Goal: Leave review/rating: Leave review/rating

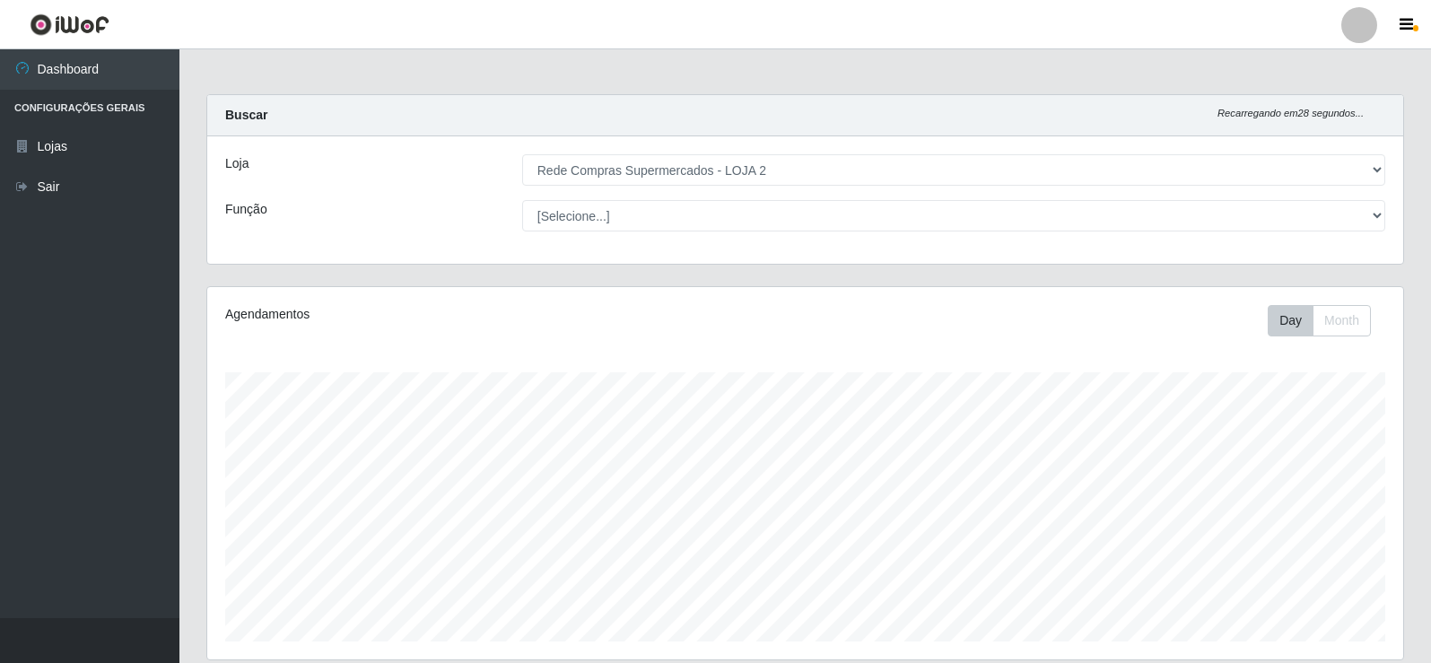
select select "161"
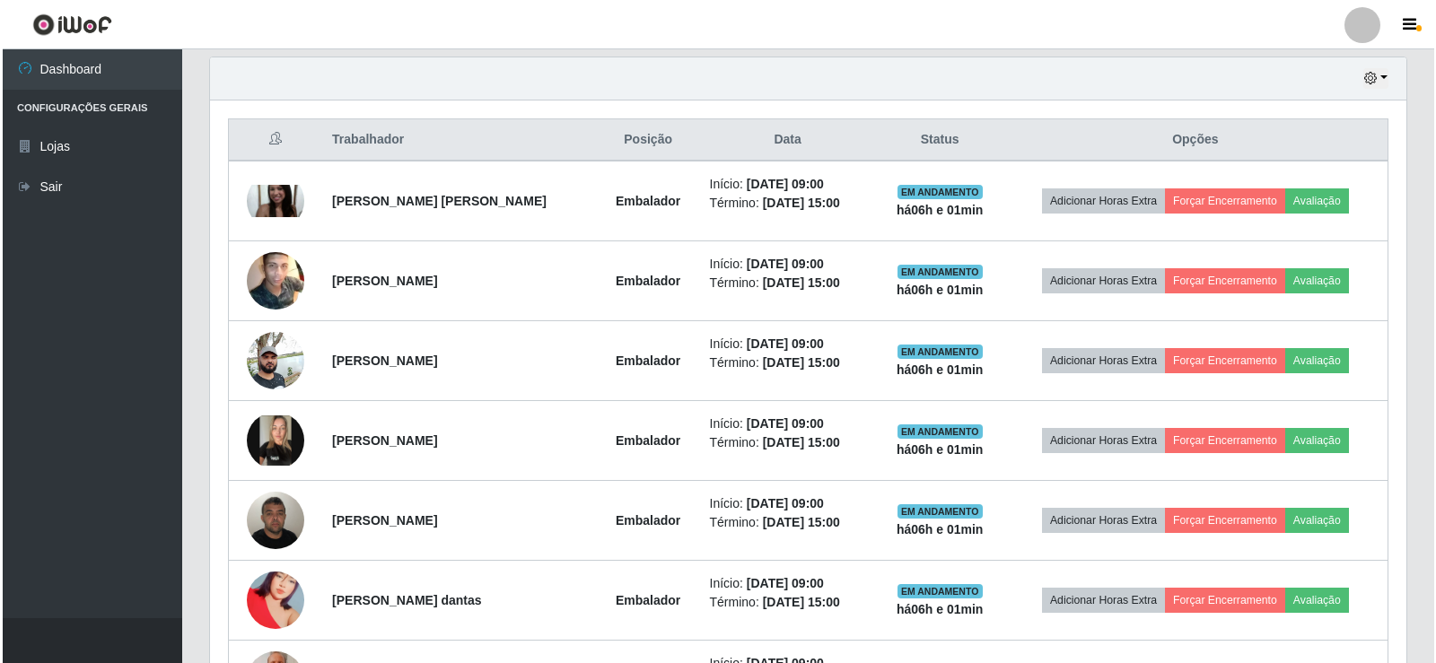
scroll to position [658, 0]
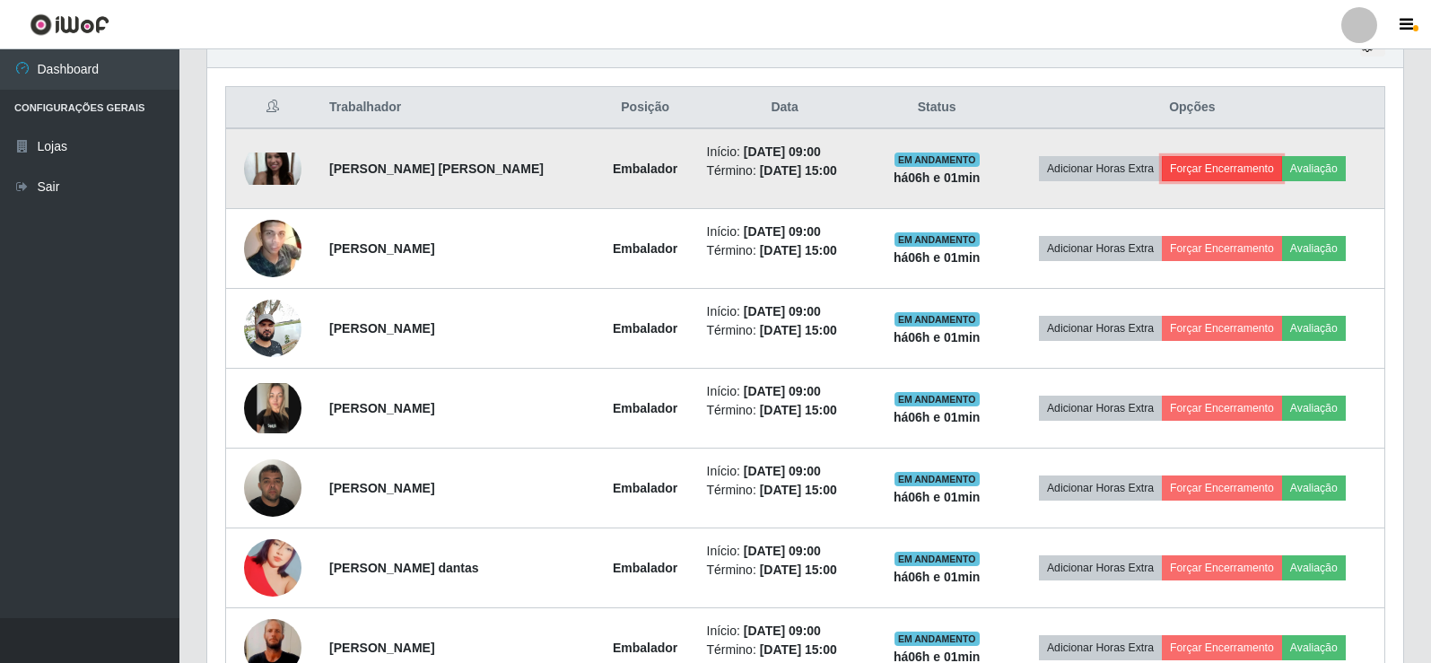
click at [1222, 165] on button "Forçar Encerramento" at bounding box center [1222, 168] width 120 height 25
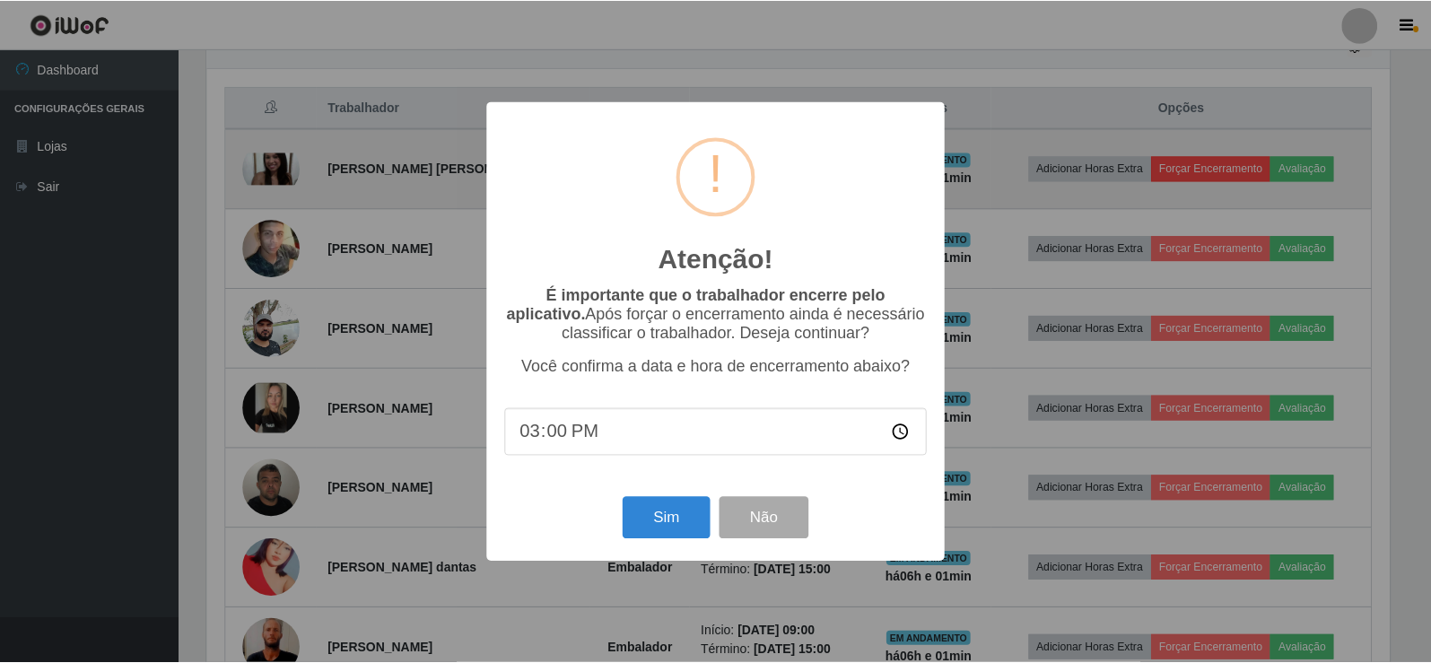
scroll to position [372, 1187]
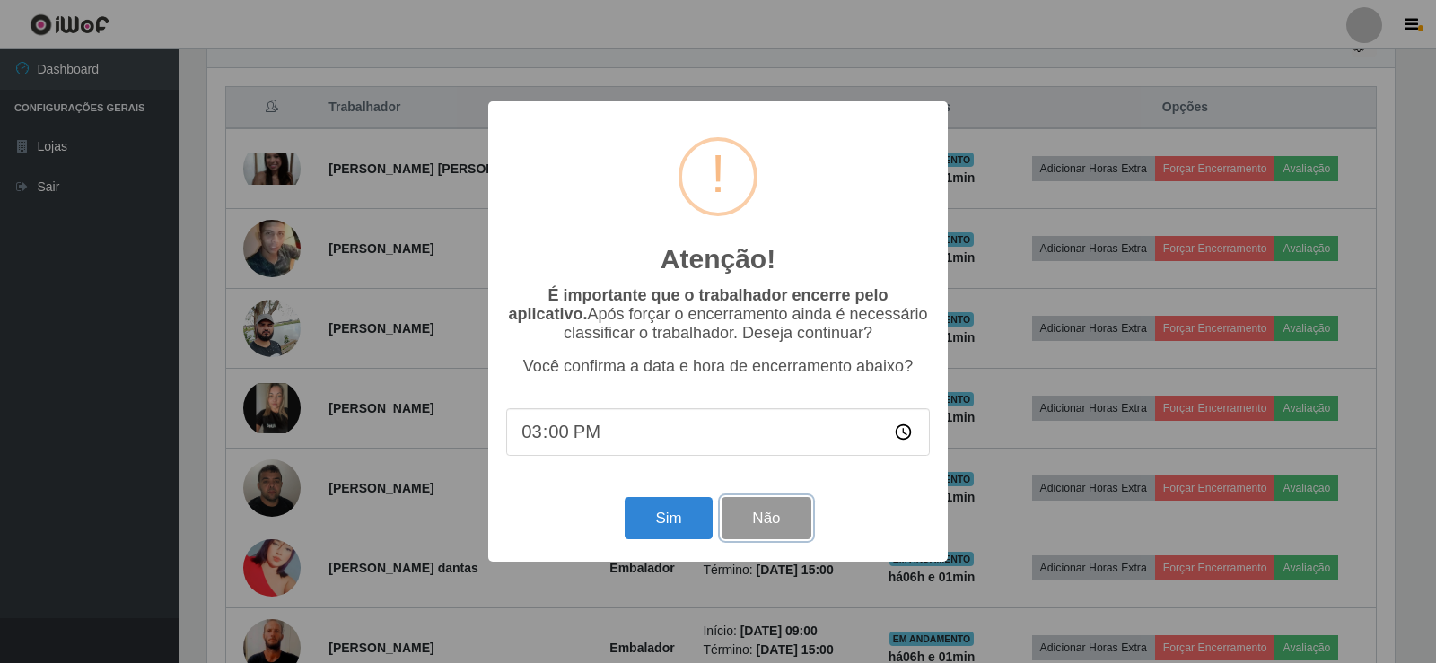
click at [770, 528] on button "Não" at bounding box center [765, 518] width 89 height 42
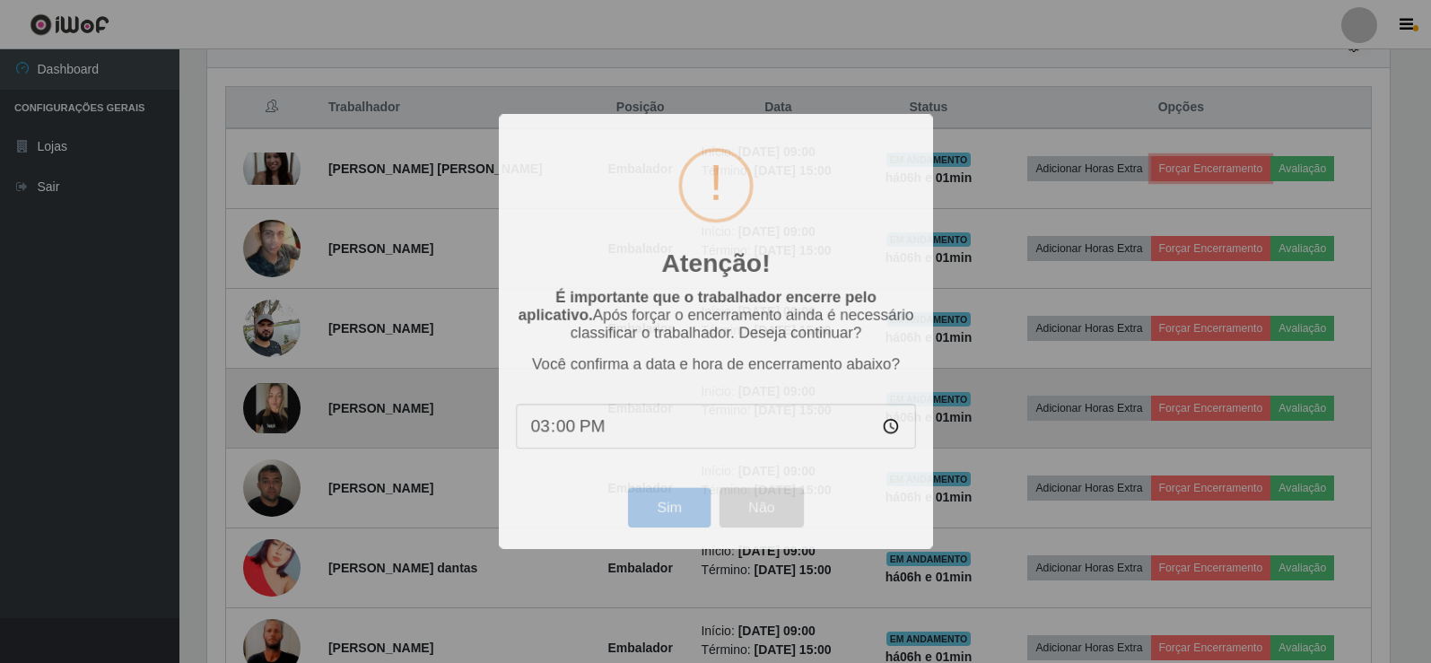
scroll to position [372, 1196]
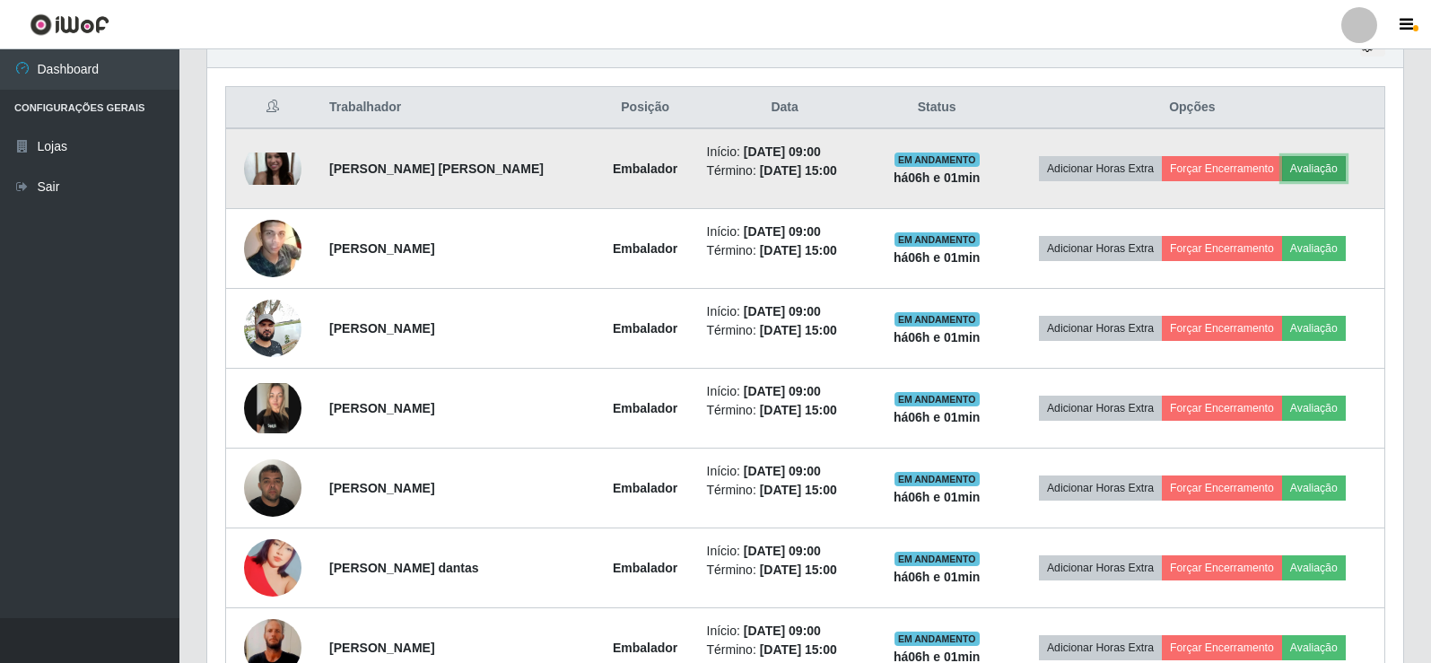
click at [1325, 170] on button "Avaliação" at bounding box center [1314, 168] width 64 height 25
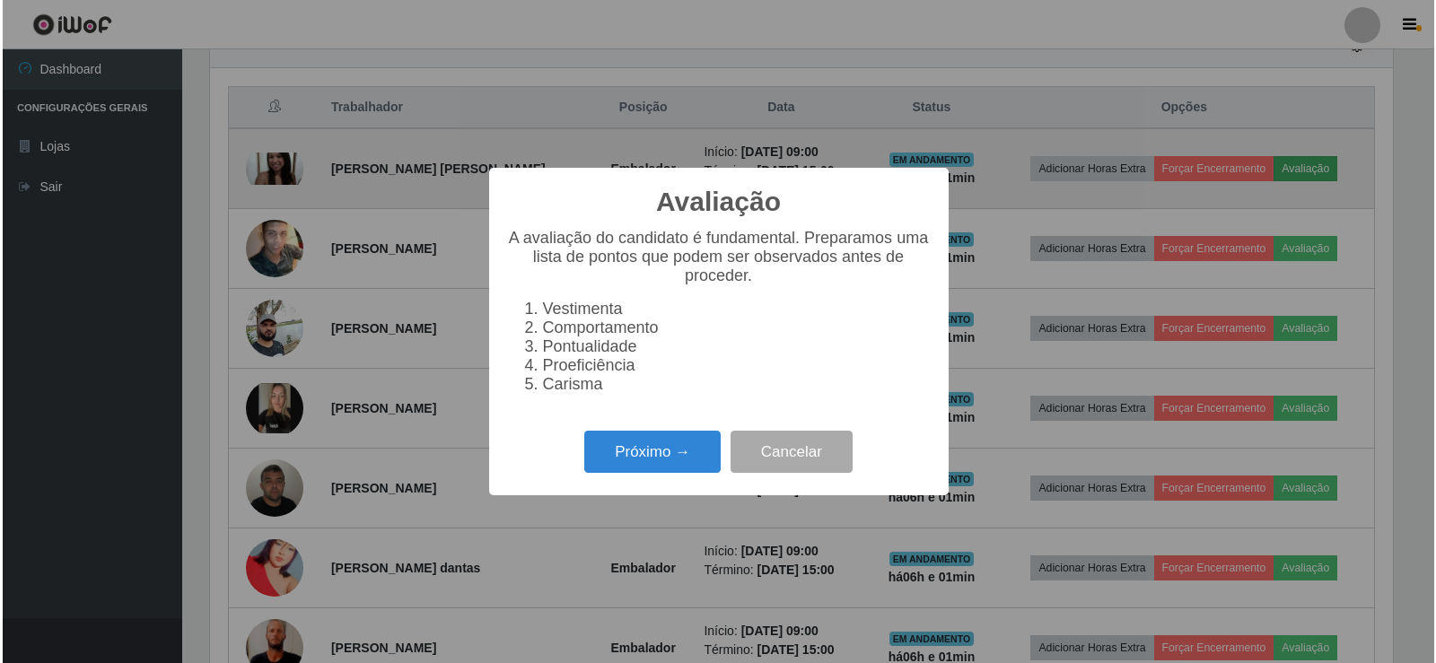
scroll to position [372, 1187]
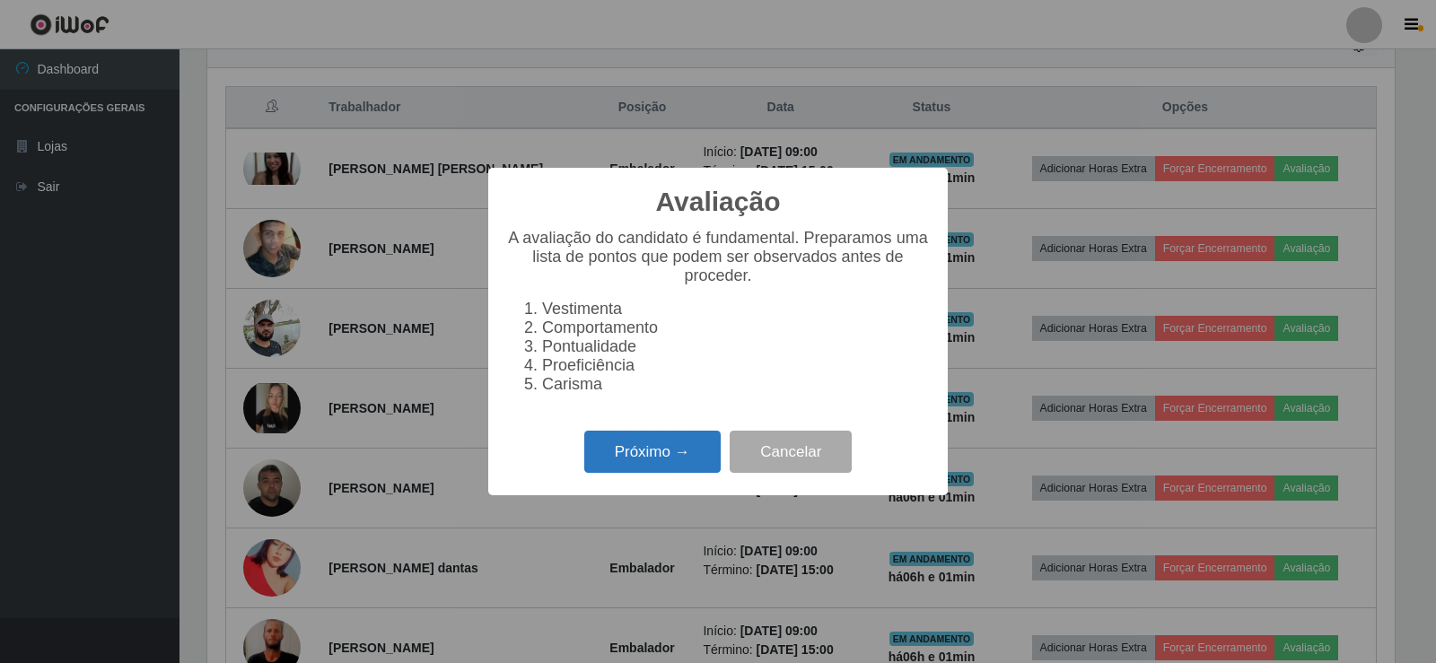
click at [634, 454] on button "Próximo →" at bounding box center [652, 452] width 136 height 42
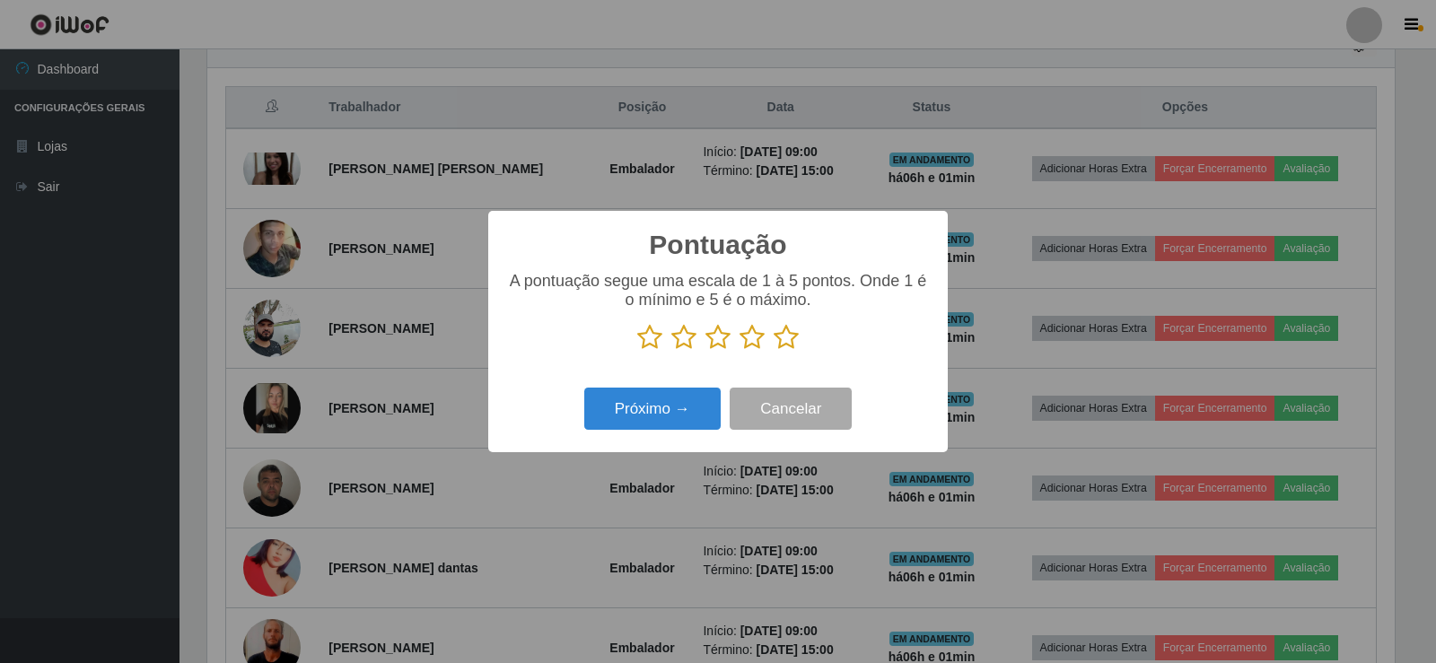
click at [782, 337] on icon at bounding box center [785, 337] width 25 height 27
click at [773, 351] on input "radio" at bounding box center [773, 351] width 0 height 0
click at [660, 409] on button "Próximo →" at bounding box center [652, 409] width 136 height 42
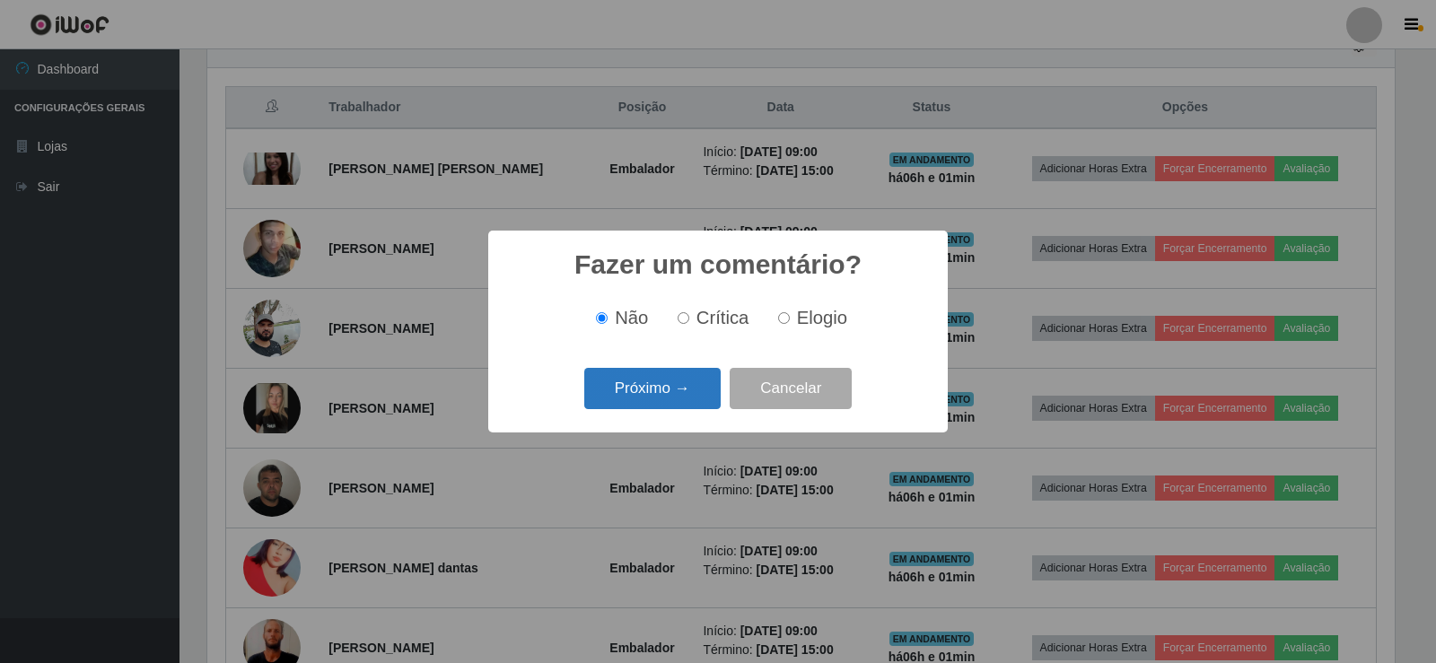
click at [655, 387] on button "Próximo →" at bounding box center [652, 389] width 136 height 42
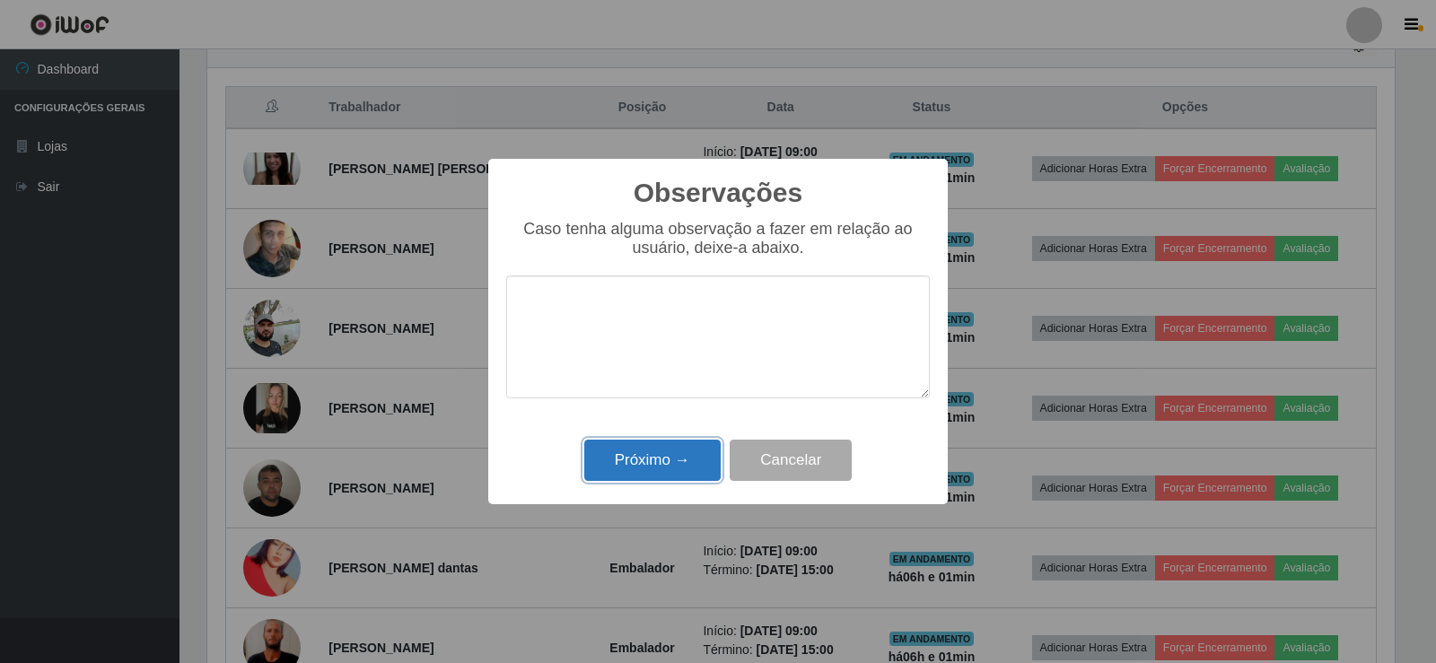
click at [645, 452] on button "Próximo →" at bounding box center [652, 461] width 136 height 42
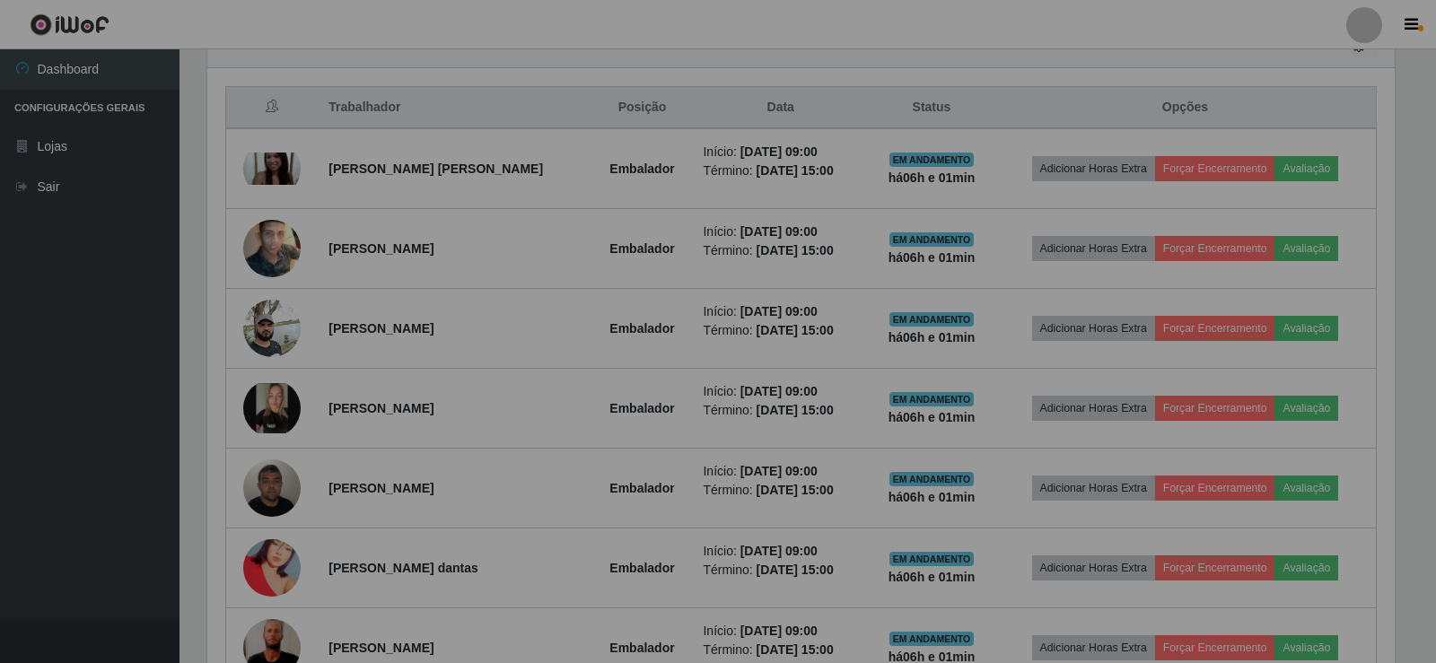
scroll to position [372, 1196]
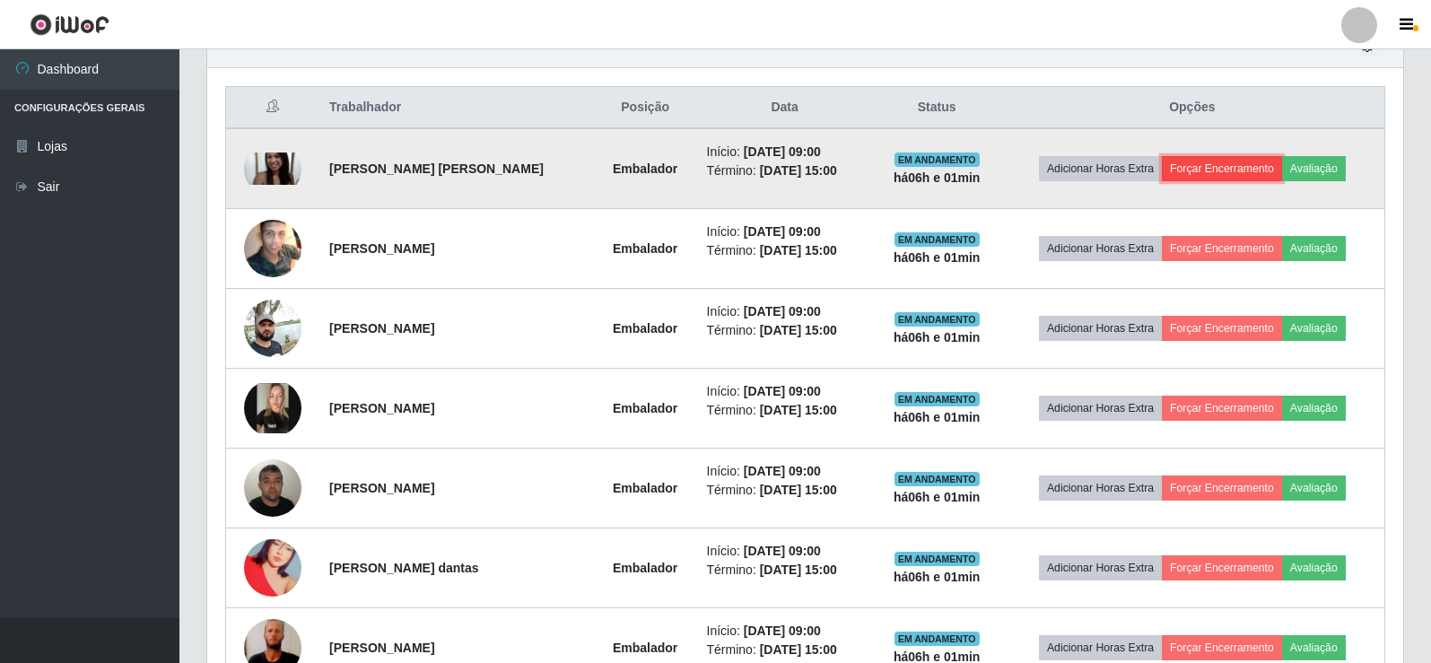
click at [1215, 170] on button "Forçar Encerramento" at bounding box center [1222, 168] width 120 height 25
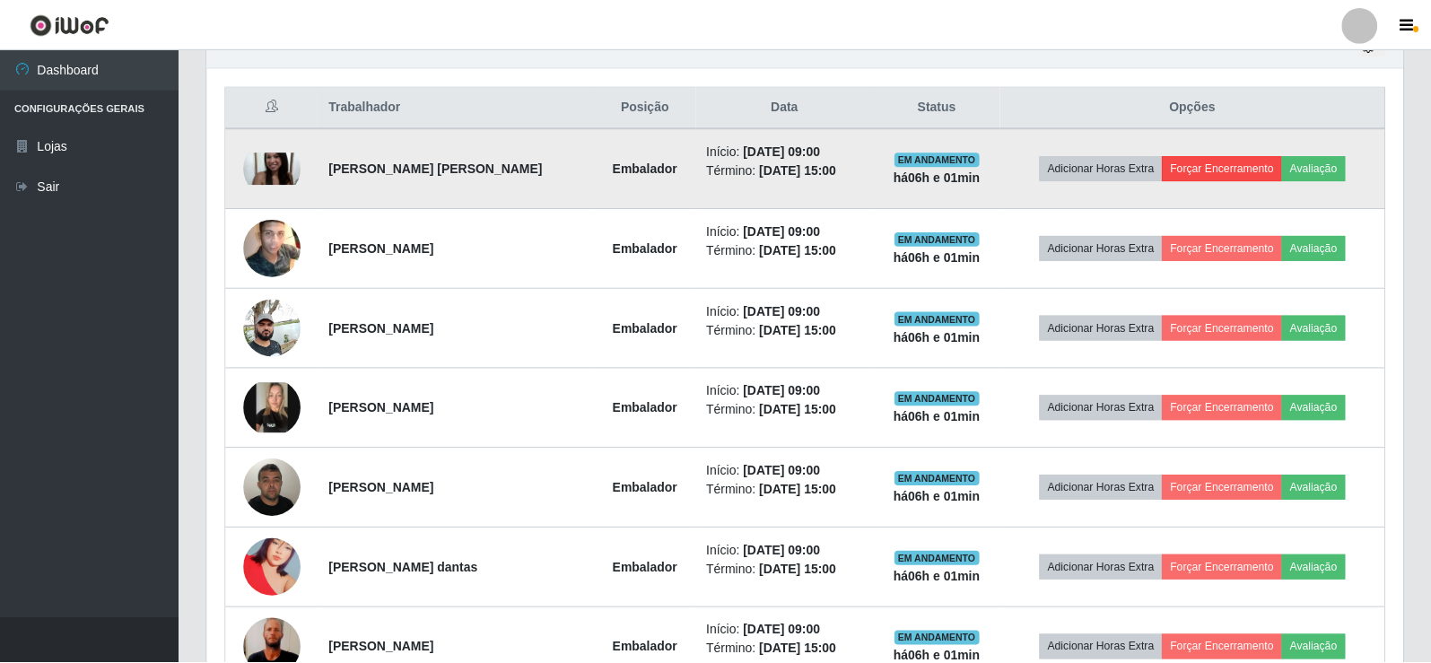
scroll to position [372, 1187]
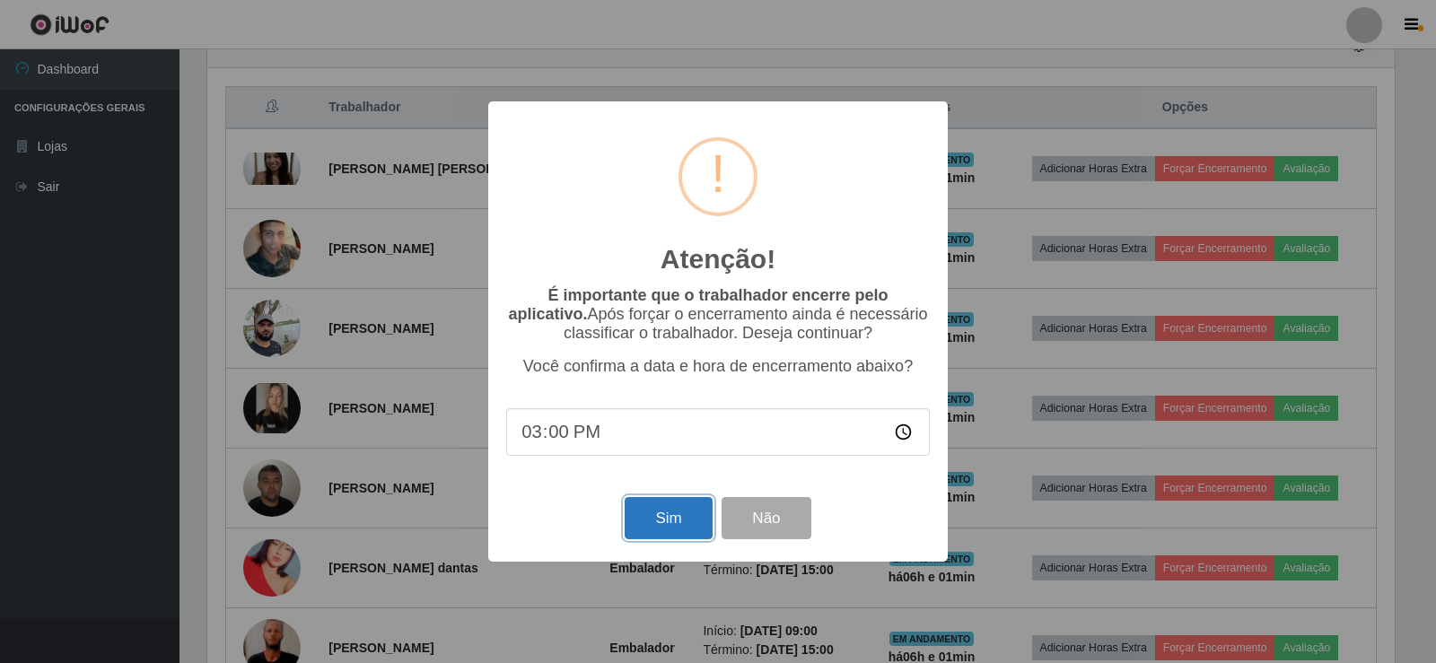
click at [672, 514] on button "Sim" at bounding box center [668, 518] width 87 height 42
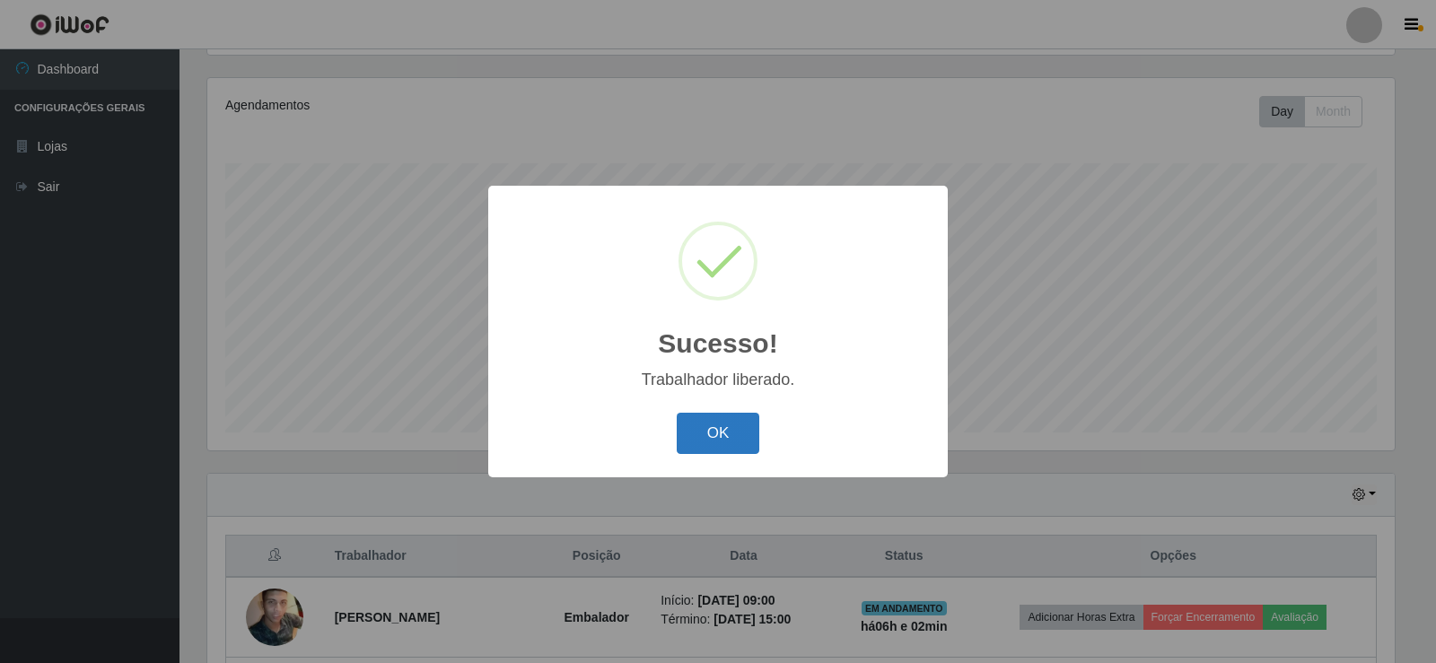
click at [727, 438] on button "OK" at bounding box center [718, 434] width 83 height 42
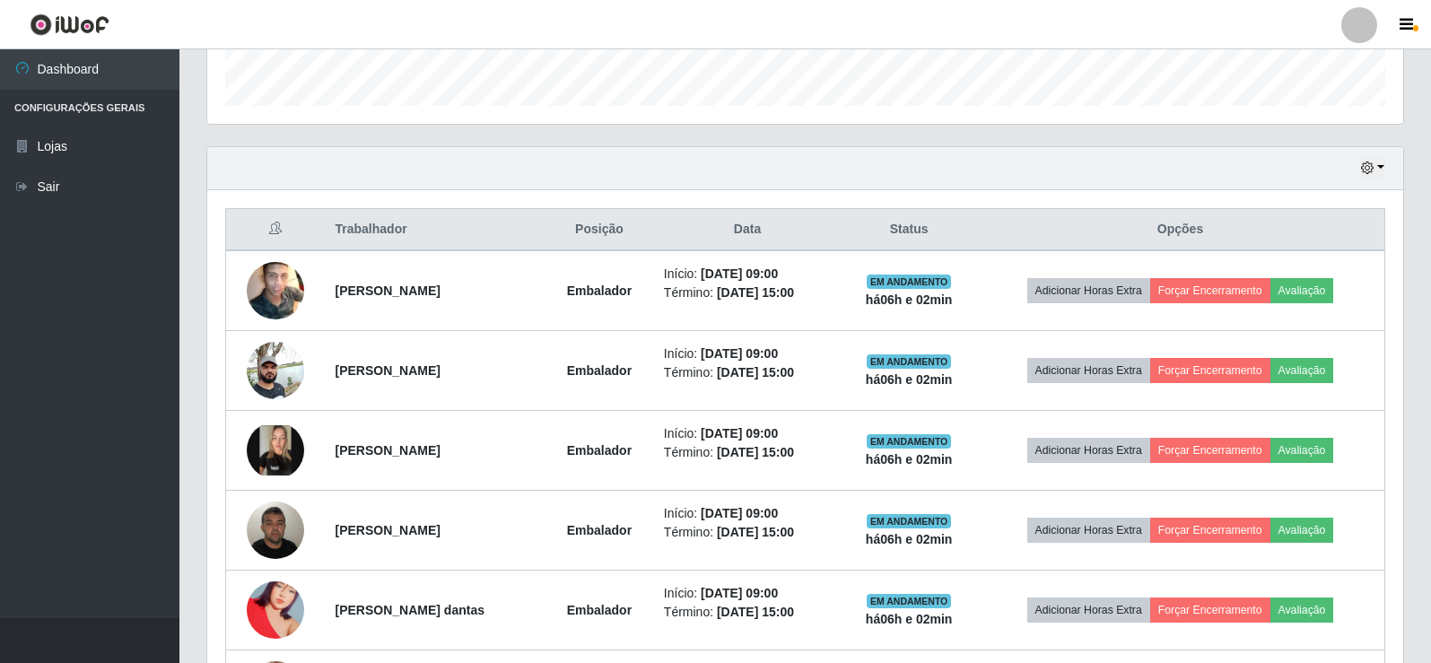
scroll to position [568, 0]
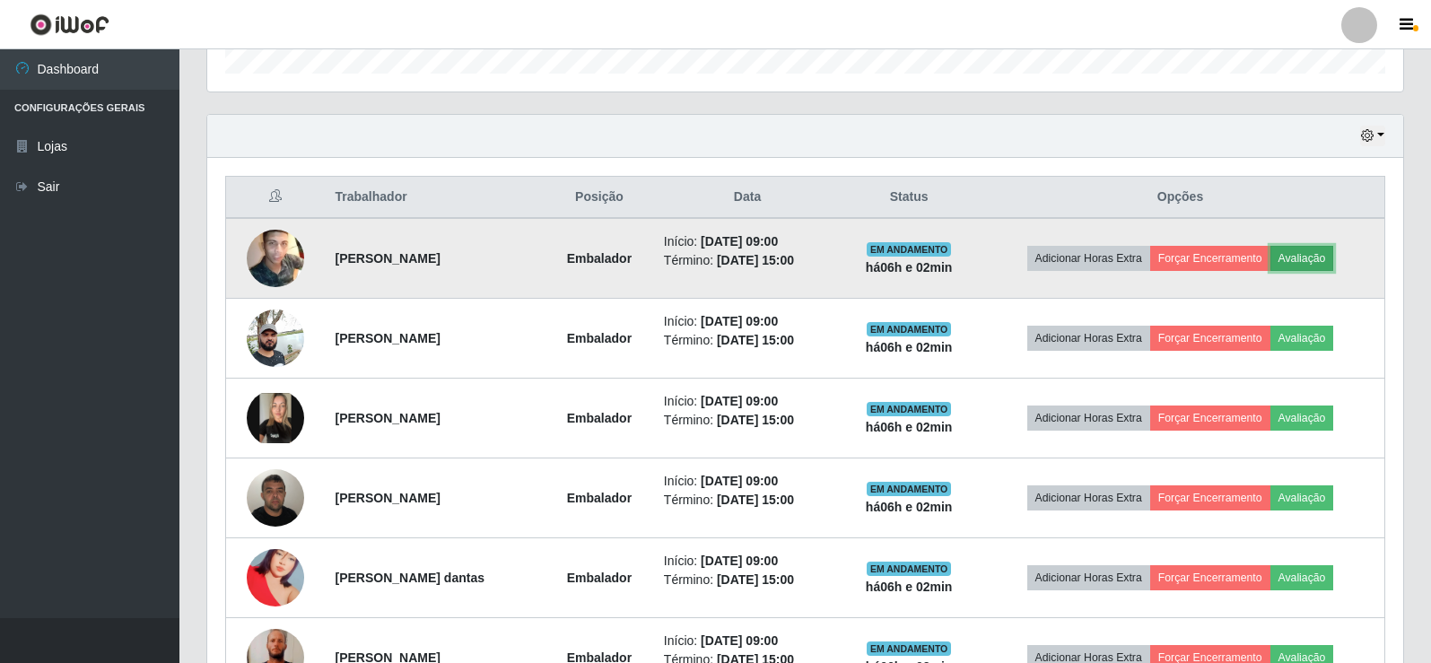
click at [1321, 254] on button "Avaliação" at bounding box center [1303, 258] width 64 height 25
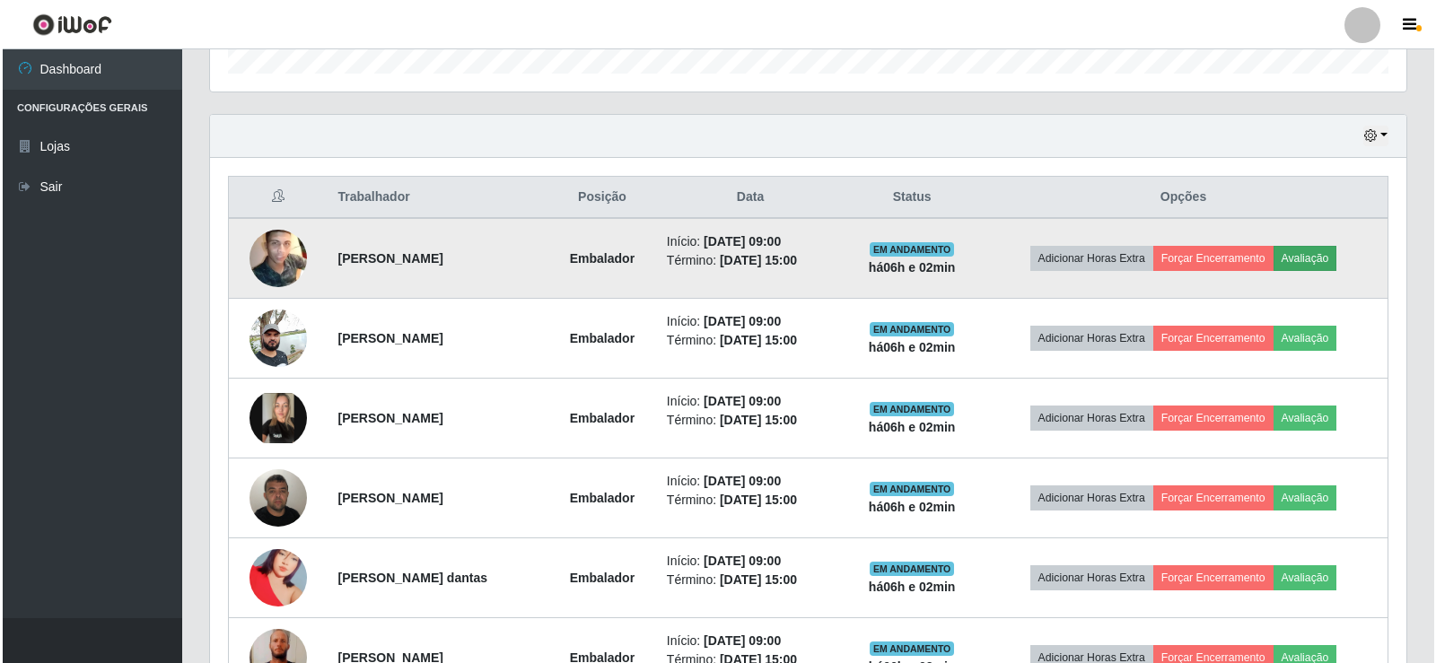
scroll to position [372, 1187]
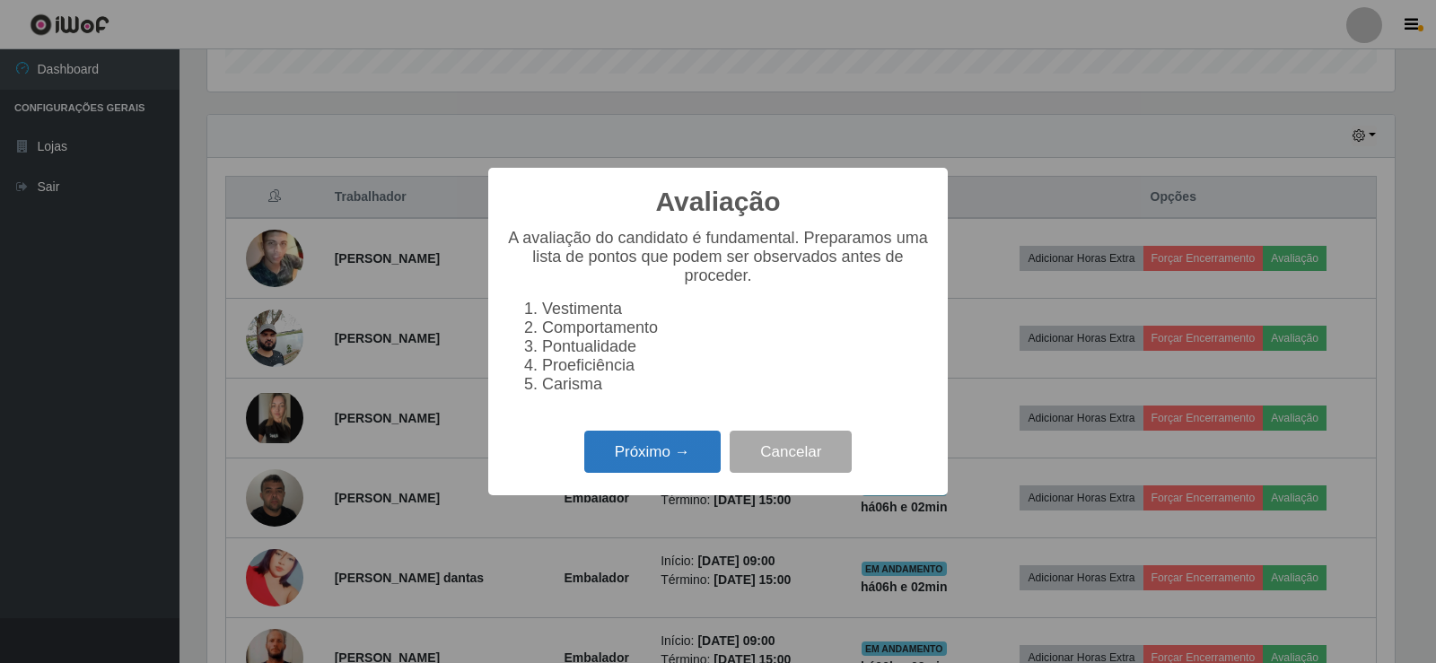
click at [667, 465] on button "Próximo →" at bounding box center [652, 452] width 136 height 42
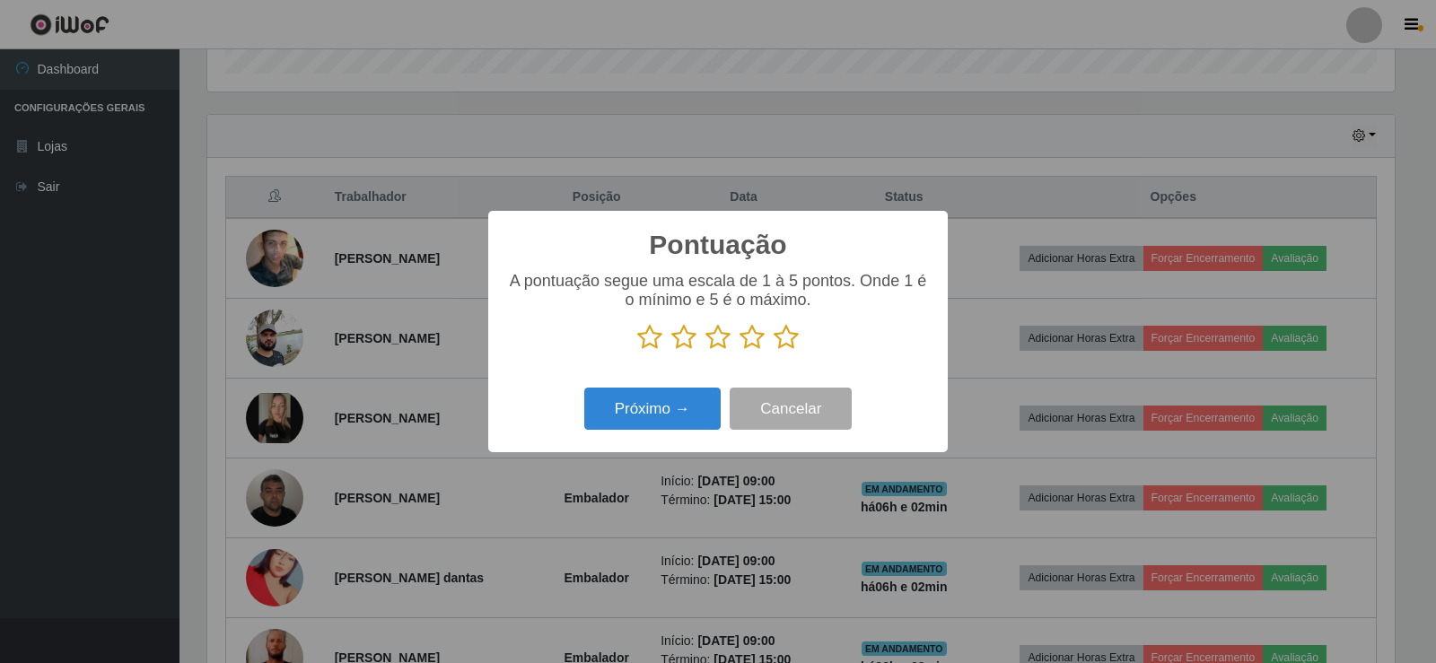
click at [776, 336] on icon at bounding box center [785, 337] width 25 height 27
click at [773, 351] on input "radio" at bounding box center [773, 351] width 0 height 0
click at [651, 408] on button "Próximo →" at bounding box center [652, 409] width 136 height 42
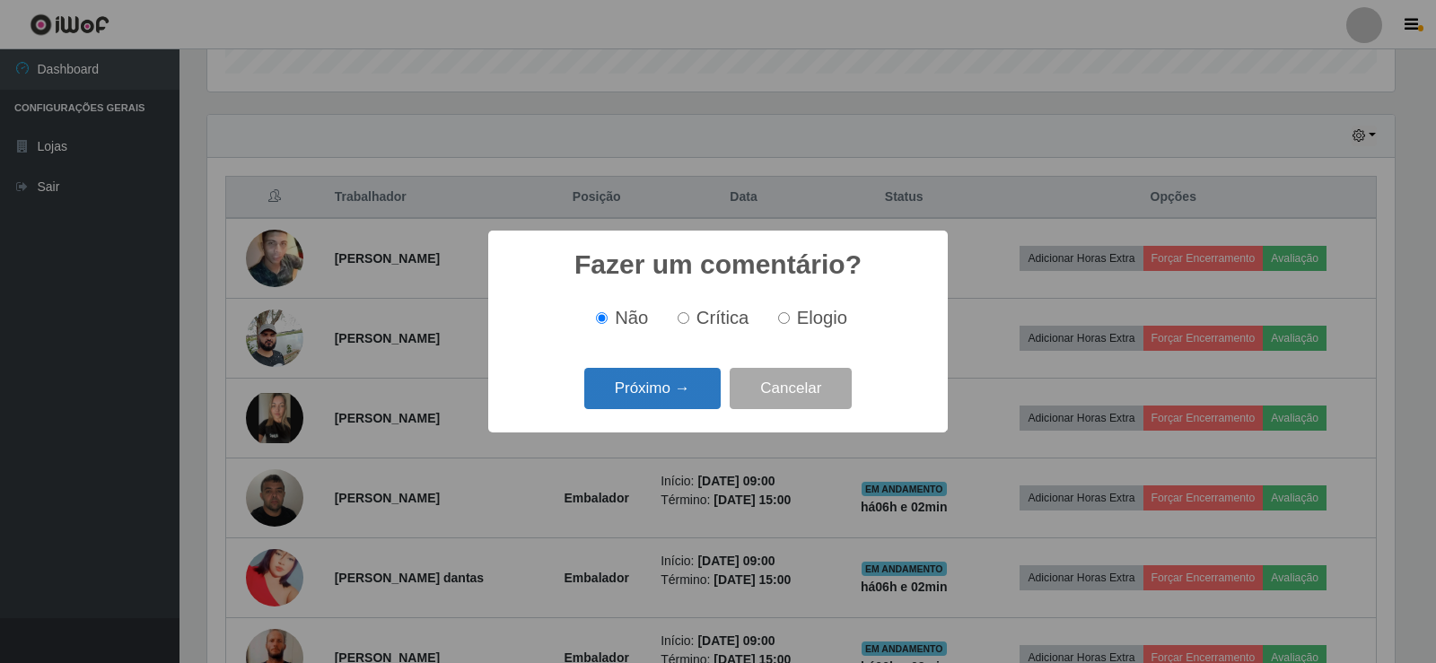
click at [655, 391] on button "Próximo →" at bounding box center [652, 389] width 136 height 42
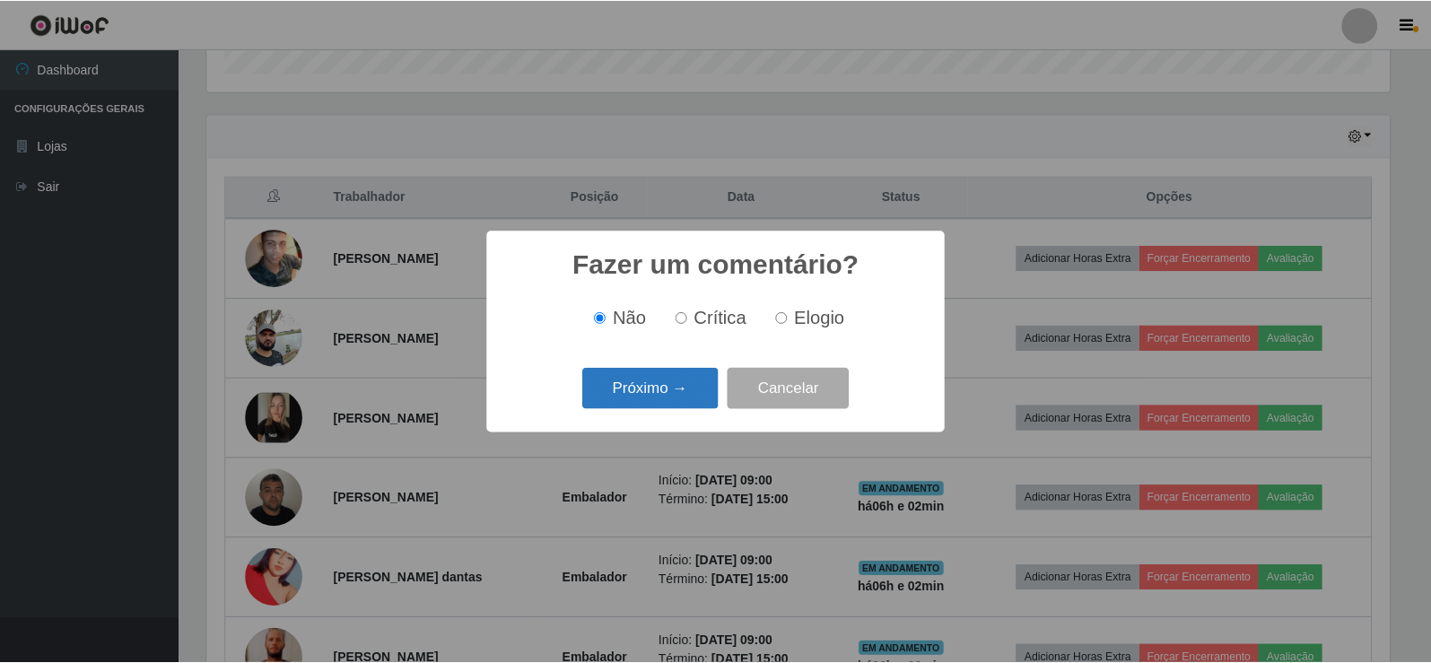
scroll to position [0, 0]
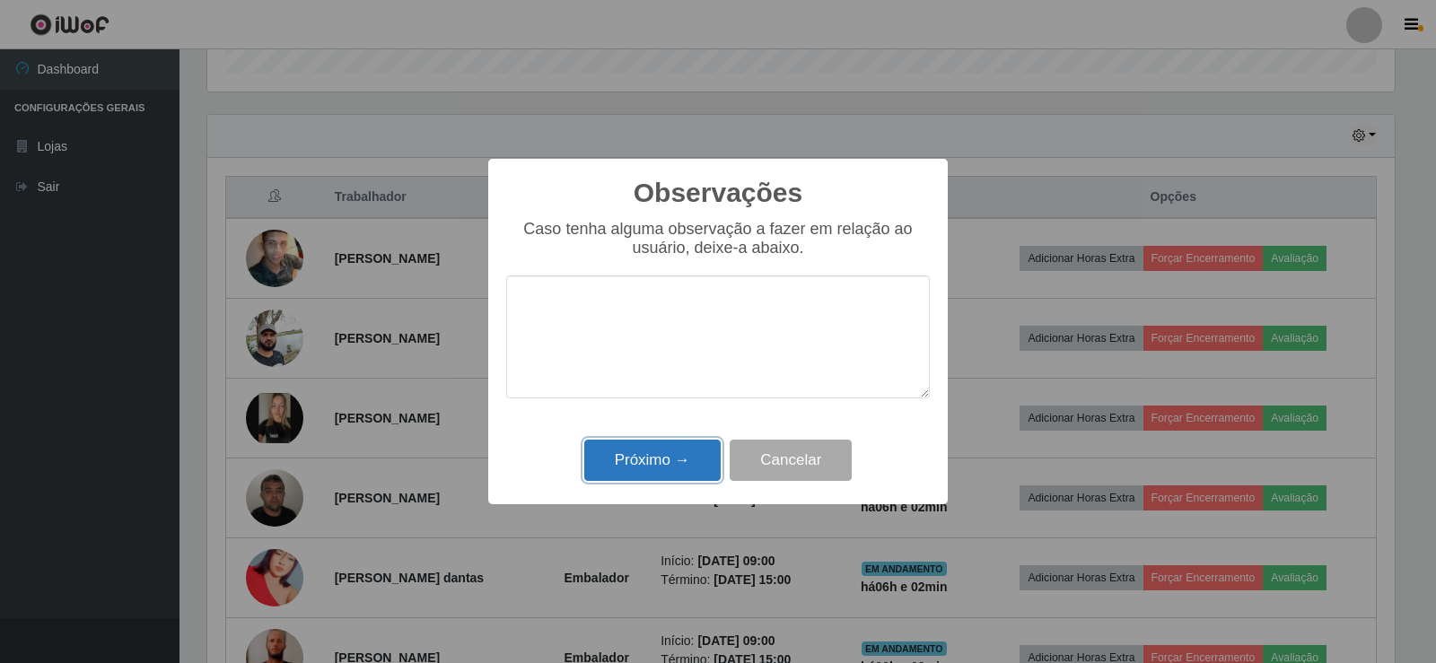
click at [663, 455] on button "Próximo →" at bounding box center [652, 461] width 136 height 42
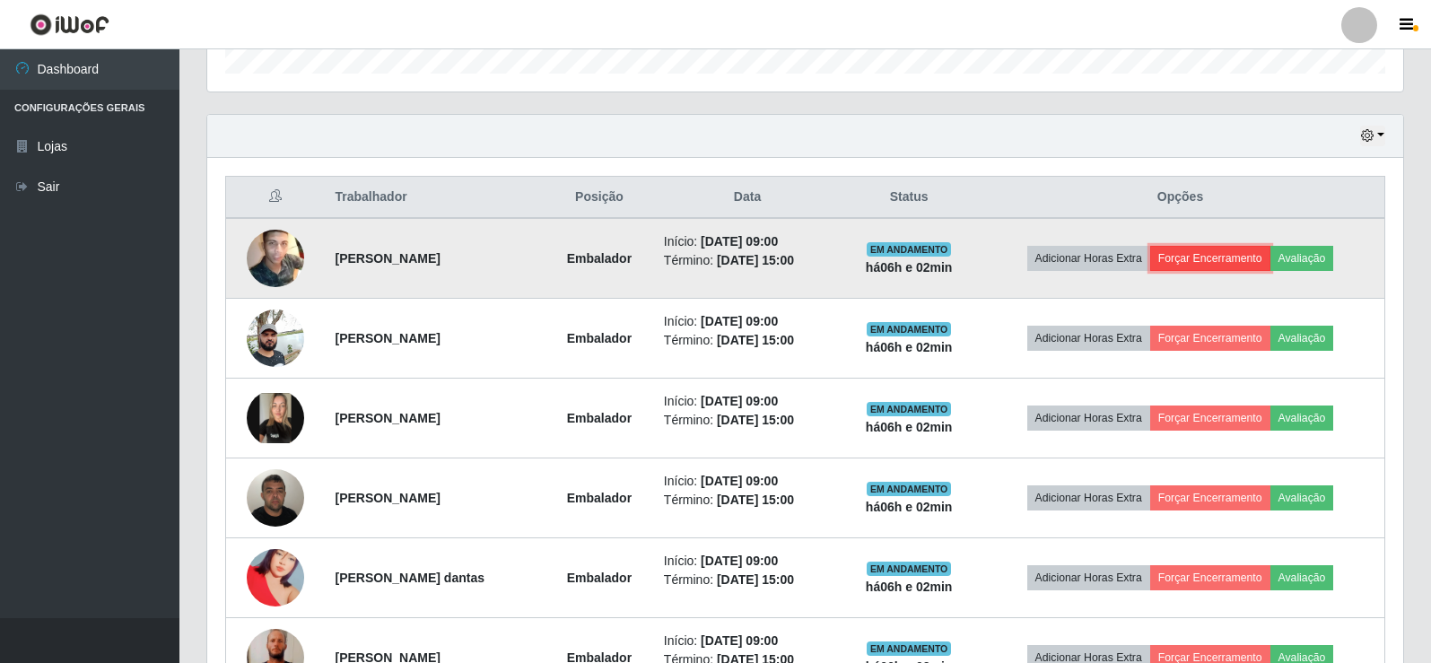
click at [1259, 255] on button "Forçar Encerramento" at bounding box center [1210, 258] width 120 height 25
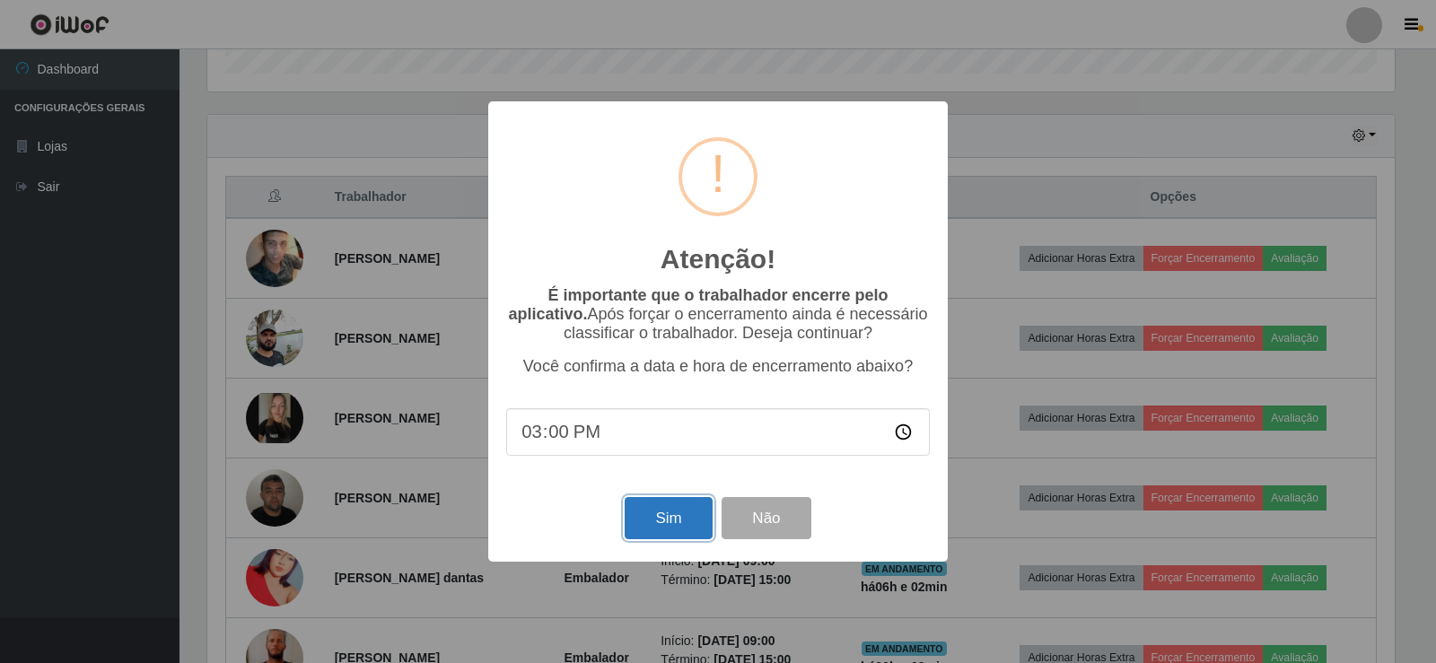
click at [677, 511] on button "Sim" at bounding box center [668, 518] width 87 height 42
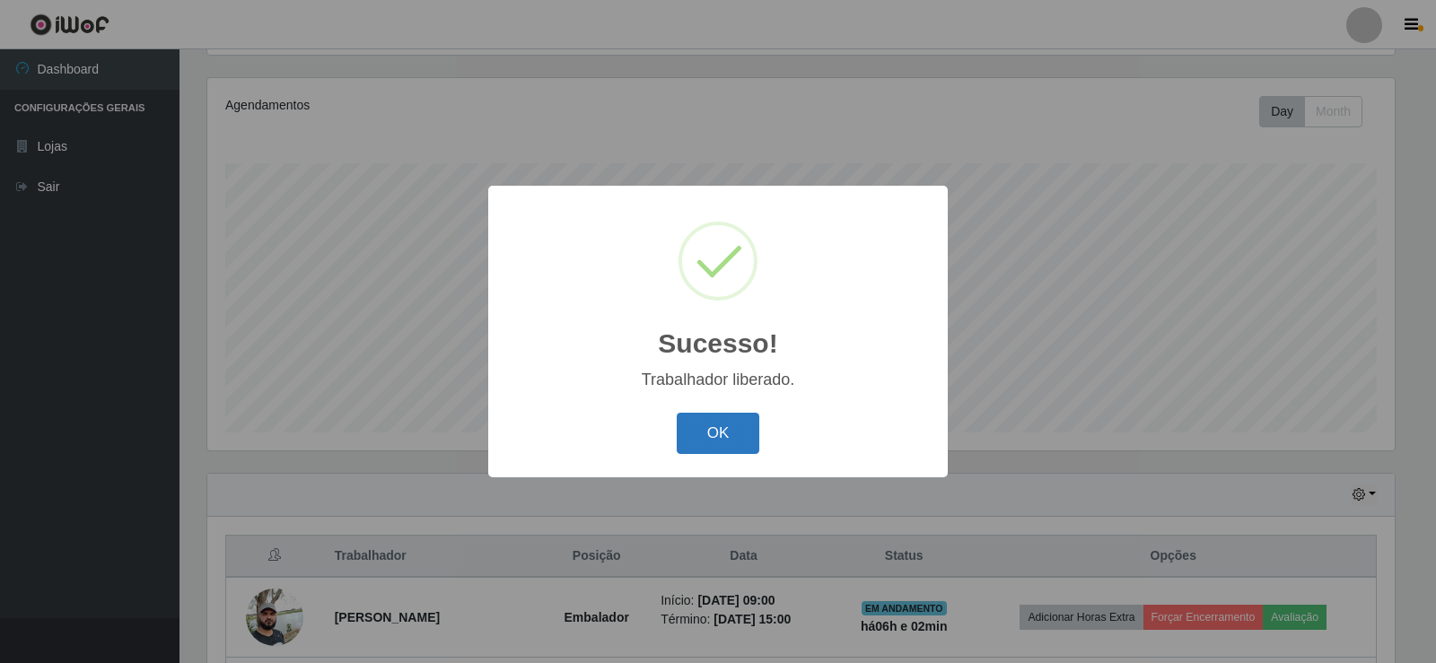
click at [728, 417] on button "OK" at bounding box center [718, 434] width 83 height 42
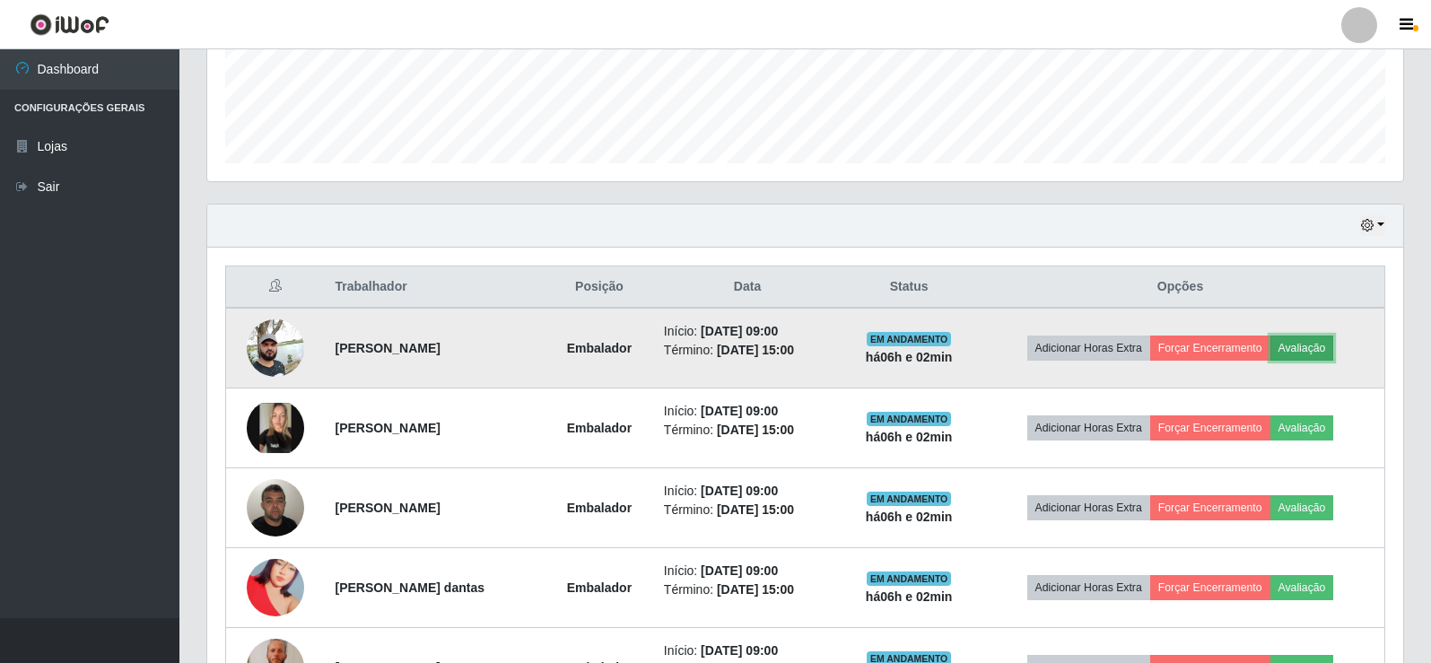
click at [1305, 348] on button "Avaliação" at bounding box center [1303, 348] width 64 height 25
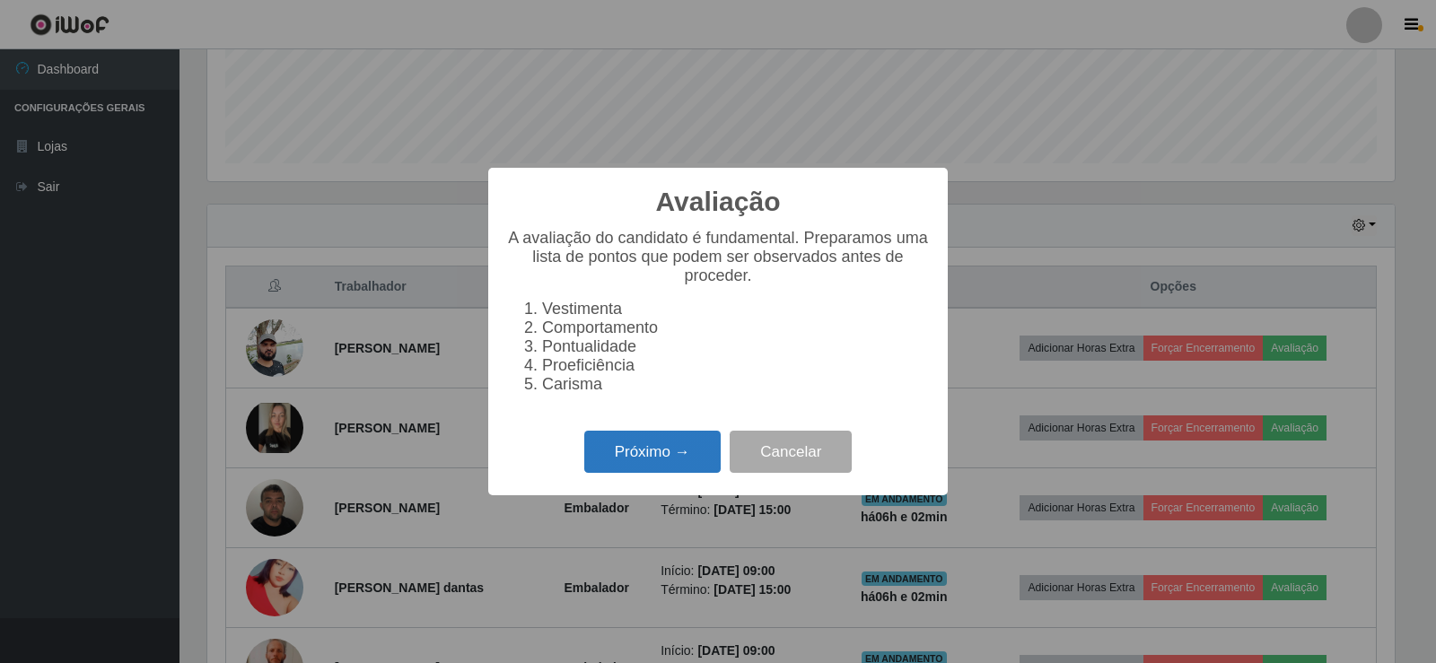
click at [671, 448] on button "Próximo →" at bounding box center [652, 452] width 136 height 42
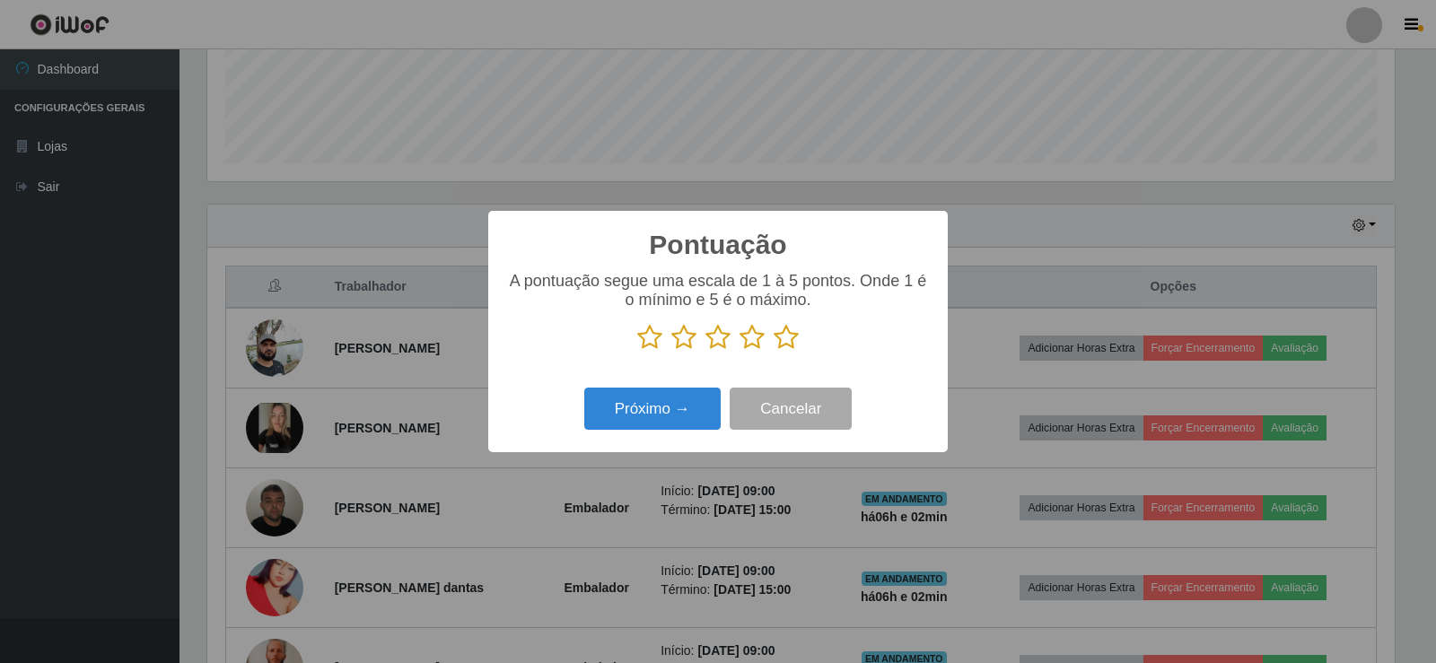
click at [780, 343] on icon at bounding box center [785, 337] width 25 height 27
click at [773, 351] on input "radio" at bounding box center [773, 351] width 0 height 0
click at [651, 407] on button "Próximo →" at bounding box center [652, 409] width 136 height 42
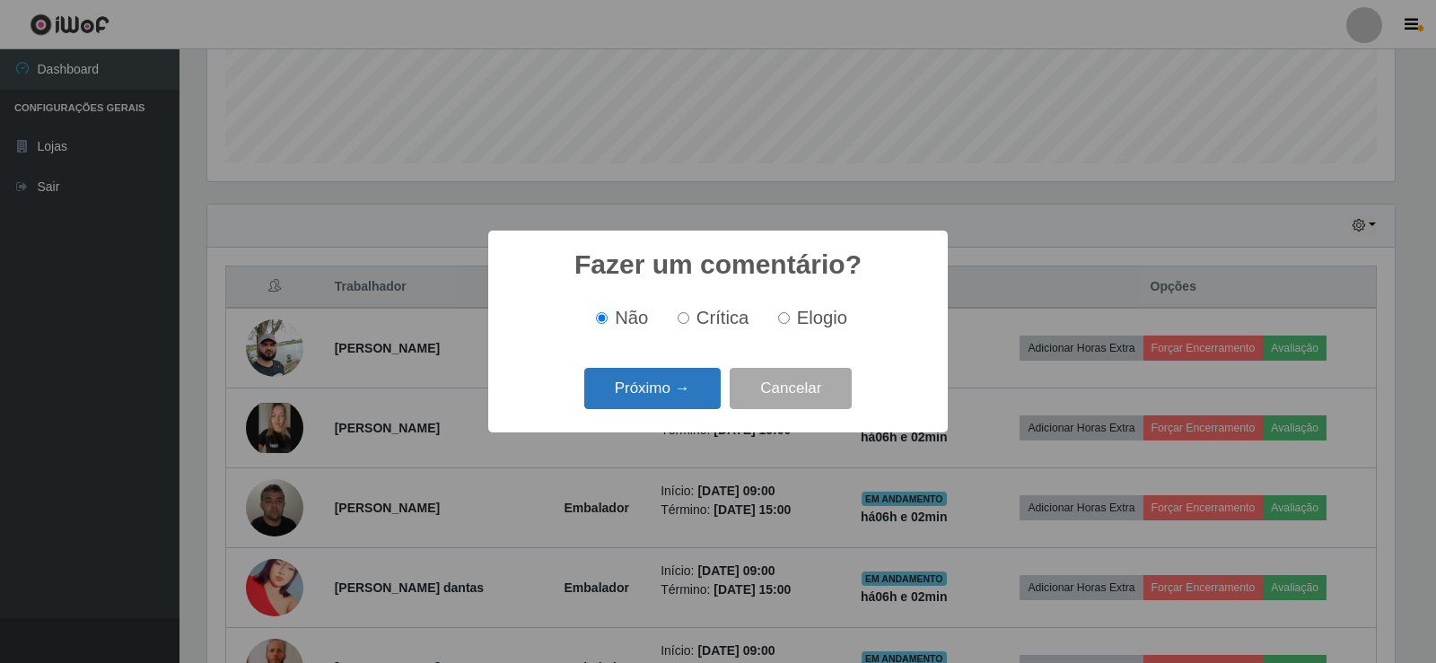
click at [649, 389] on button "Próximo →" at bounding box center [652, 389] width 136 height 42
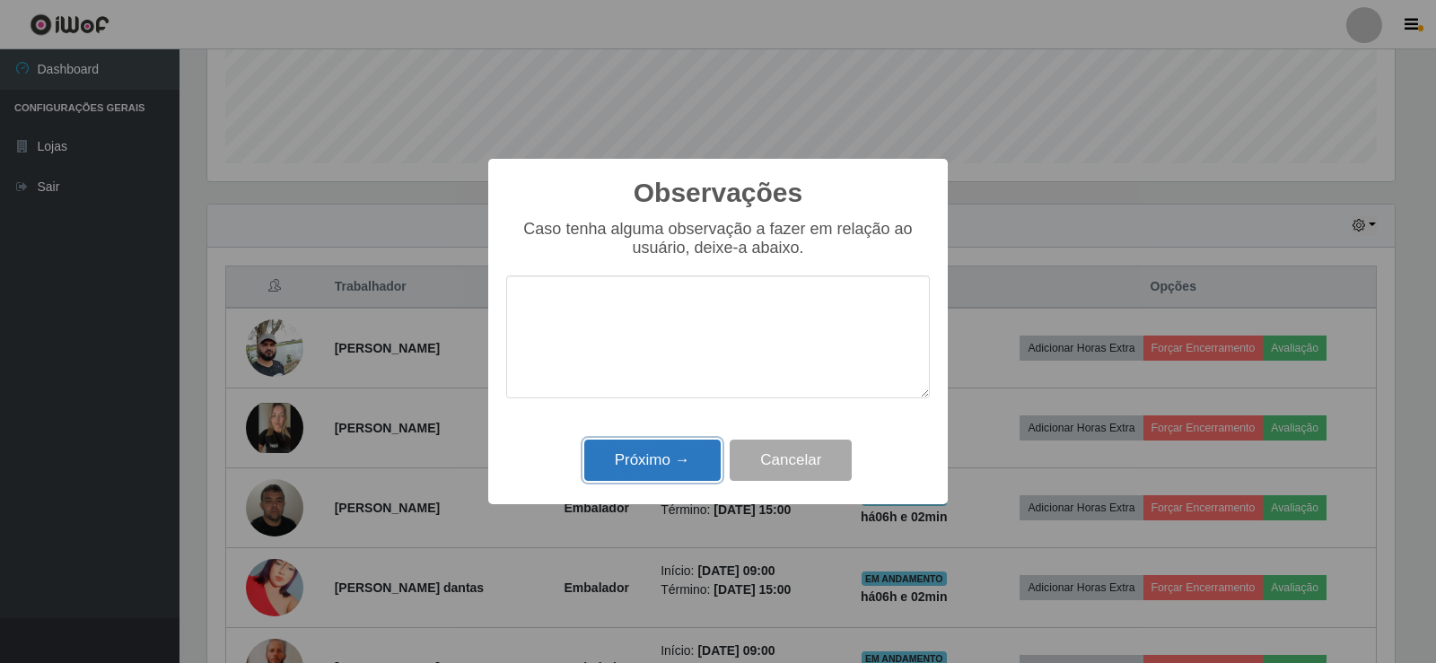
click at [660, 454] on button "Próximo →" at bounding box center [652, 461] width 136 height 42
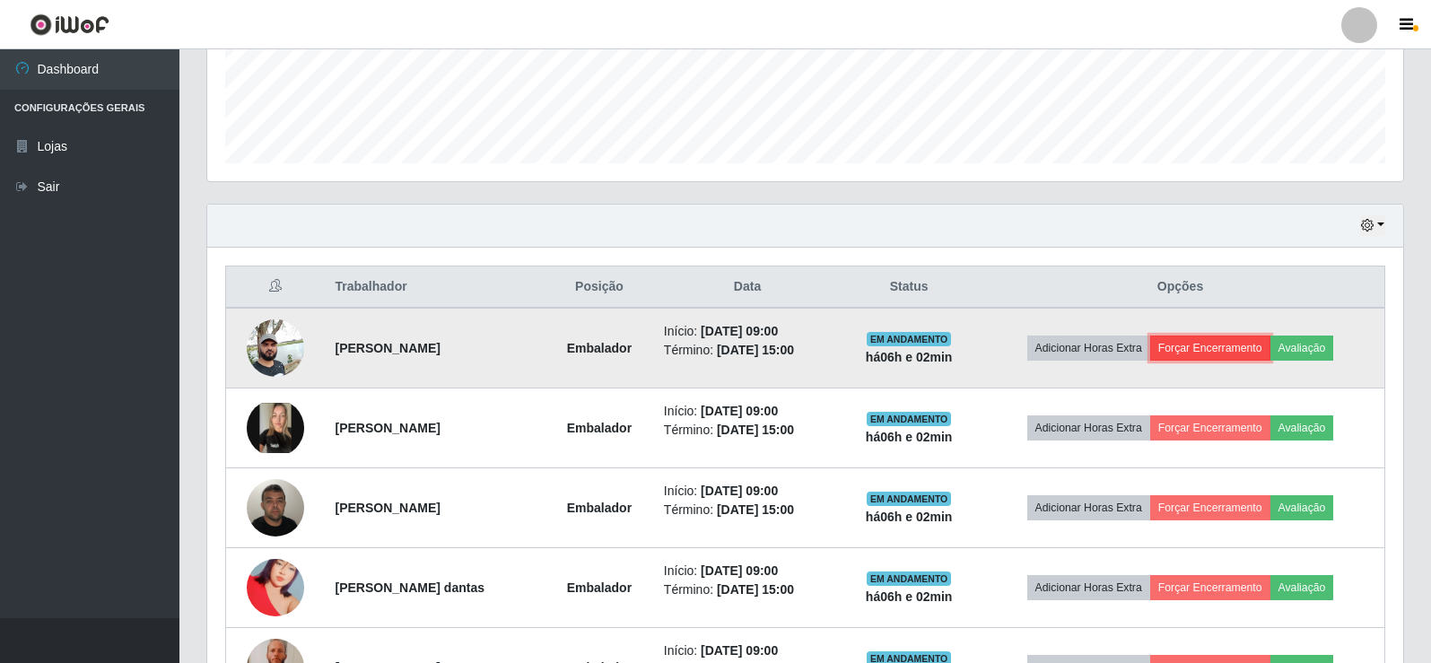
click at [1245, 346] on button "Forçar Encerramento" at bounding box center [1210, 348] width 120 height 25
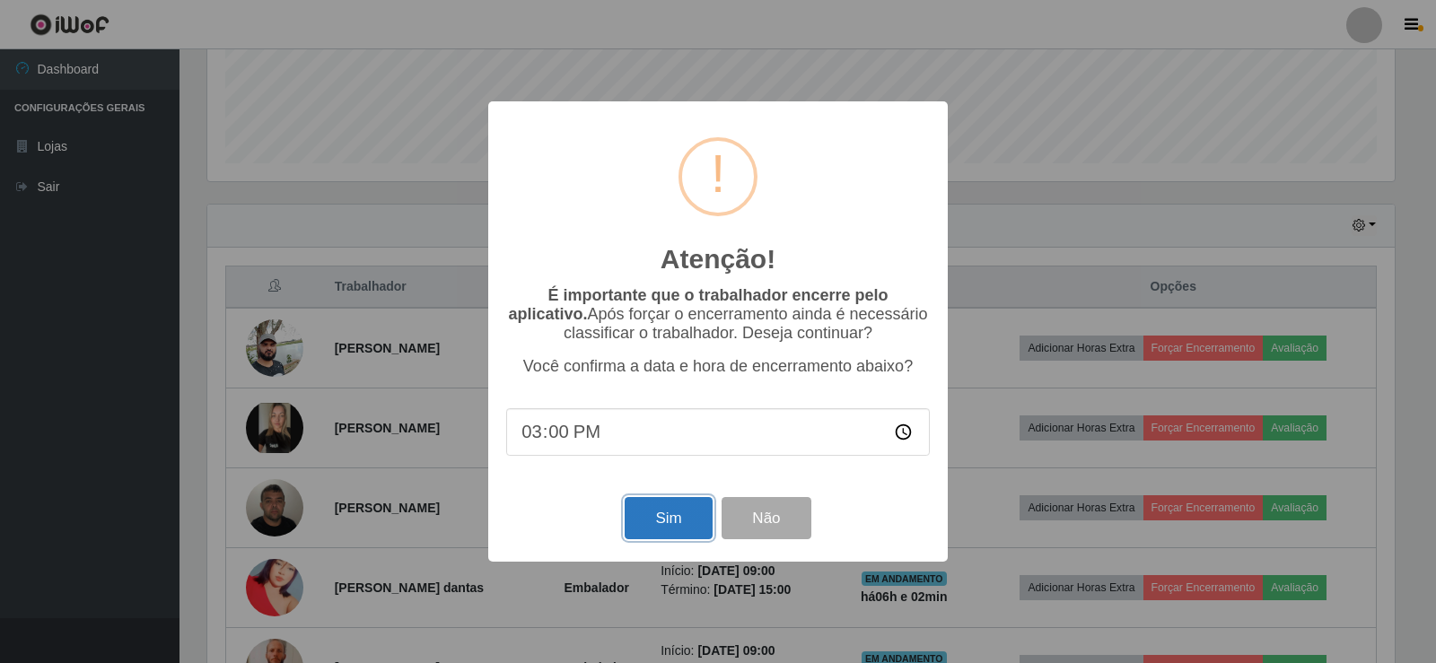
click at [668, 523] on button "Sim" at bounding box center [668, 518] width 87 height 42
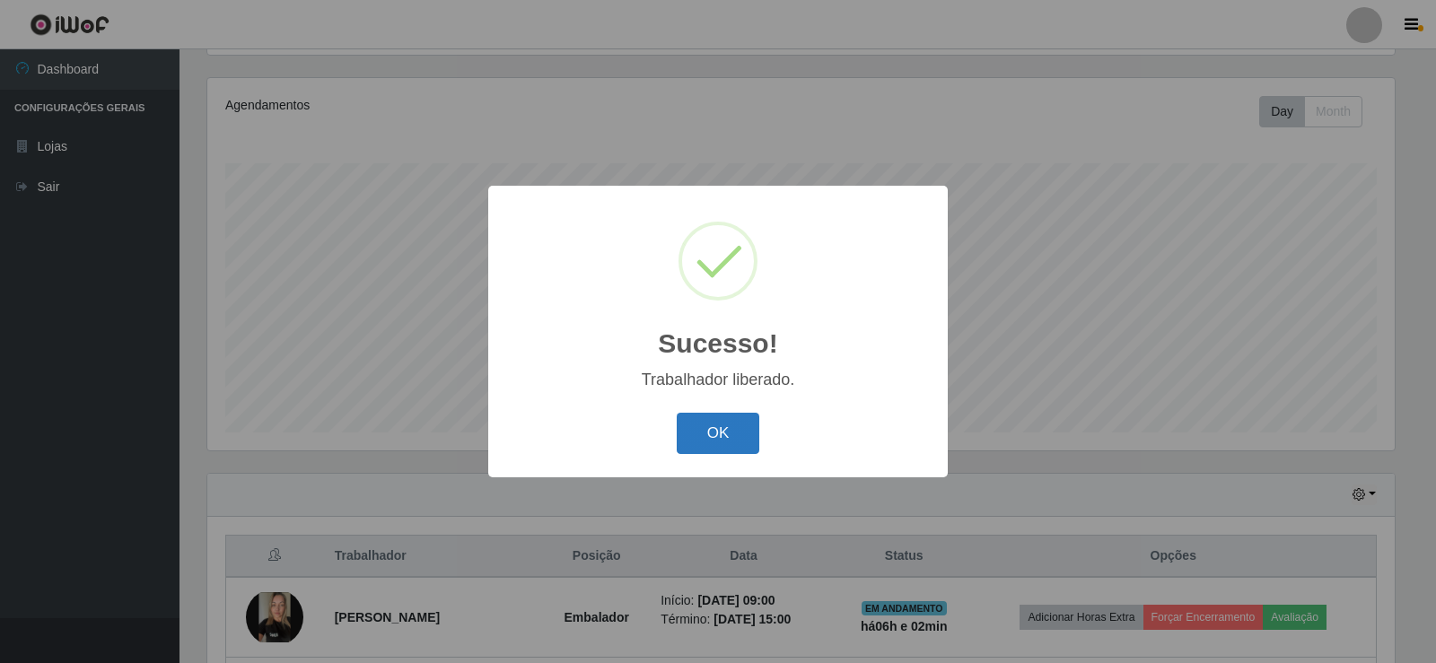
click at [738, 439] on button "OK" at bounding box center [718, 434] width 83 height 42
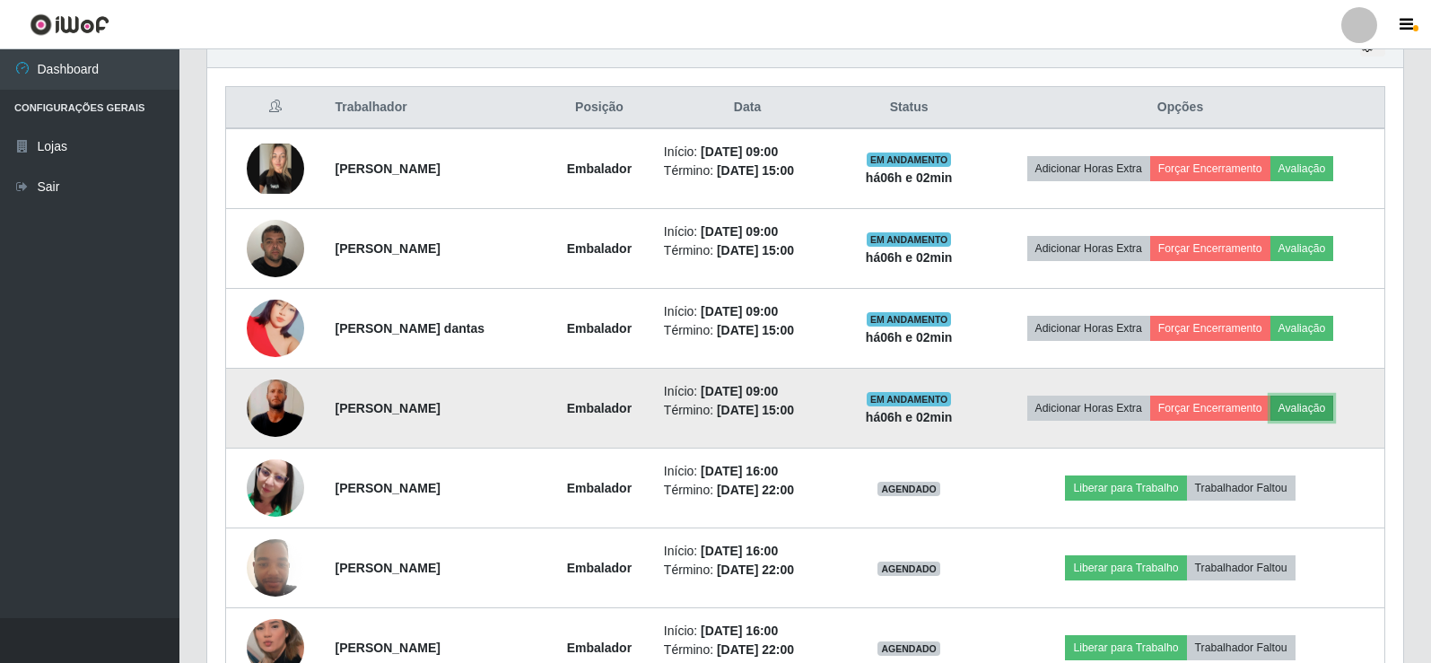
click at [1318, 406] on button "Avaliação" at bounding box center [1303, 408] width 64 height 25
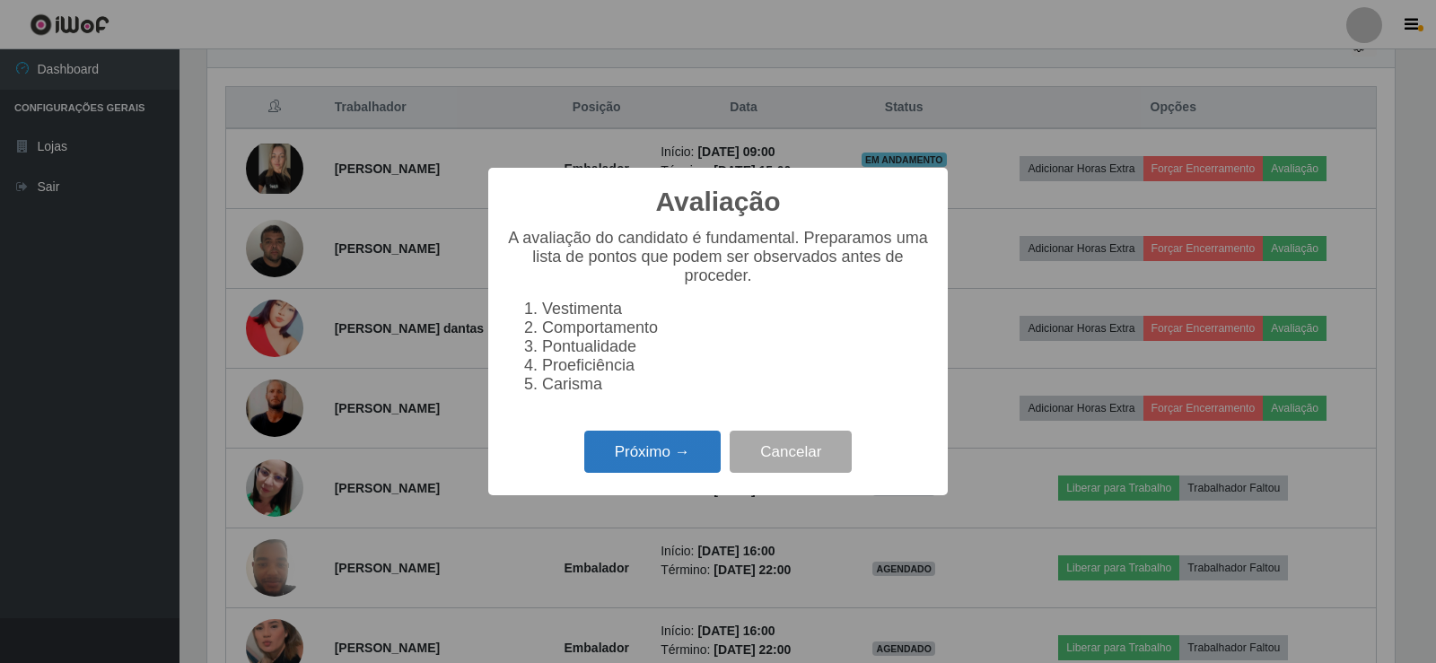
click at [646, 462] on button "Próximo →" at bounding box center [652, 452] width 136 height 42
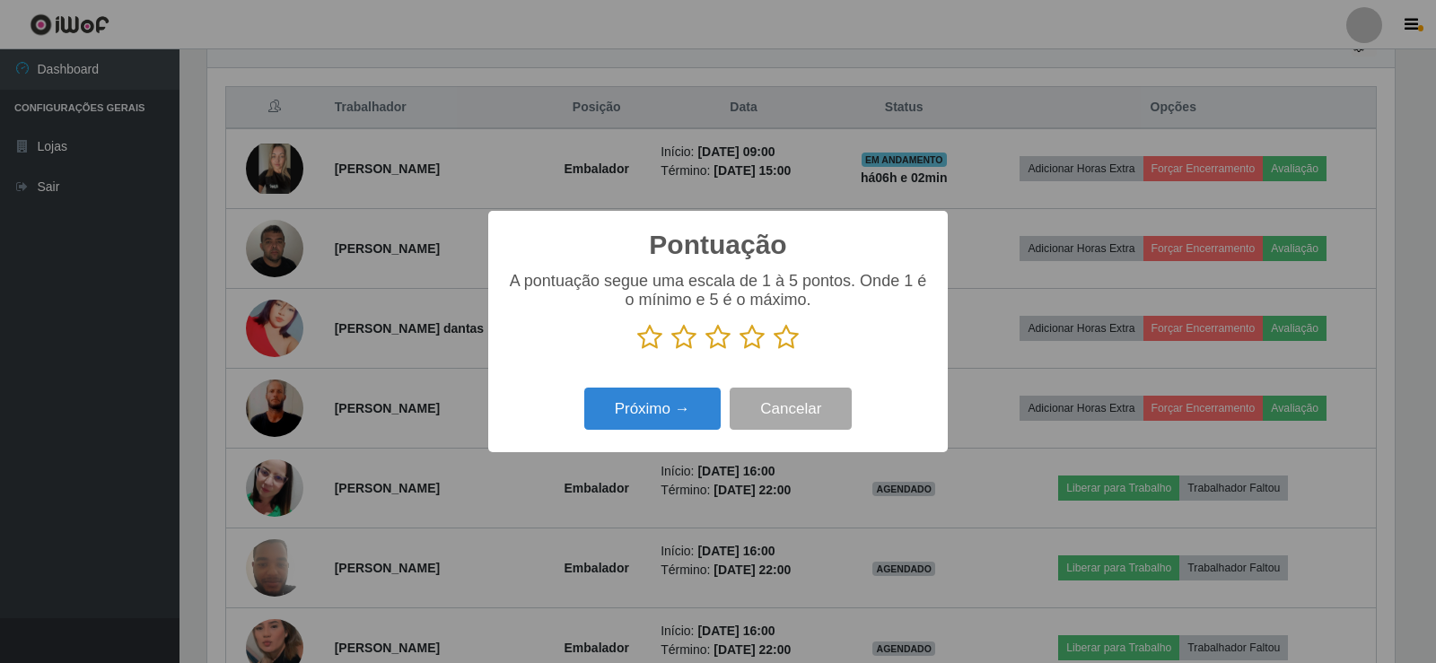
click at [779, 331] on icon at bounding box center [785, 337] width 25 height 27
click at [773, 351] on input "radio" at bounding box center [773, 351] width 0 height 0
click at [662, 400] on button "Próximo →" at bounding box center [652, 409] width 136 height 42
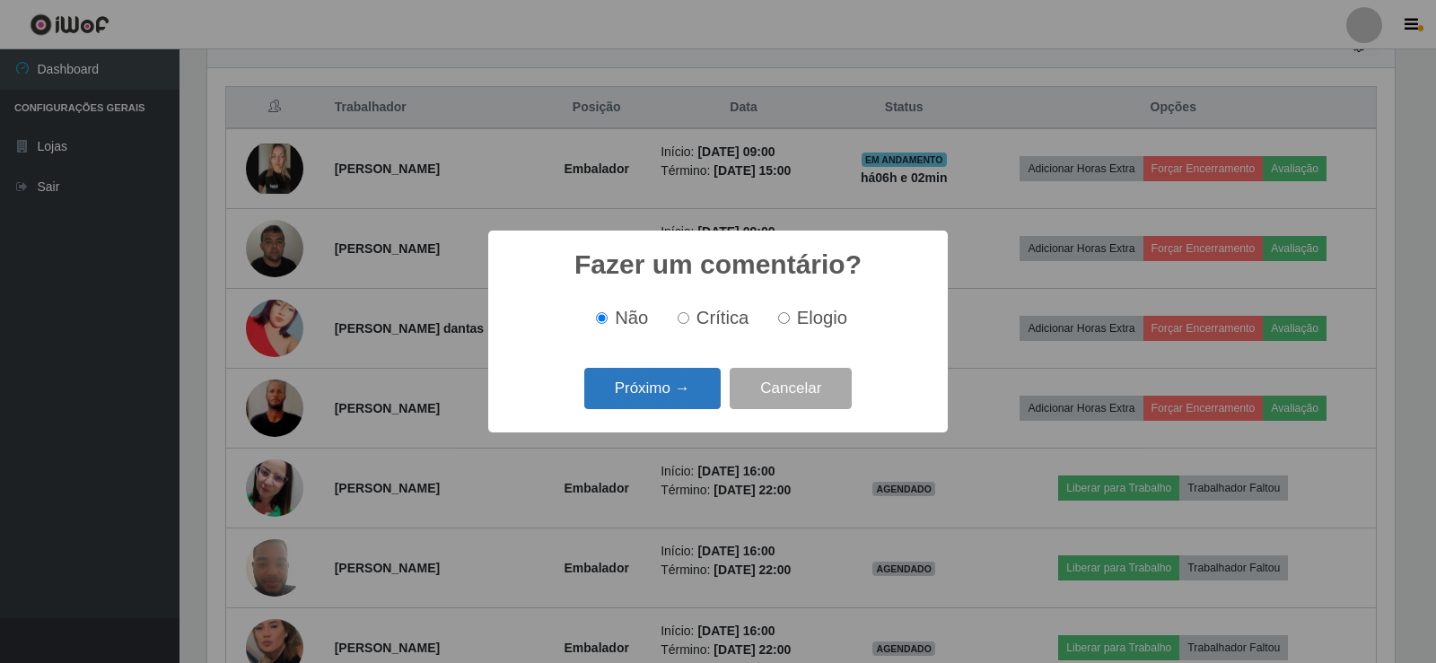
click at [674, 390] on button "Próximo →" at bounding box center [652, 389] width 136 height 42
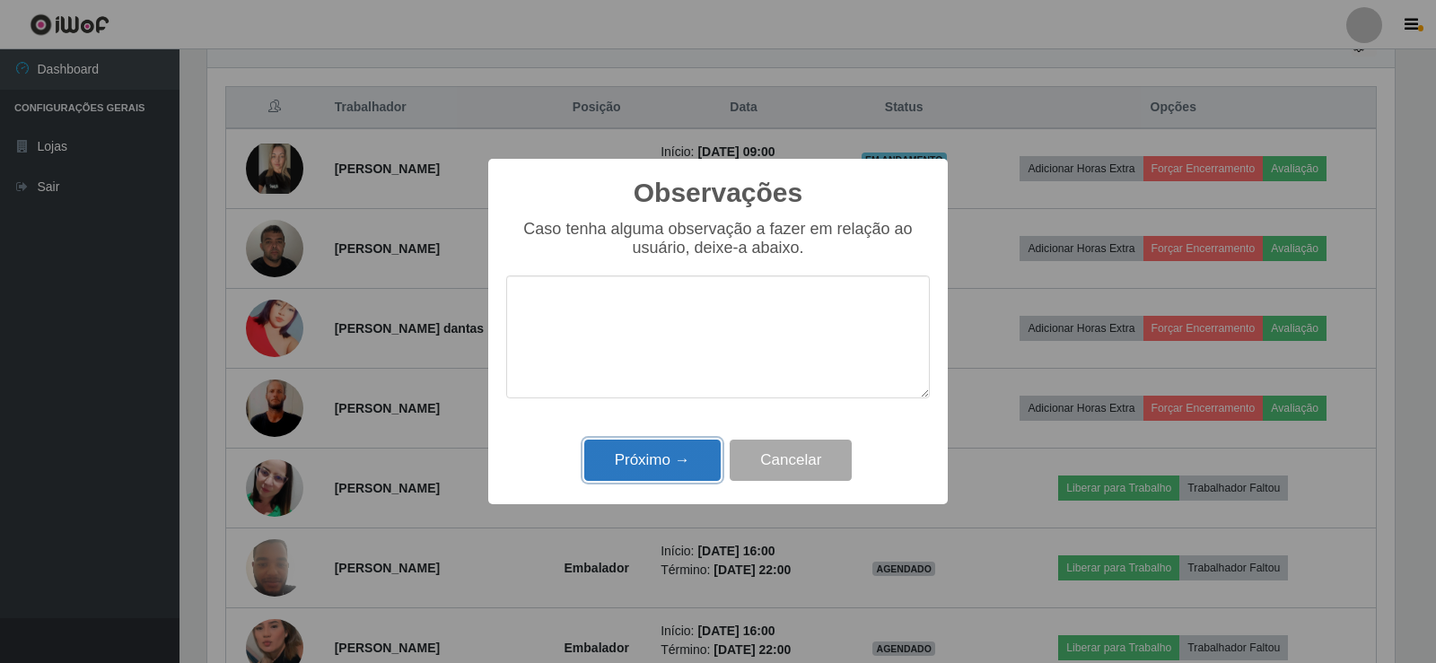
click at [671, 450] on button "Próximo →" at bounding box center [652, 461] width 136 height 42
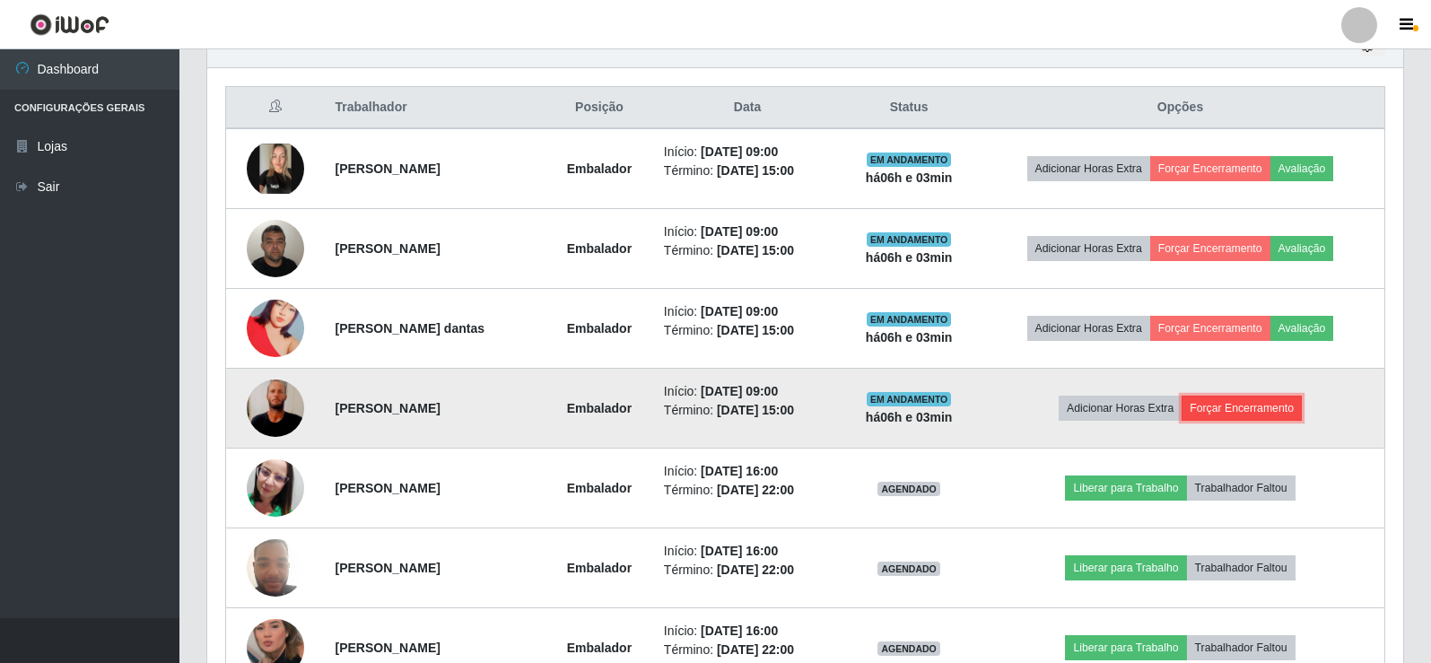
click at [1236, 404] on button "Forçar Encerramento" at bounding box center [1242, 408] width 120 height 25
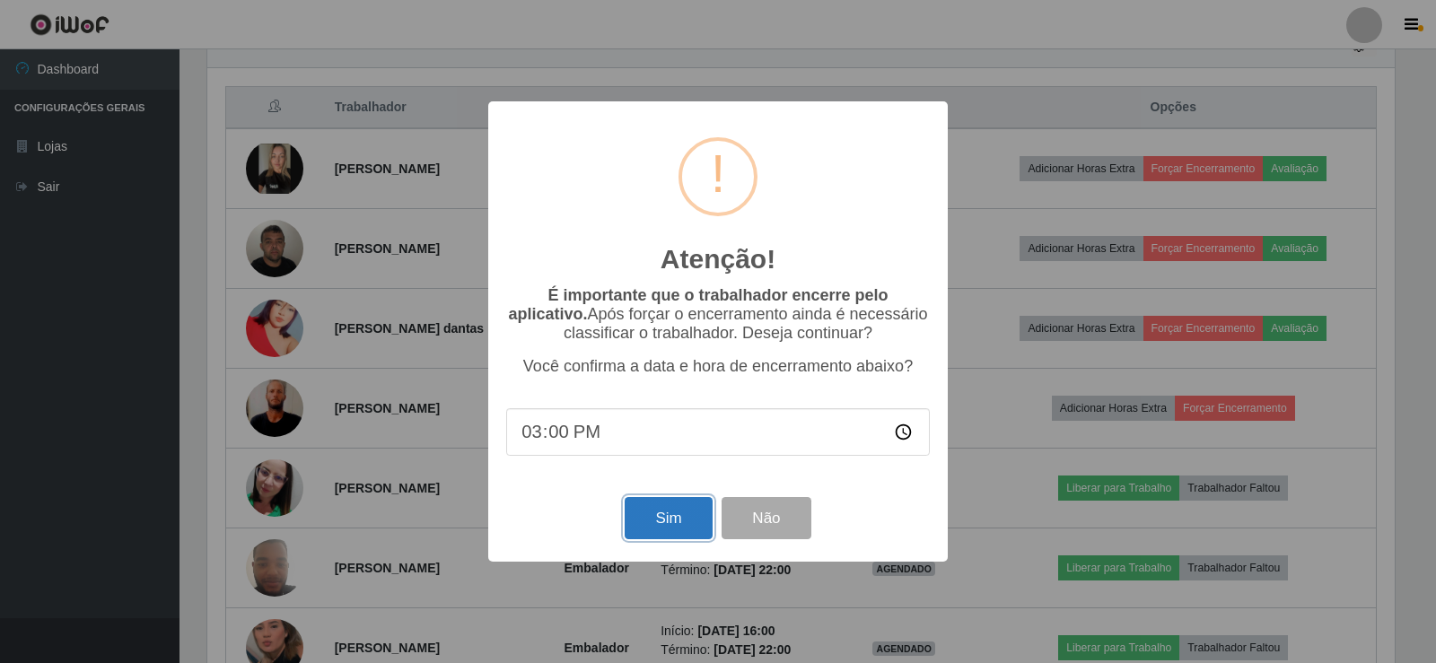
click at [673, 528] on button "Sim" at bounding box center [668, 518] width 87 height 42
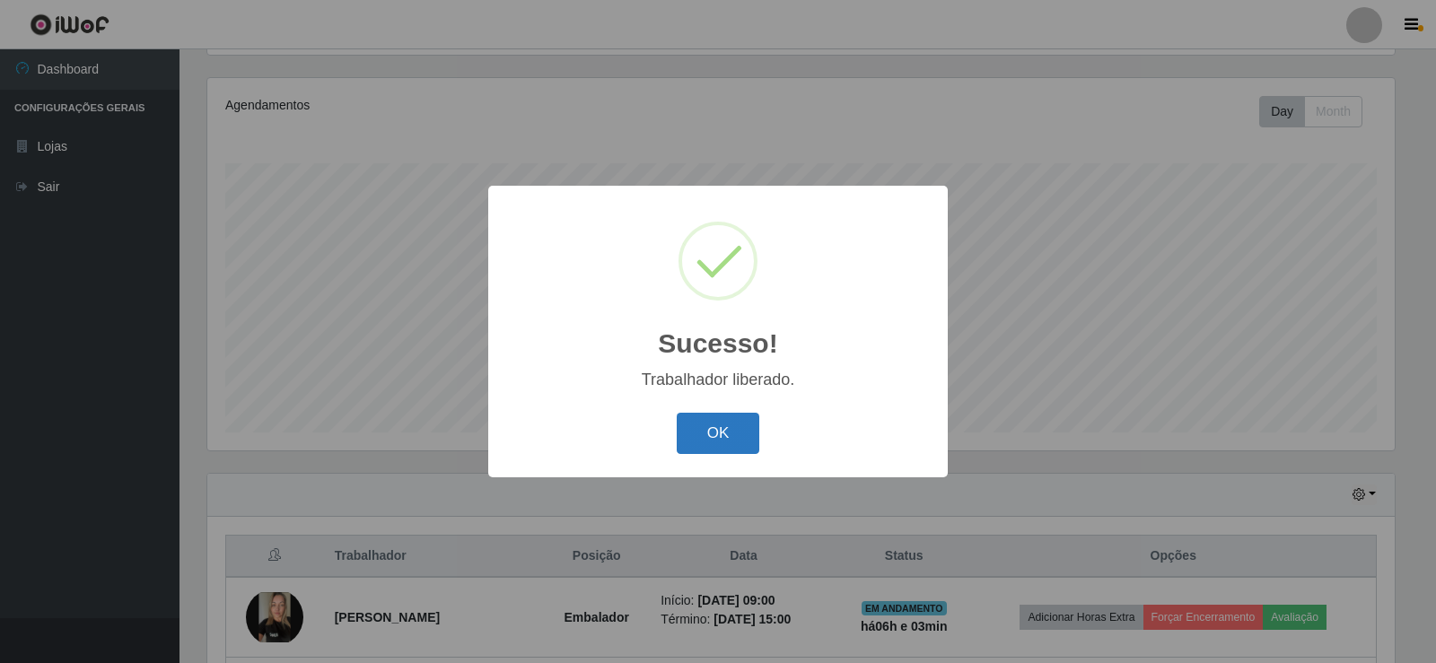
click at [741, 438] on button "OK" at bounding box center [718, 434] width 83 height 42
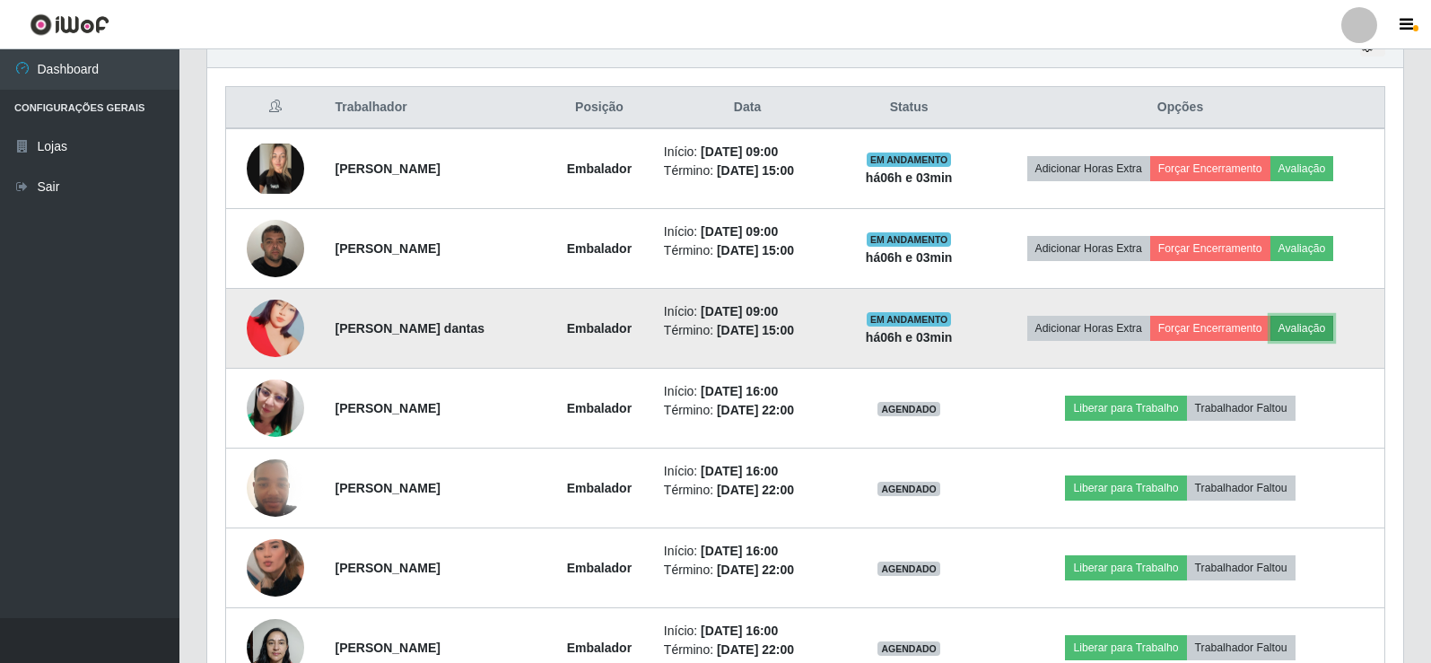
click at [1301, 323] on button "Avaliação" at bounding box center [1303, 328] width 64 height 25
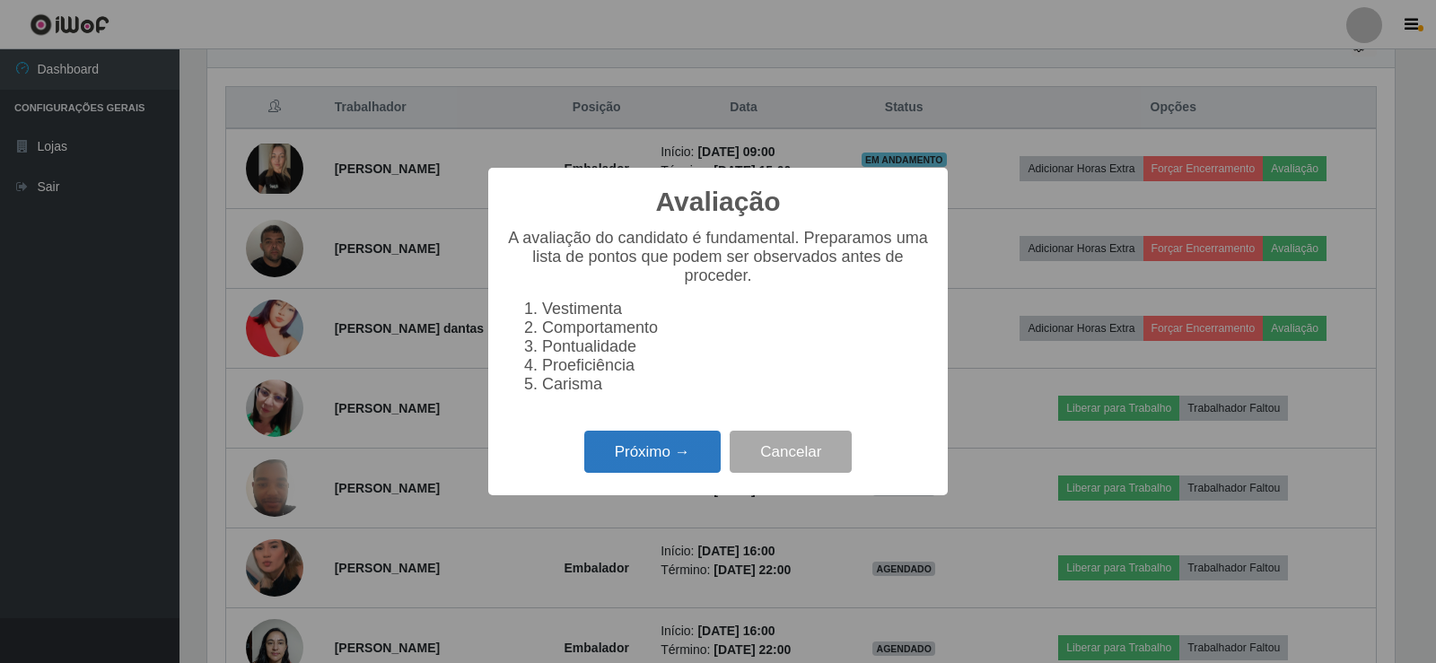
click at [654, 463] on button "Próximo →" at bounding box center [652, 452] width 136 height 42
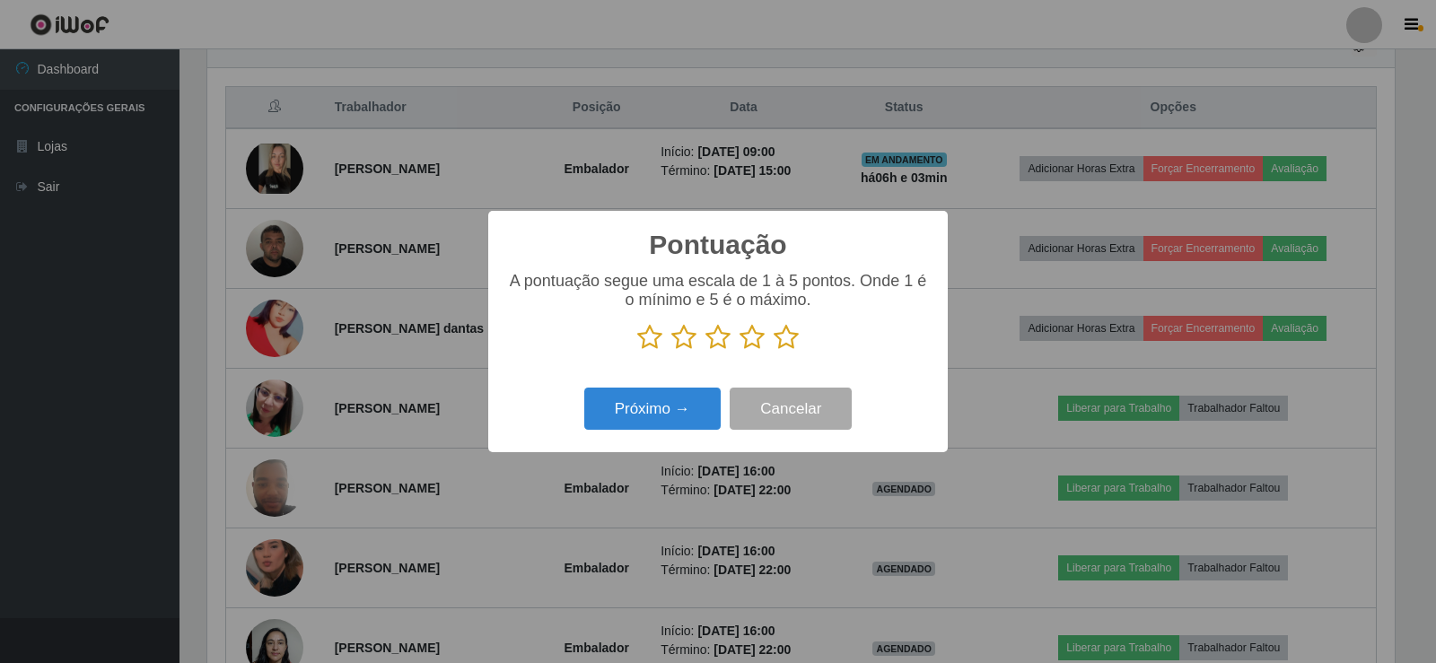
click at [793, 336] on icon at bounding box center [785, 337] width 25 height 27
click at [773, 351] on input "radio" at bounding box center [773, 351] width 0 height 0
click at [656, 418] on button "Próximo →" at bounding box center [652, 409] width 136 height 42
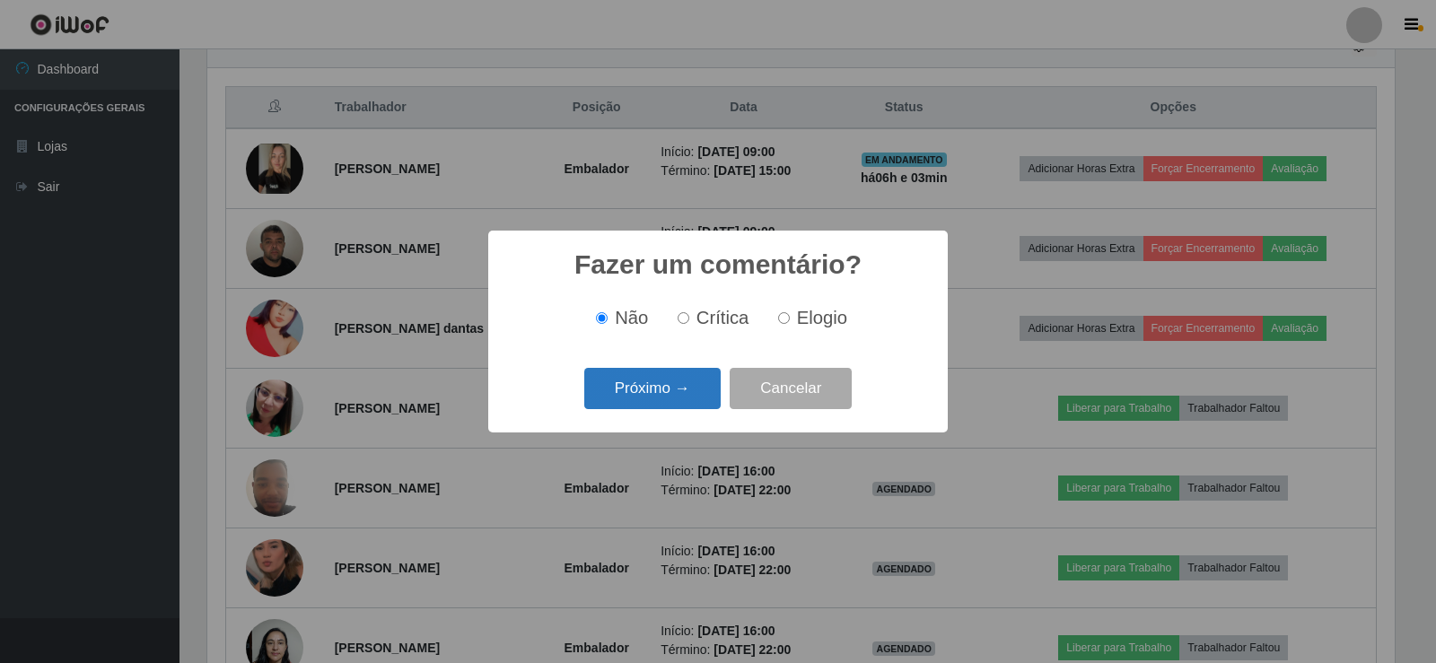
click at [668, 393] on button "Próximo →" at bounding box center [652, 389] width 136 height 42
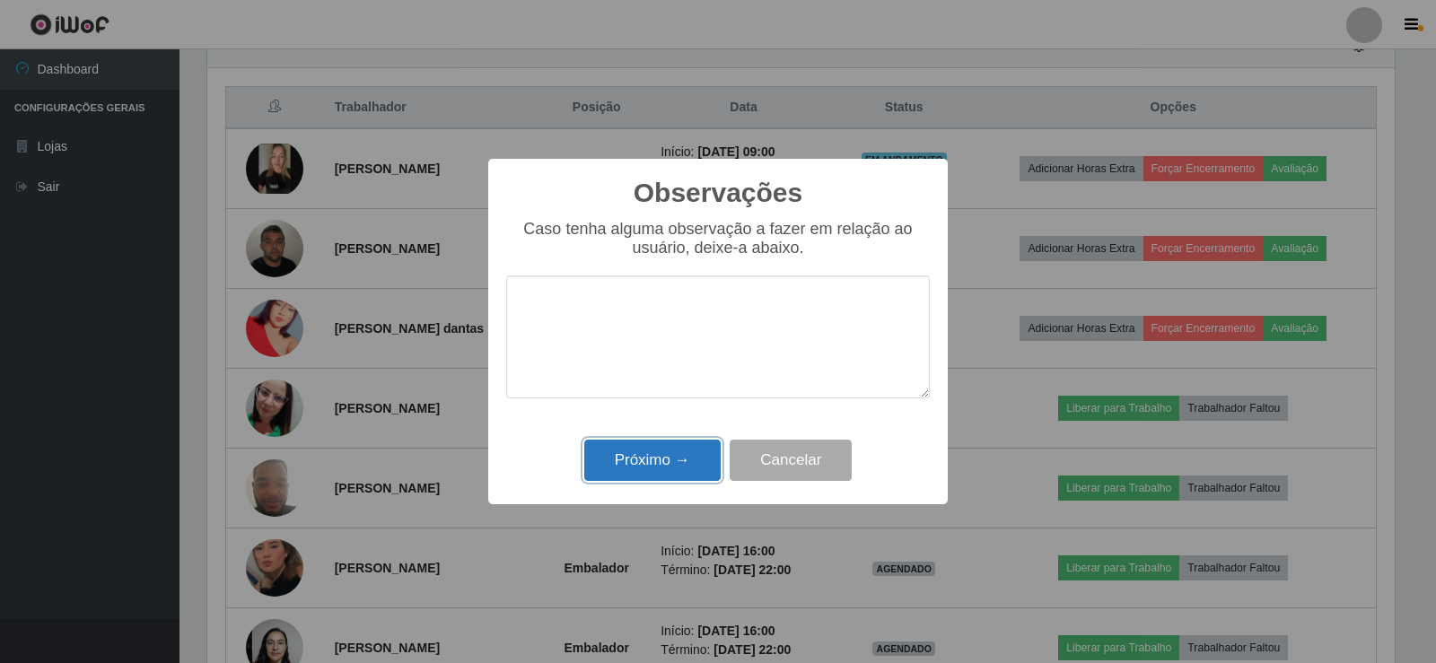
click at [659, 459] on button "Próximo →" at bounding box center [652, 461] width 136 height 42
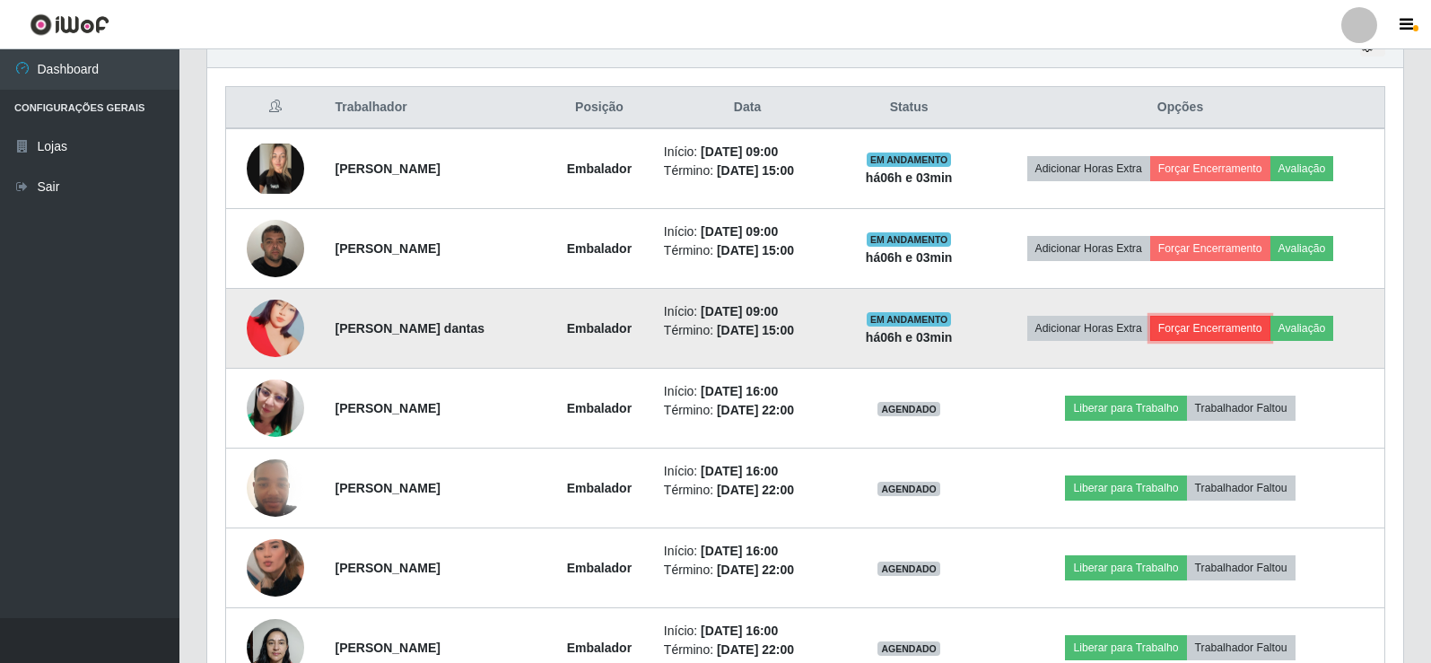
click at [1236, 328] on button "Forçar Encerramento" at bounding box center [1210, 328] width 120 height 25
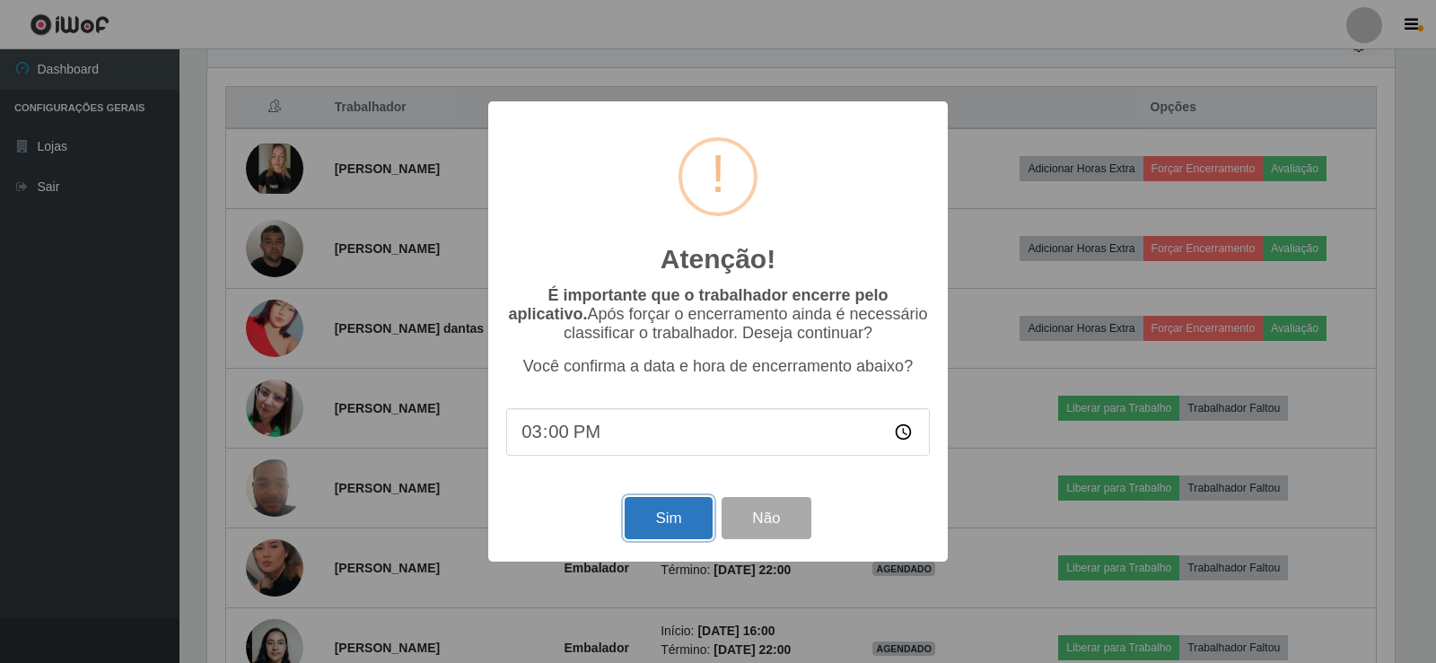
click at [665, 527] on button "Sim" at bounding box center [668, 518] width 87 height 42
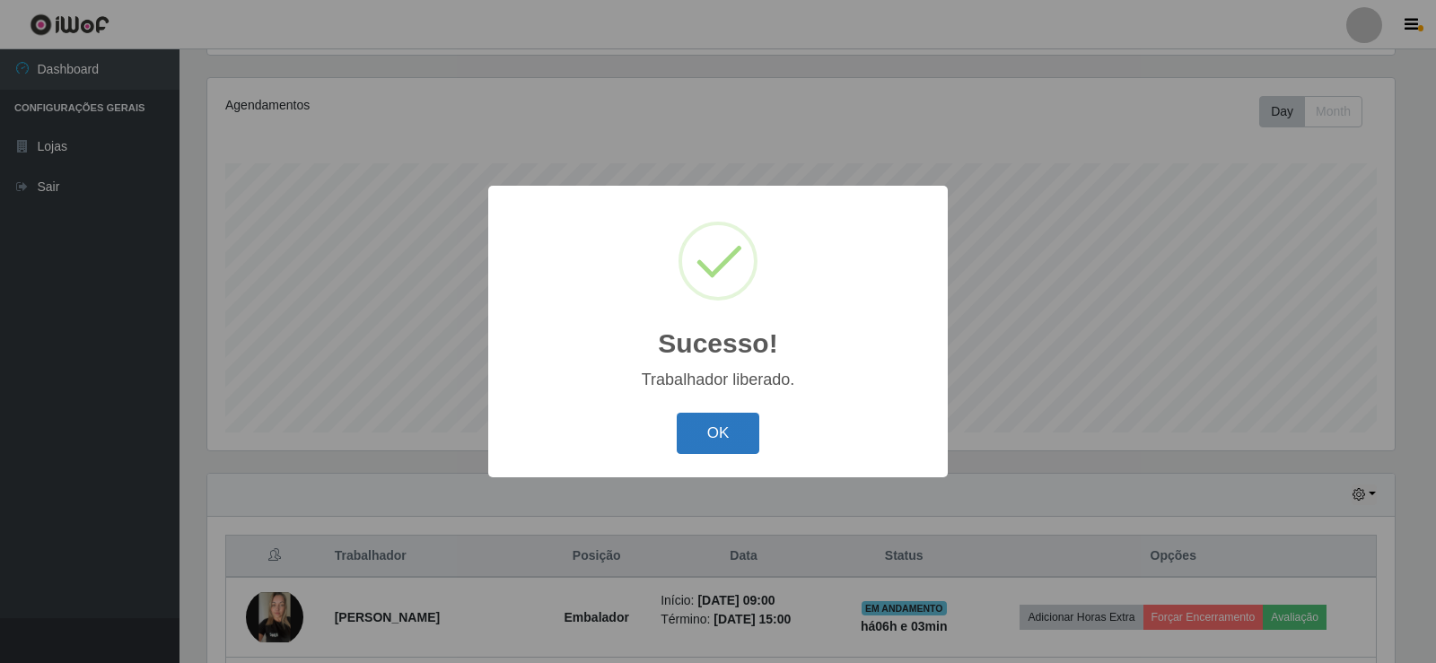
click at [745, 440] on button "OK" at bounding box center [718, 434] width 83 height 42
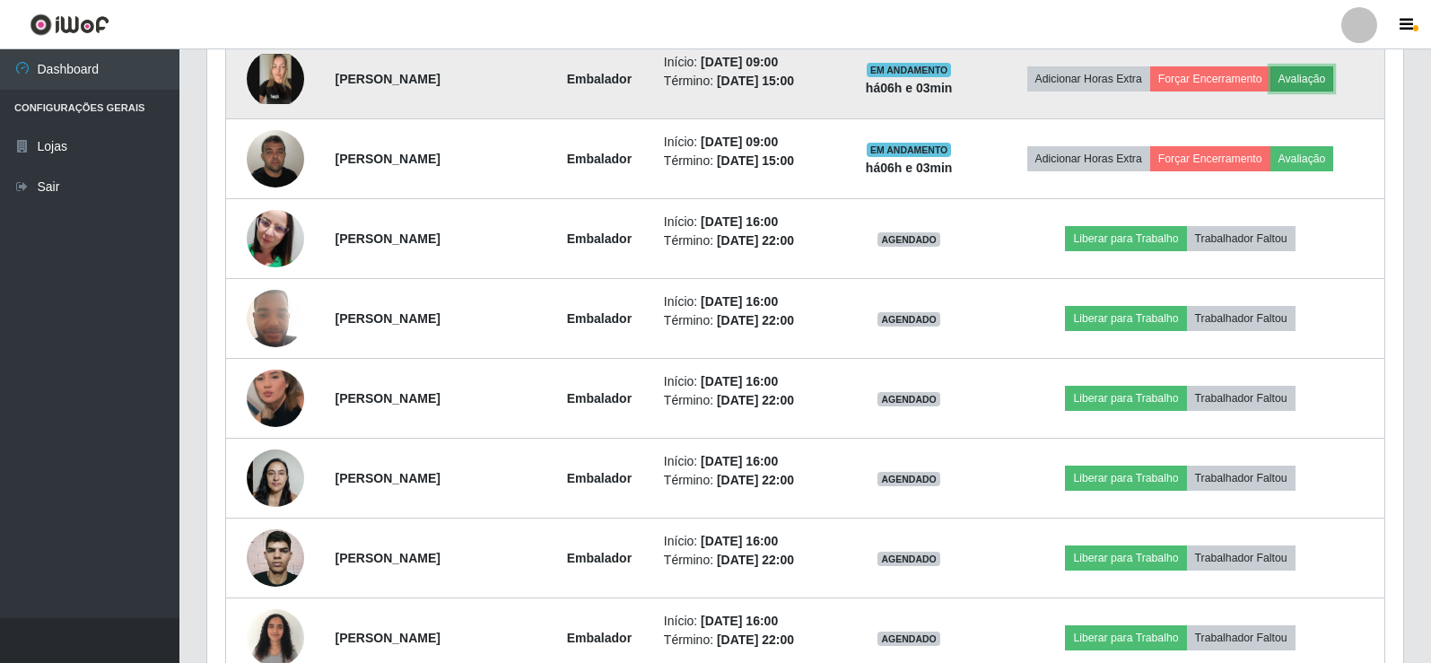
click at [1334, 78] on button "Avaliação" at bounding box center [1303, 78] width 64 height 25
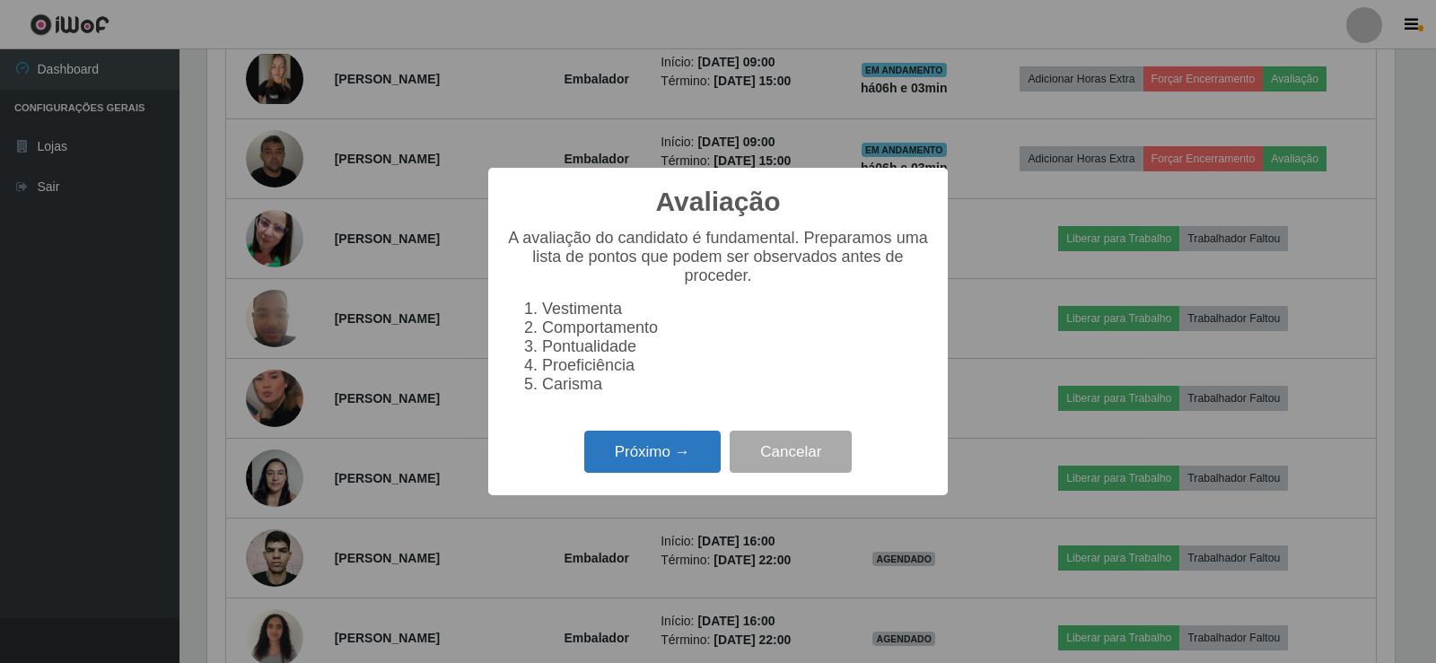
click at [660, 454] on button "Próximo →" at bounding box center [652, 452] width 136 height 42
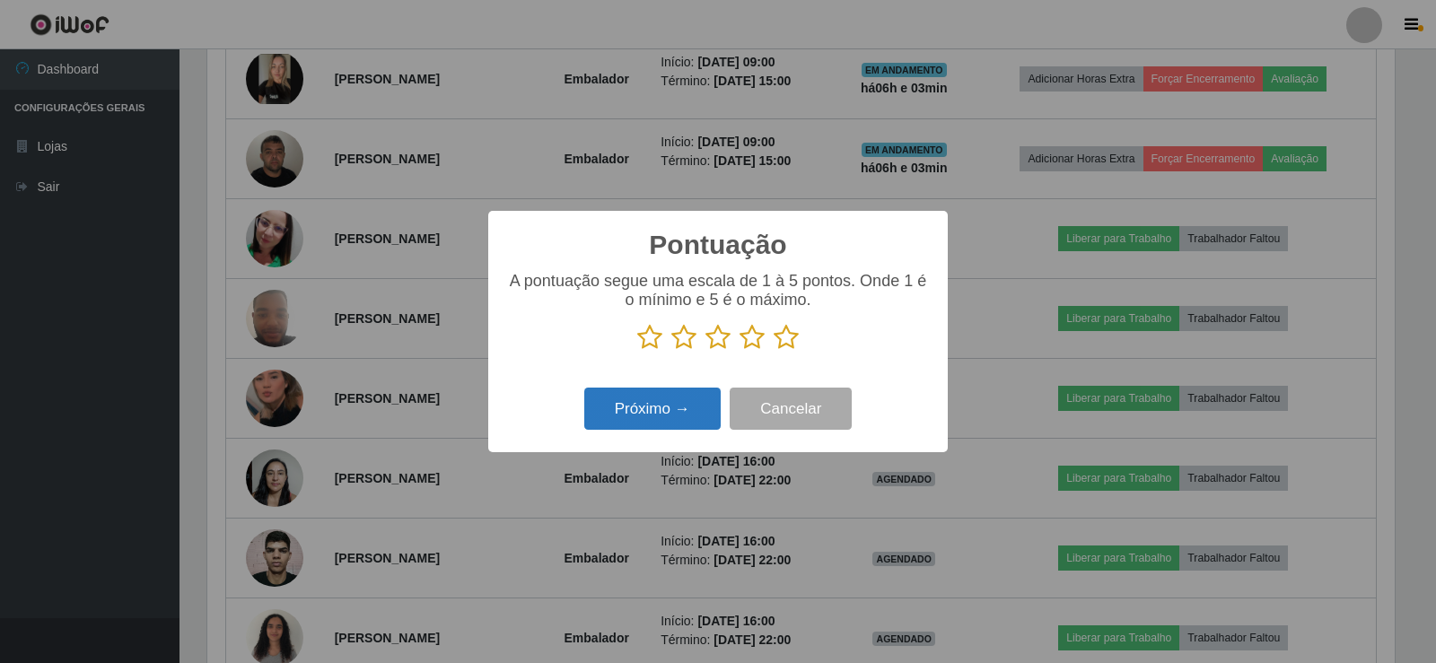
click at [656, 418] on button "Próximo →" at bounding box center [652, 409] width 136 height 42
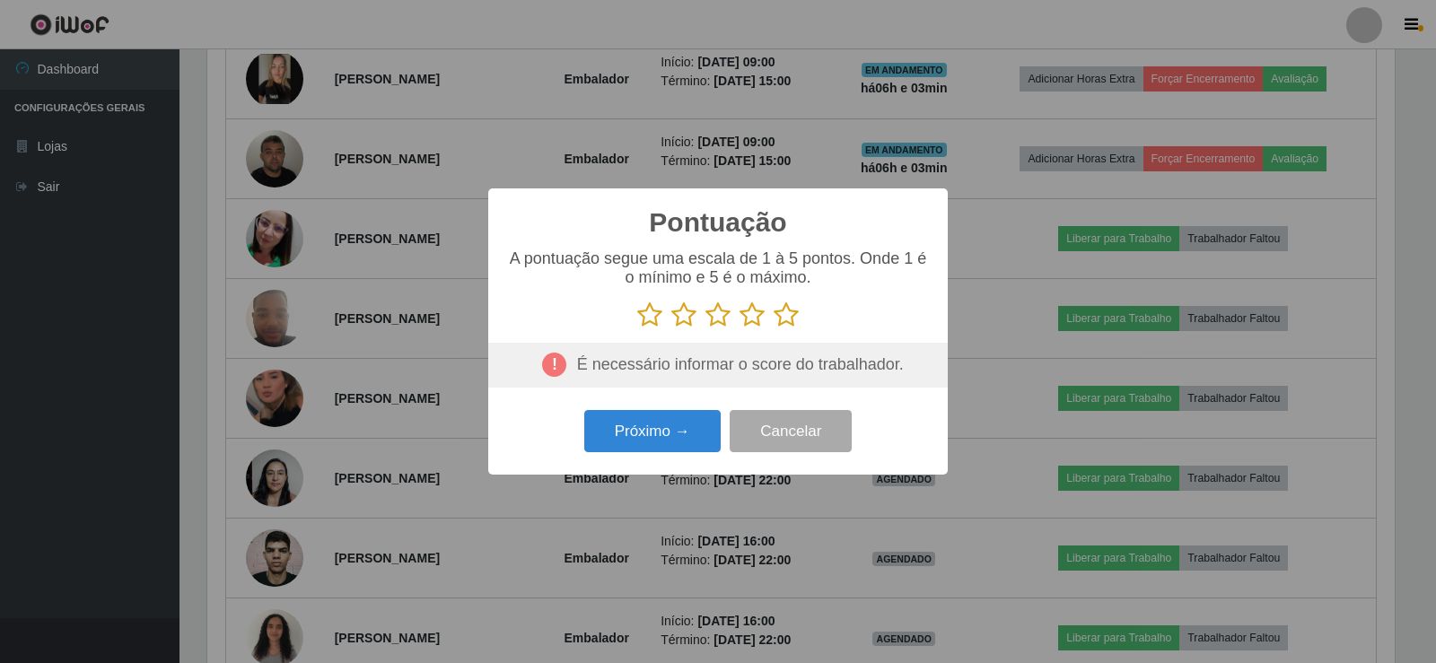
click at [787, 319] on icon at bounding box center [785, 315] width 25 height 27
click at [773, 328] on input "radio" at bounding box center [773, 328] width 0 height 0
click at [644, 433] on button "Próximo →" at bounding box center [652, 431] width 136 height 42
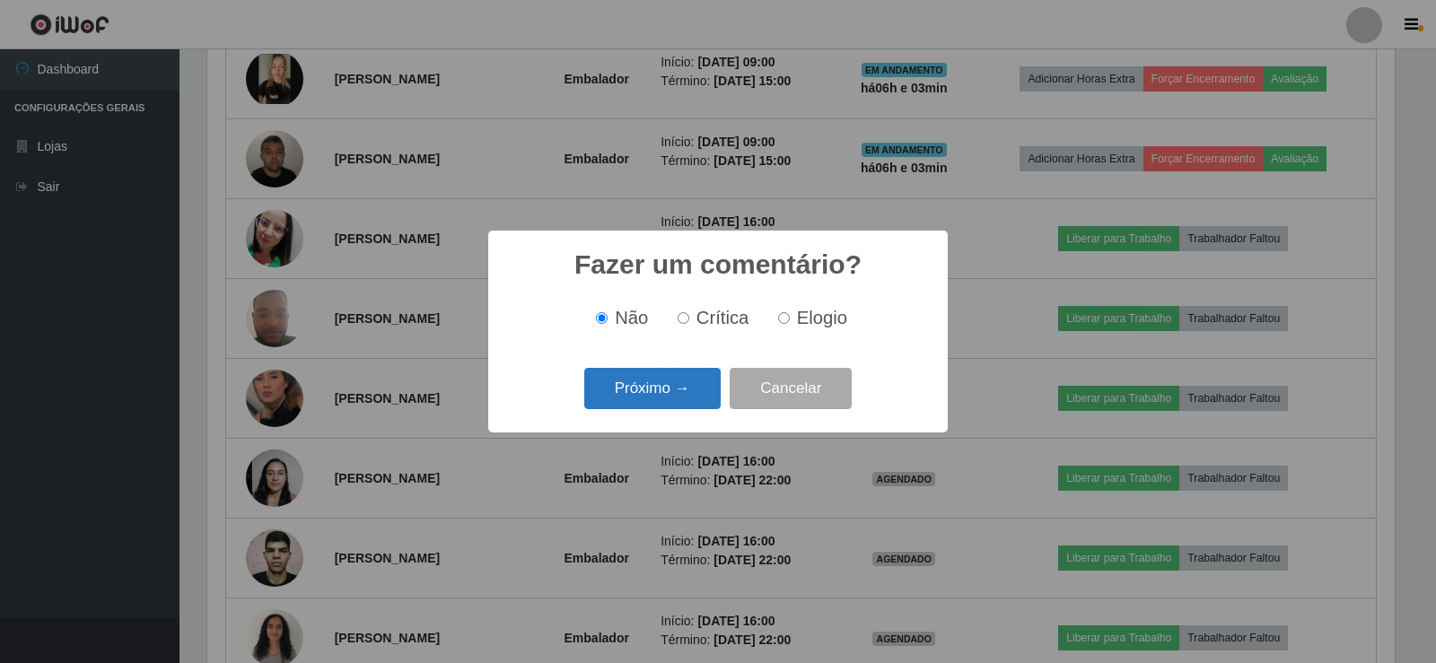
click at [657, 393] on button "Próximo →" at bounding box center [652, 389] width 136 height 42
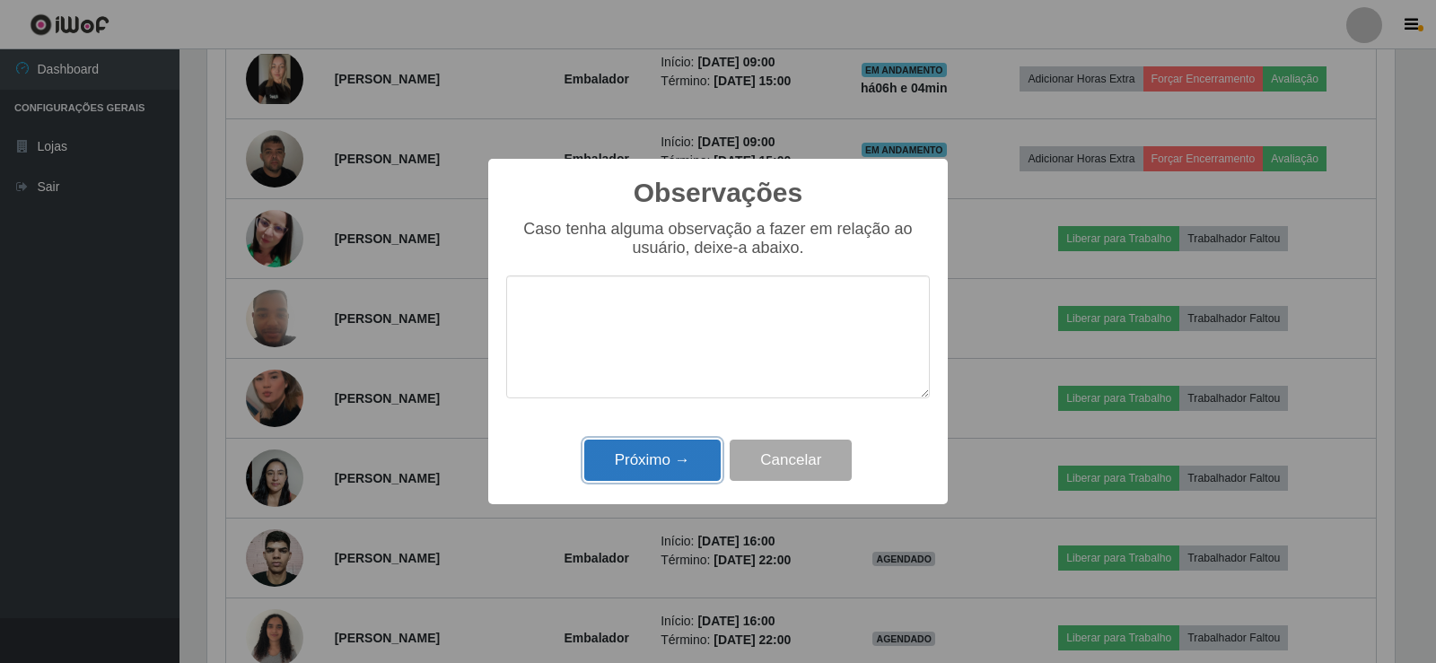
click at [667, 449] on button "Próximo →" at bounding box center [652, 461] width 136 height 42
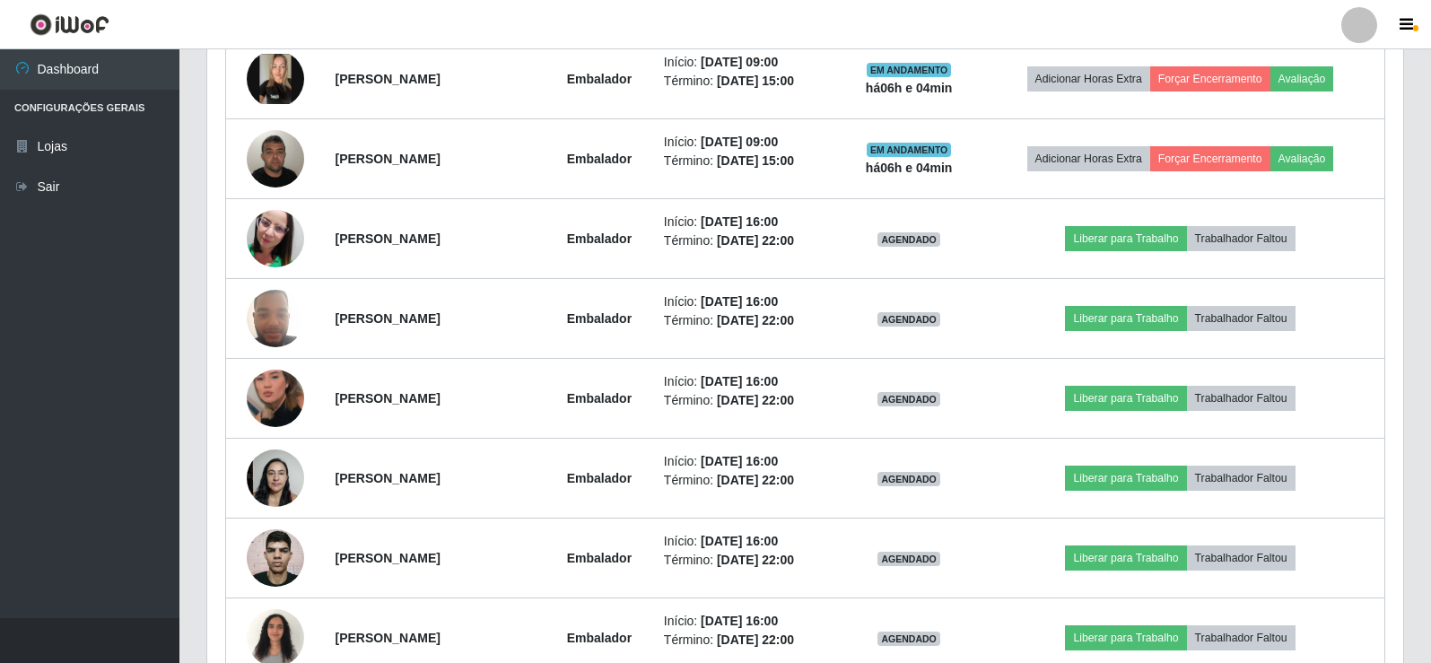
scroll to position [896950, 896126]
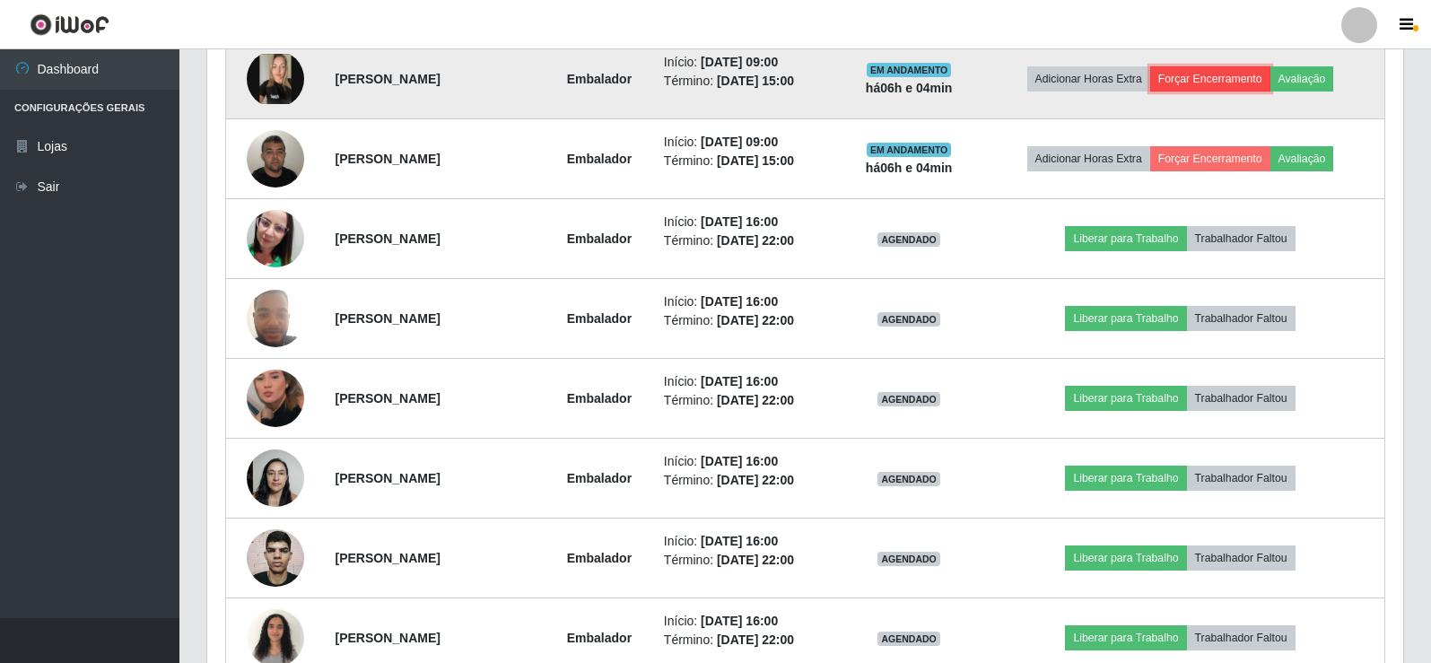
click at [1240, 70] on button "Forçar Encerramento" at bounding box center [1210, 78] width 120 height 25
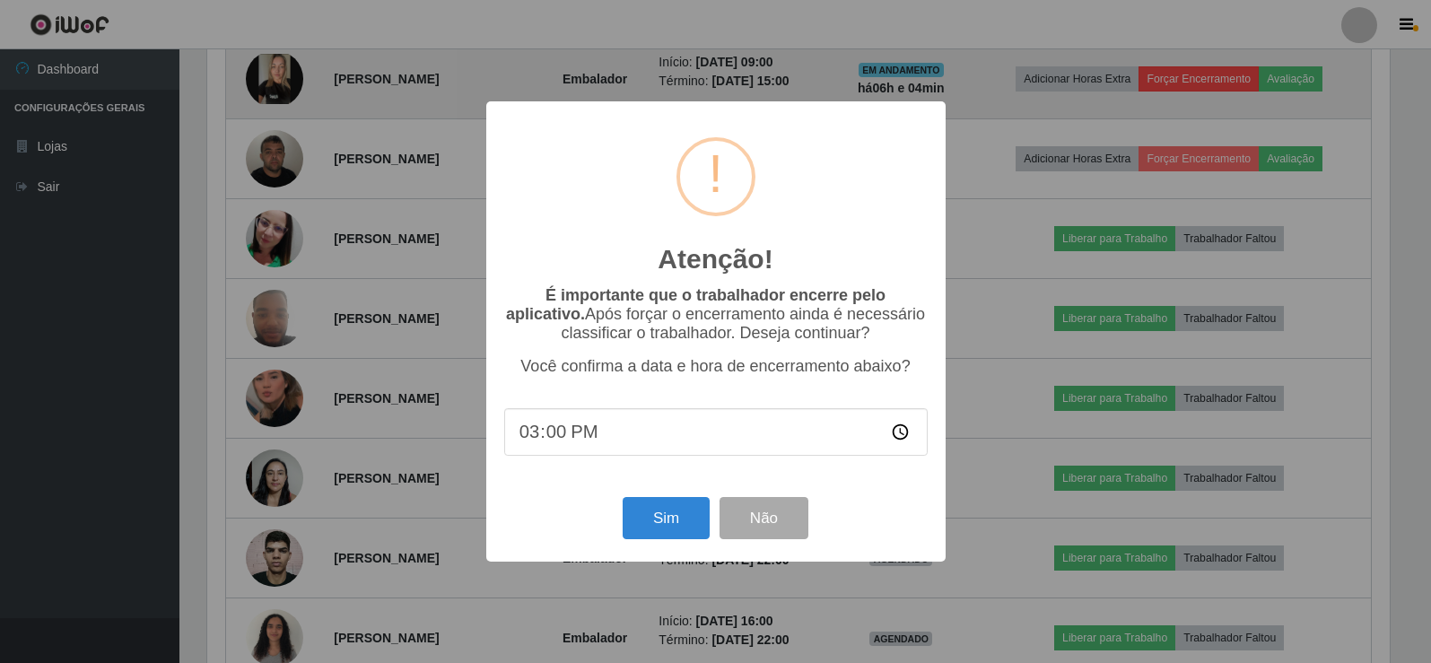
scroll to position [896950, 896135]
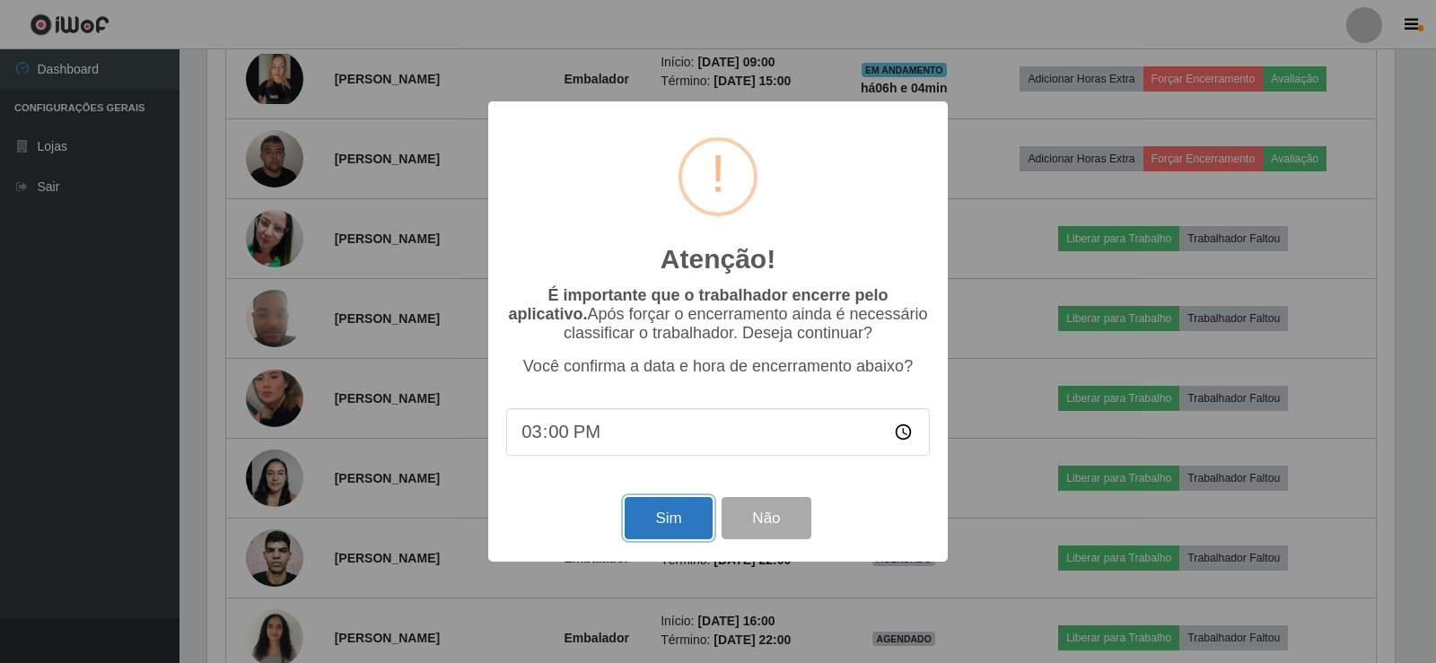
click at [654, 517] on button "Sim" at bounding box center [668, 518] width 87 height 42
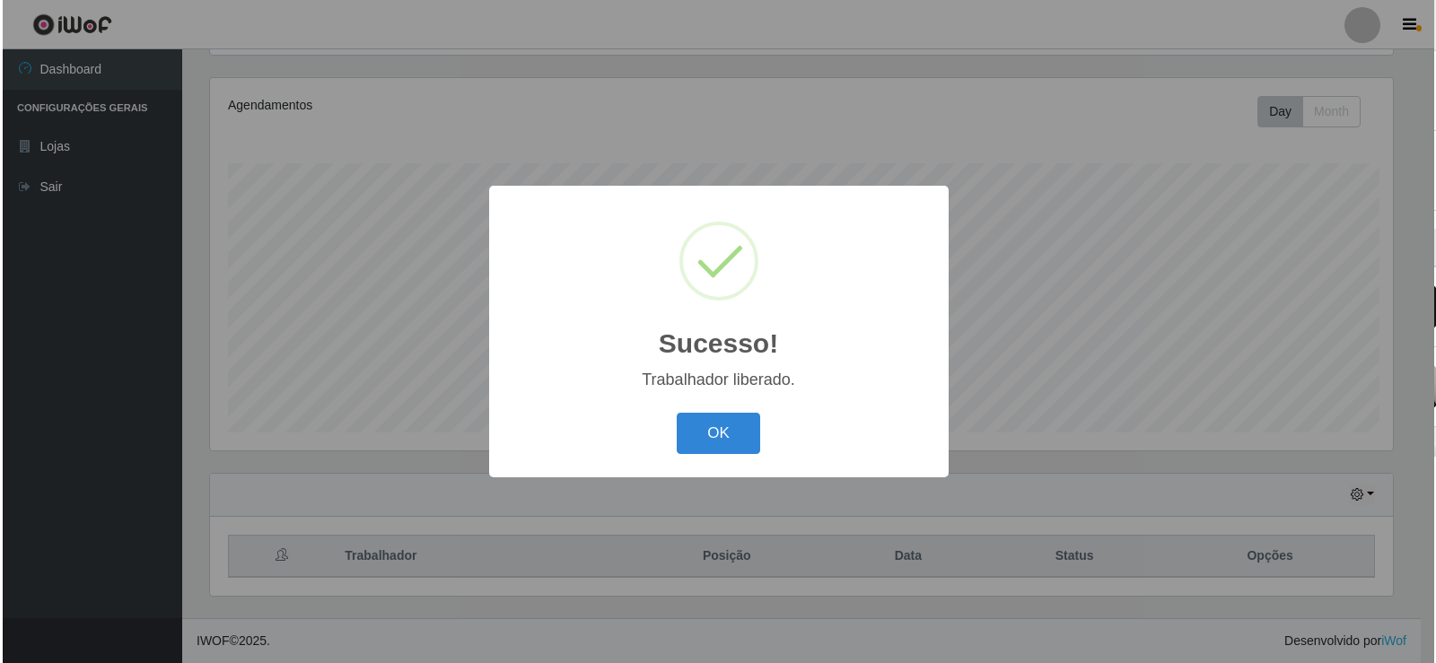
scroll to position [209, 0]
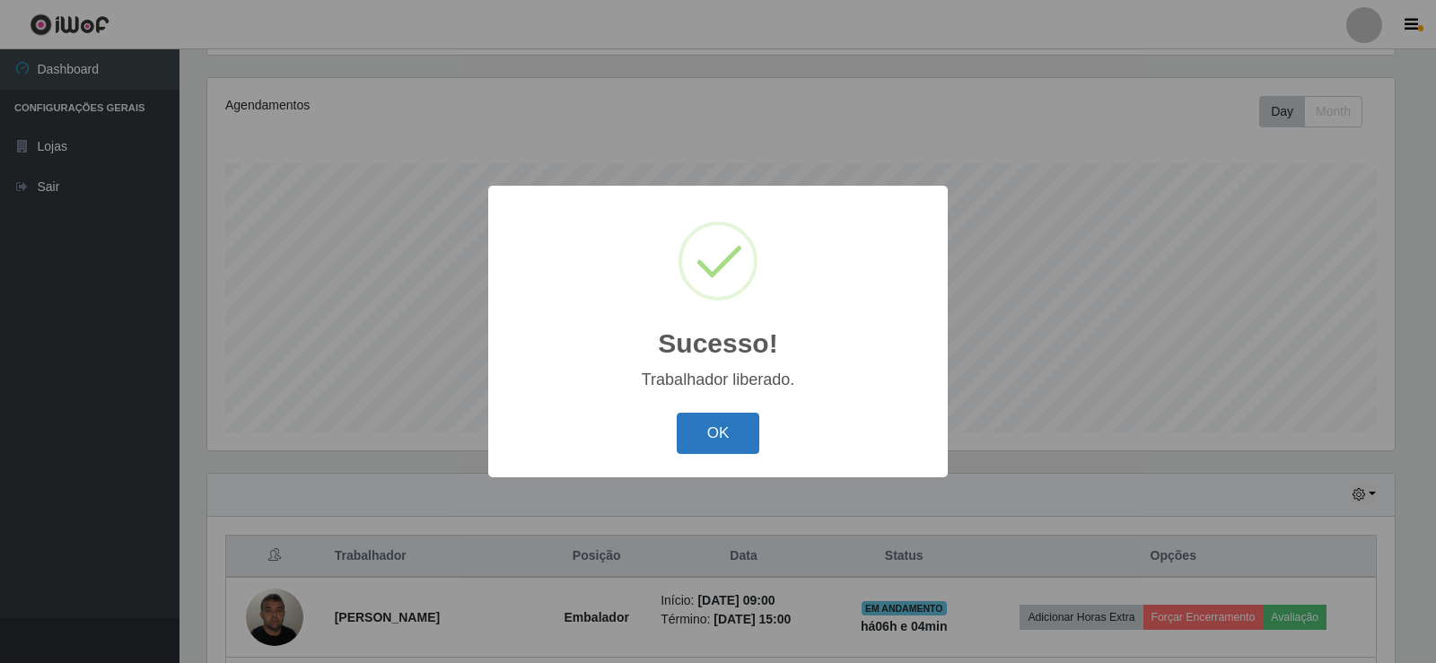
click at [691, 433] on button "OK" at bounding box center [718, 434] width 83 height 42
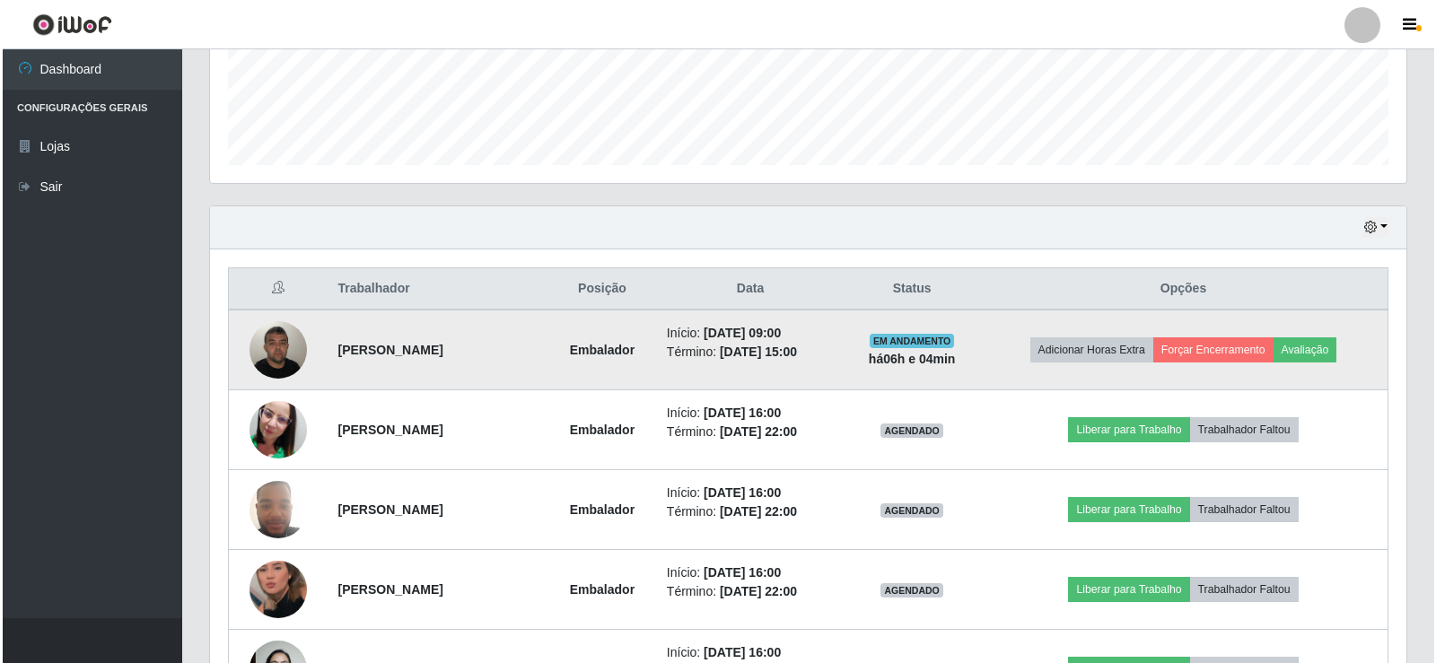
scroll to position [478, 0]
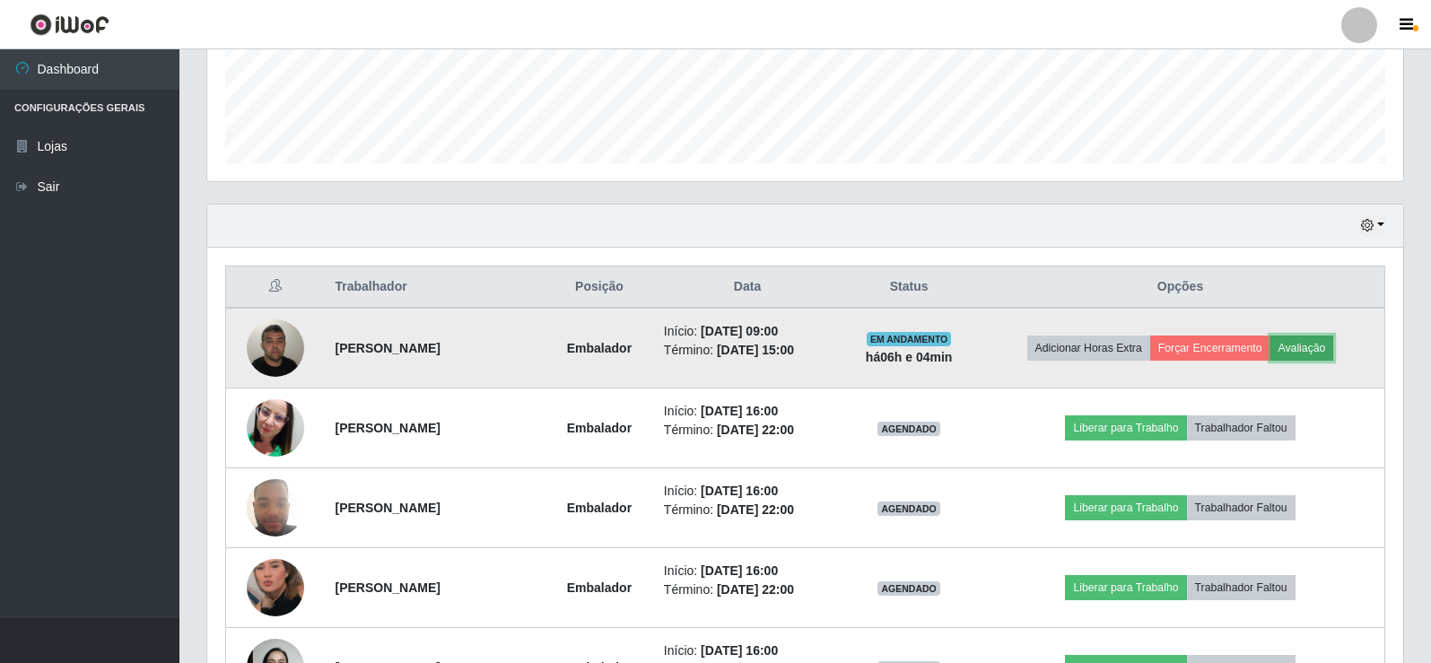
click at [1312, 344] on button "Avaliação" at bounding box center [1303, 348] width 64 height 25
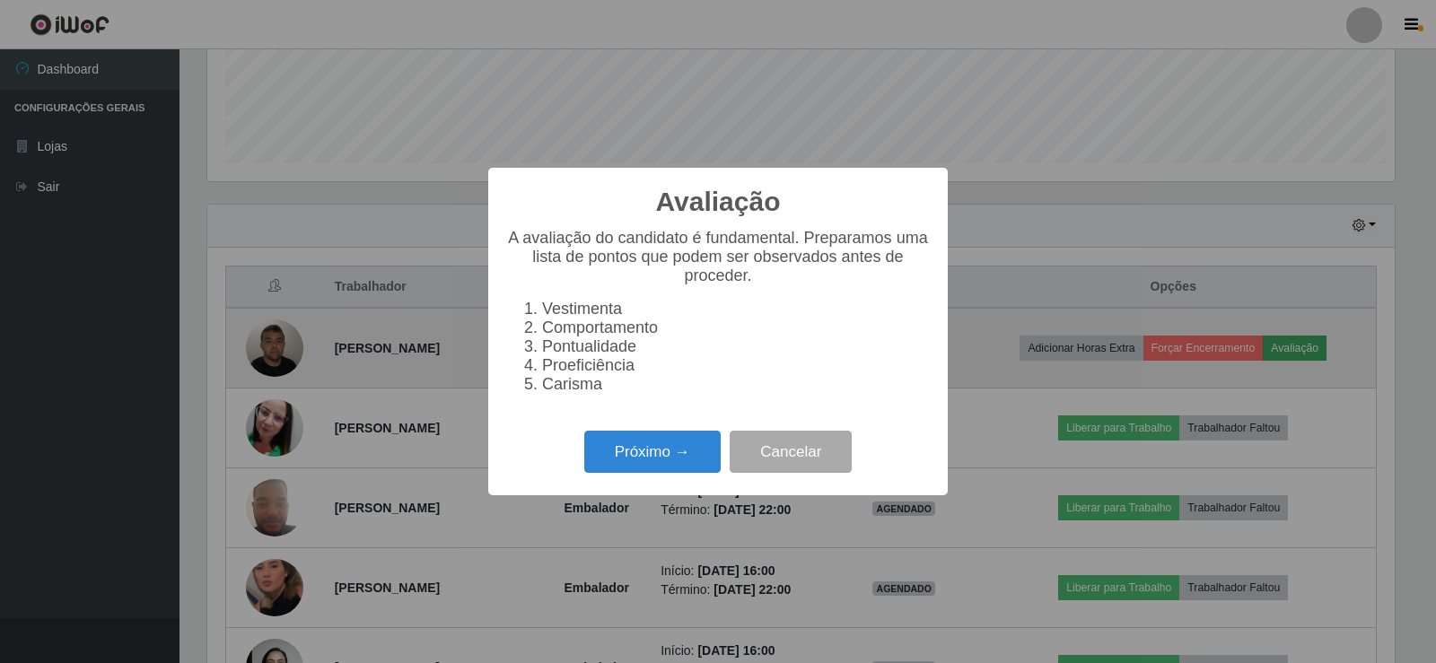
scroll to position [372, 1187]
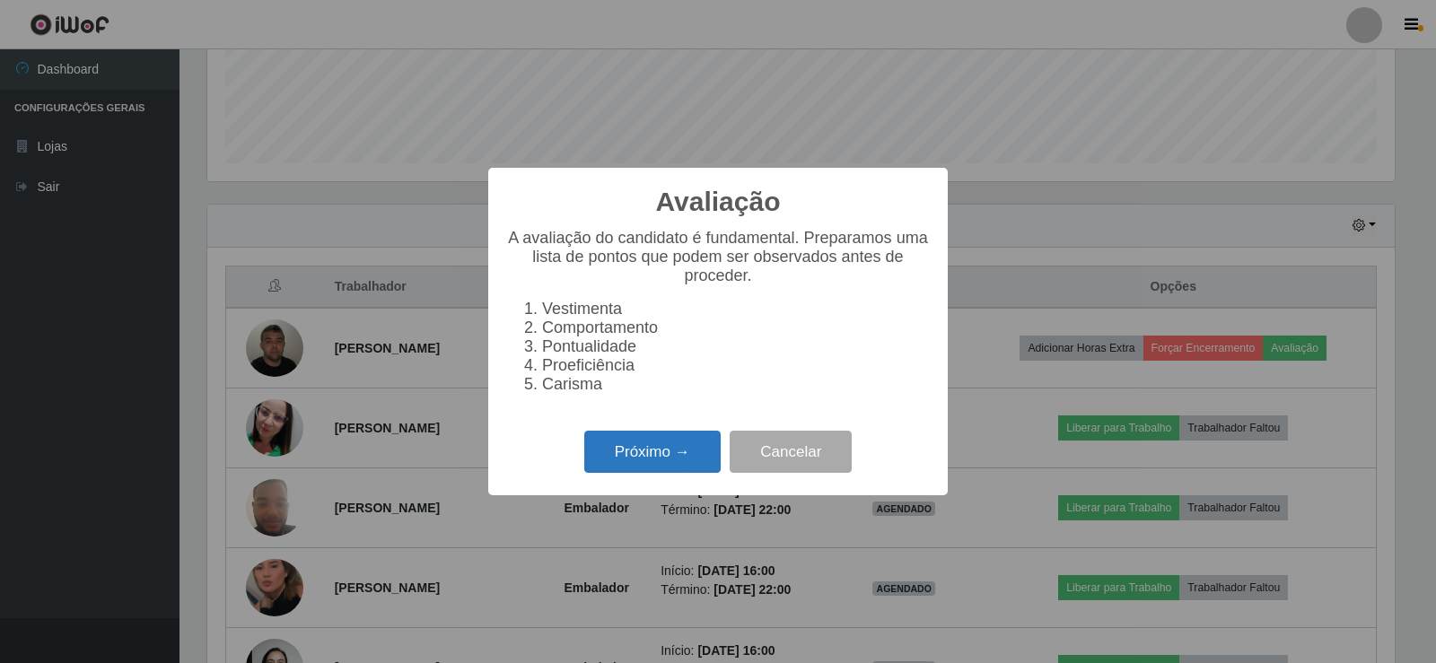
click at [635, 461] on button "Próximo →" at bounding box center [652, 452] width 136 height 42
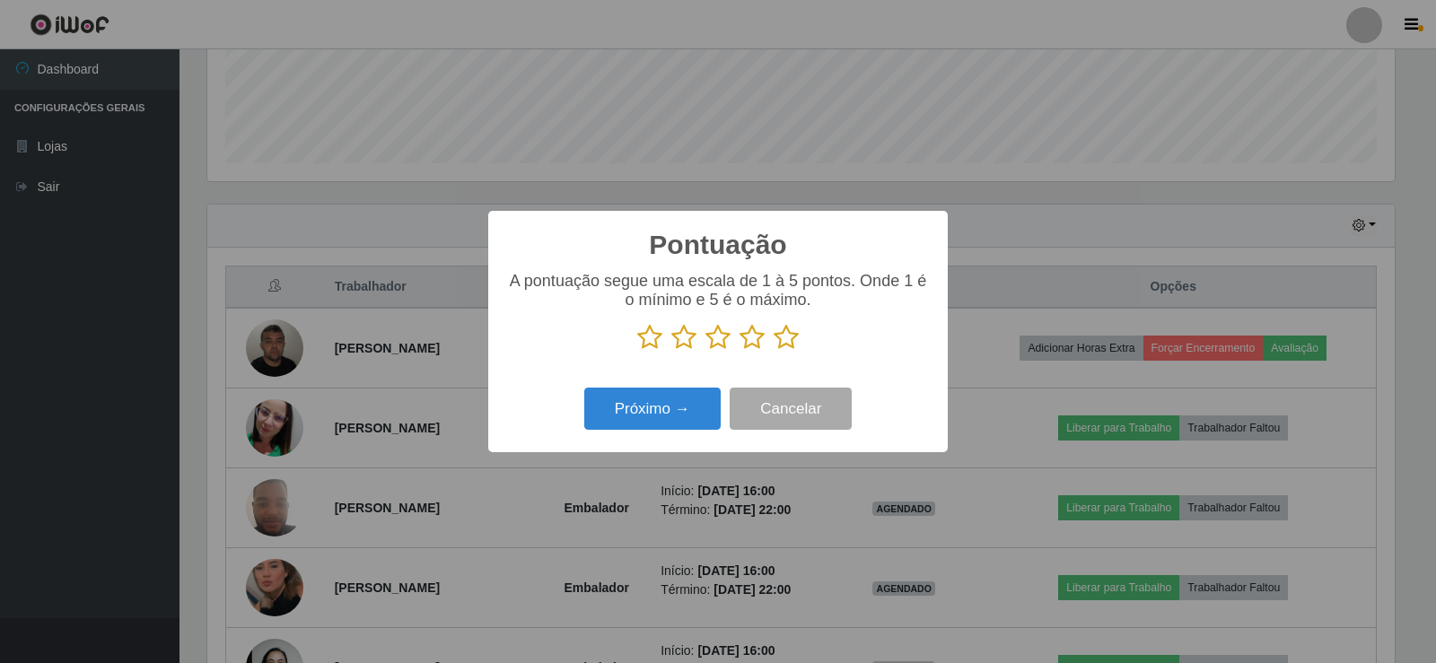
click at [788, 340] on icon at bounding box center [785, 337] width 25 height 27
click at [773, 351] on input "radio" at bounding box center [773, 351] width 0 height 0
click at [675, 415] on button "Próximo →" at bounding box center [652, 409] width 136 height 42
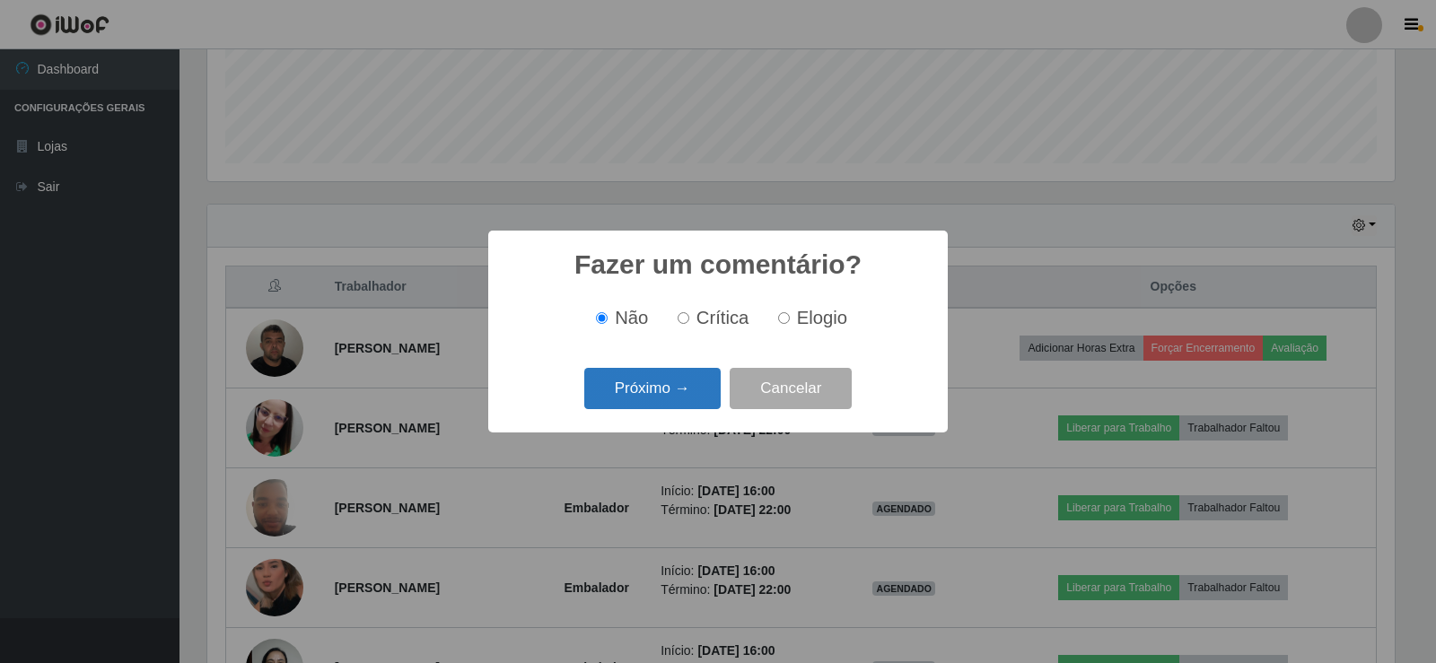
click at [677, 387] on button "Próximo →" at bounding box center [652, 389] width 136 height 42
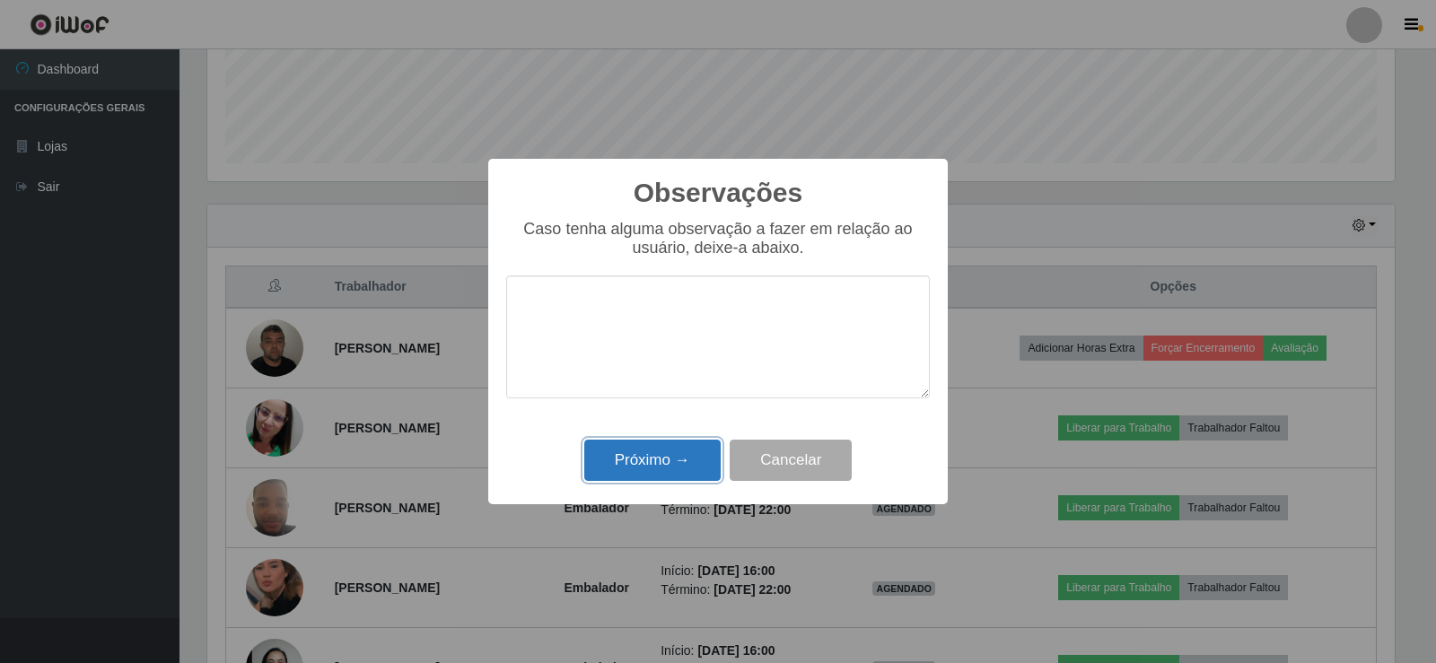
click at [669, 455] on button "Próximo →" at bounding box center [652, 461] width 136 height 42
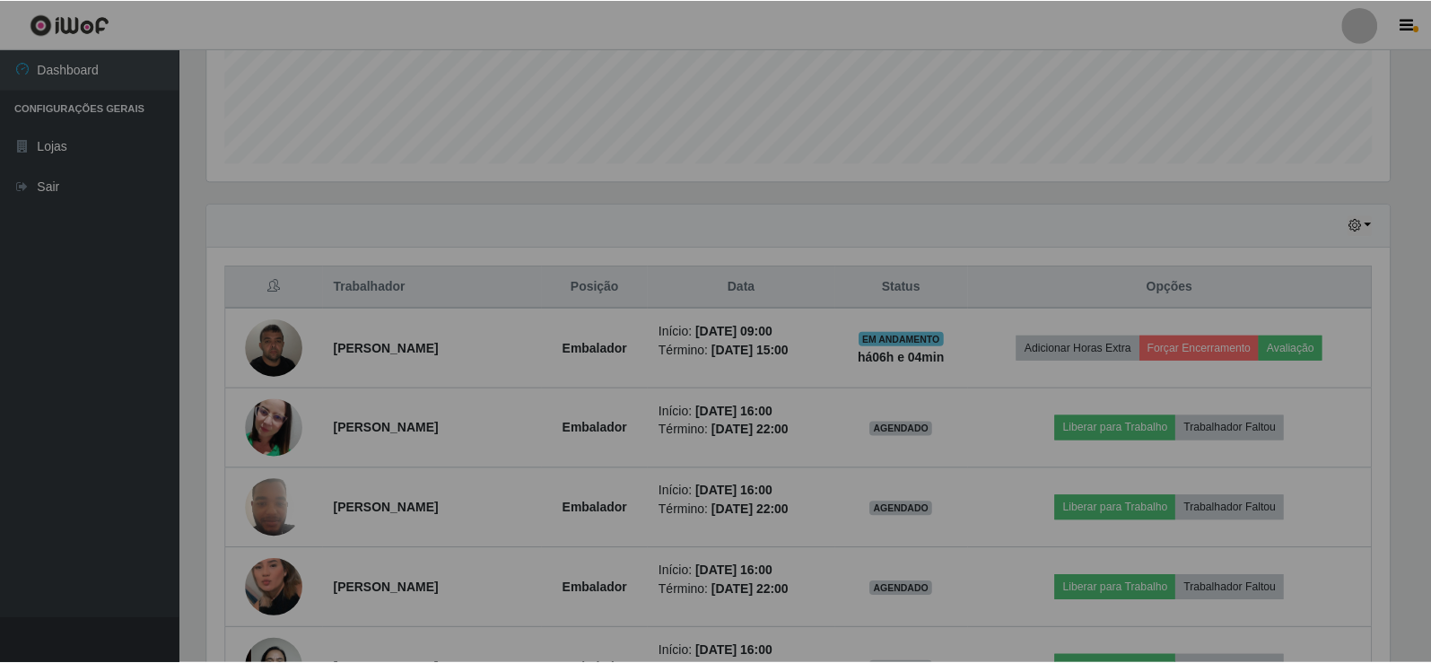
scroll to position [372, 1196]
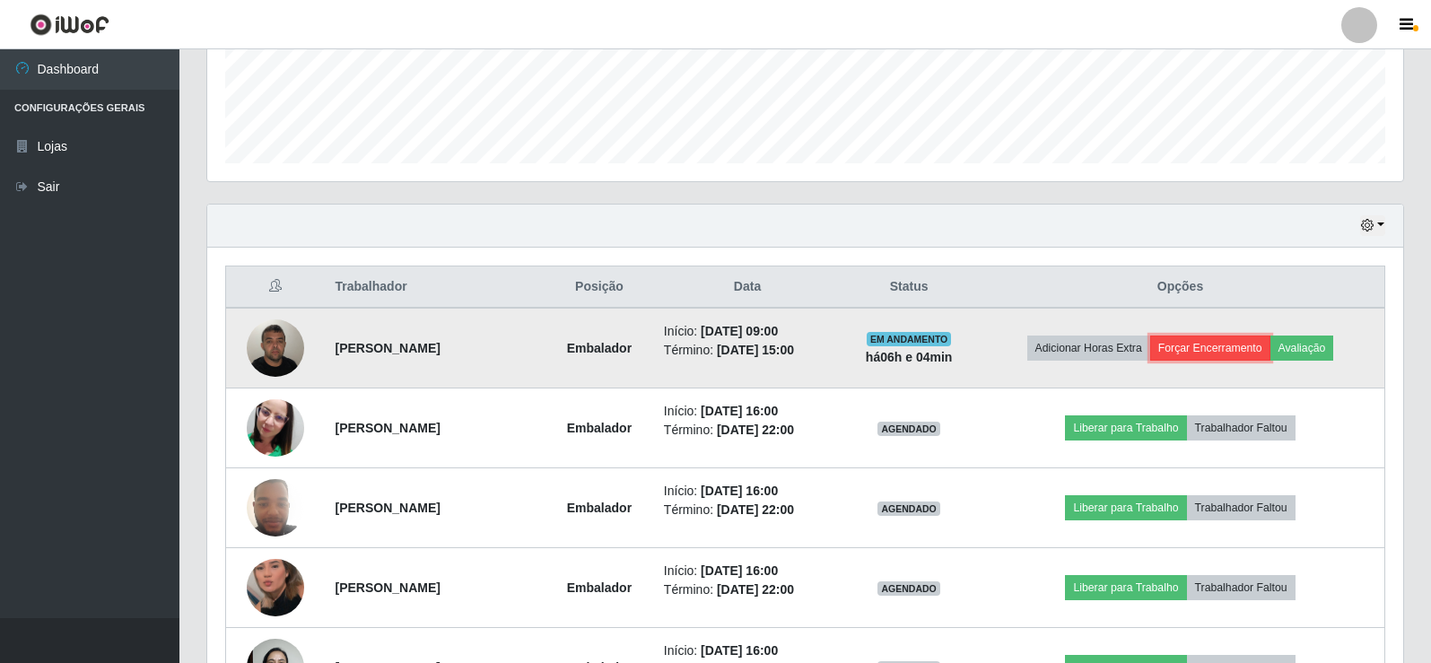
click at [1190, 348] on button "Forçar Encerramento" at bounding box center [1210, 348] width 120 height 25
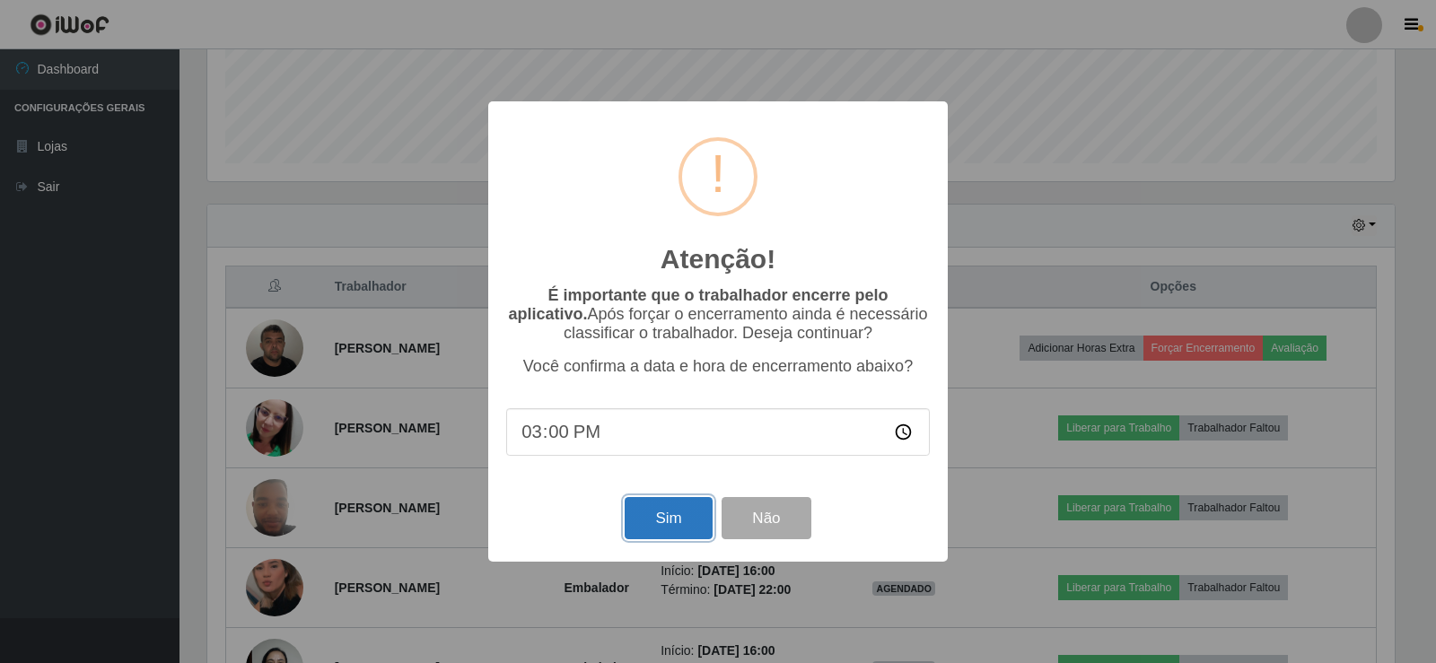
click at [680, 526] on button "Sim" at bounding box center [668, 518] width 87 height 42
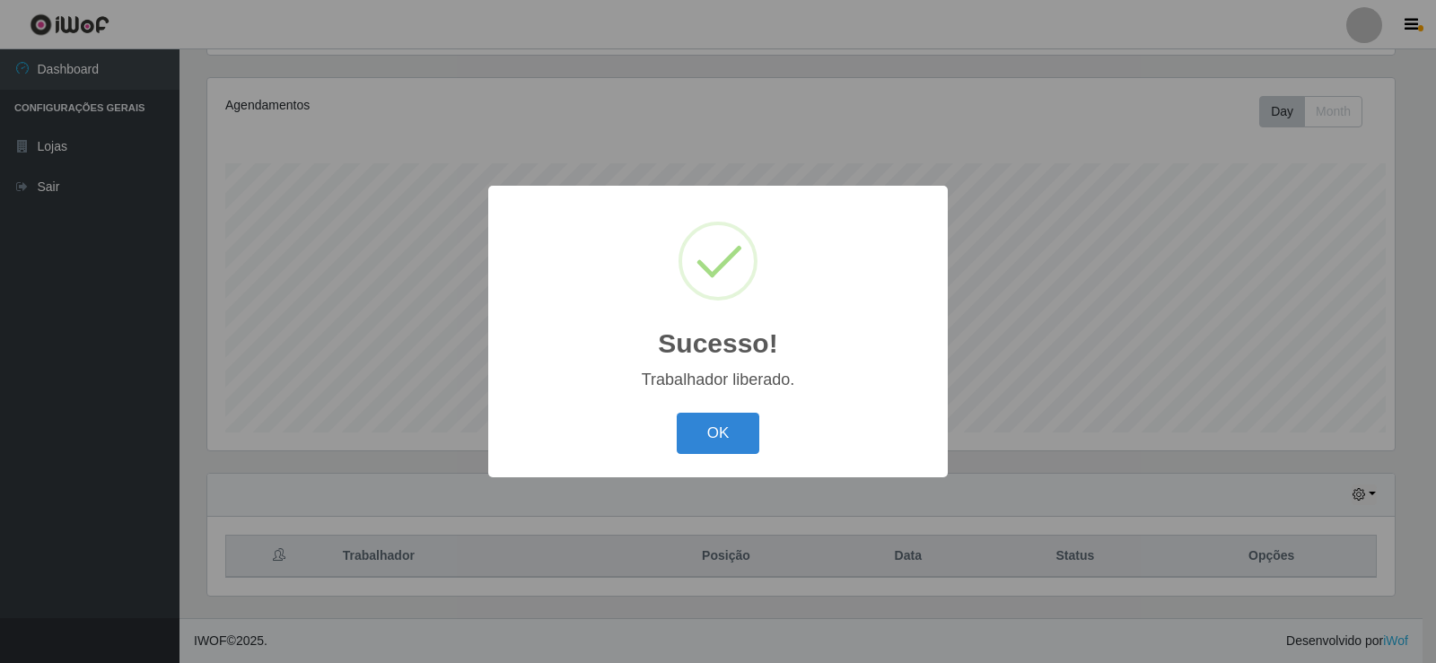
scroll to position [896950, 896135]
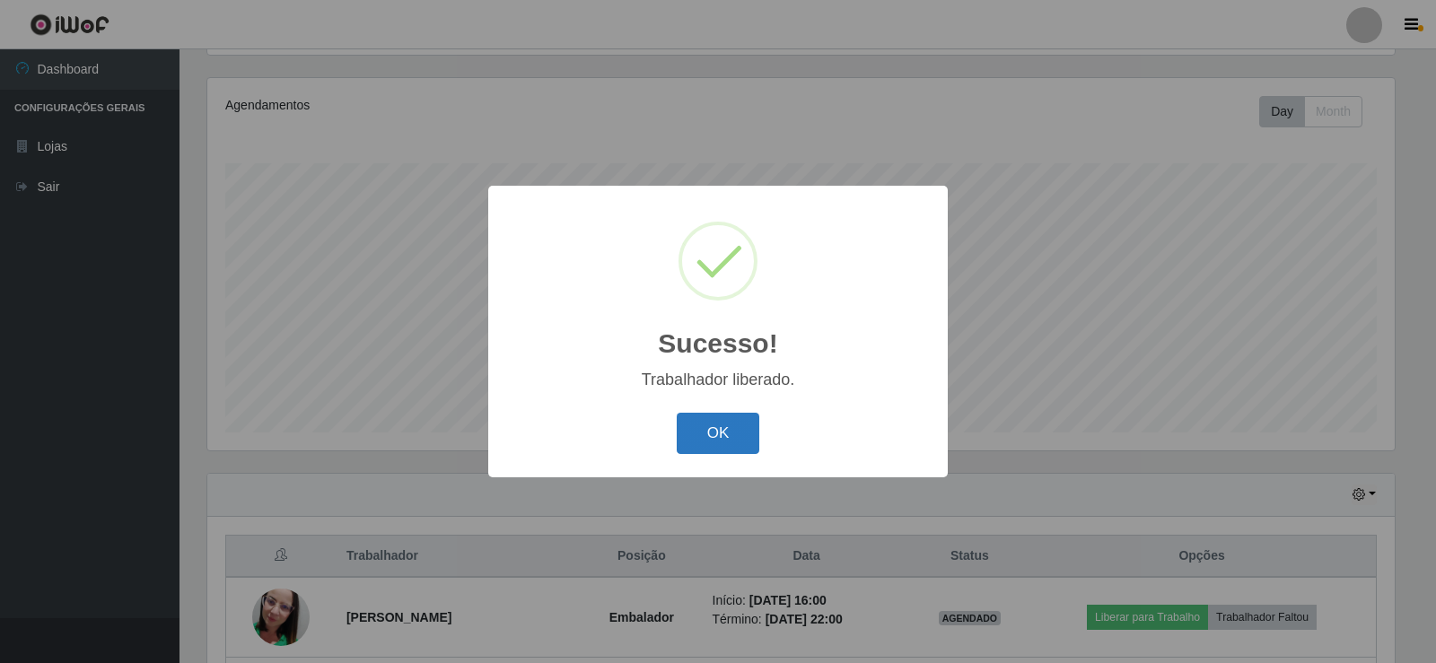
click at [738, 425] on button "OK" at bounding box center [718, 434] width 83 height 42
